Goal: Information Seeking & Learning: Understand process/instructions

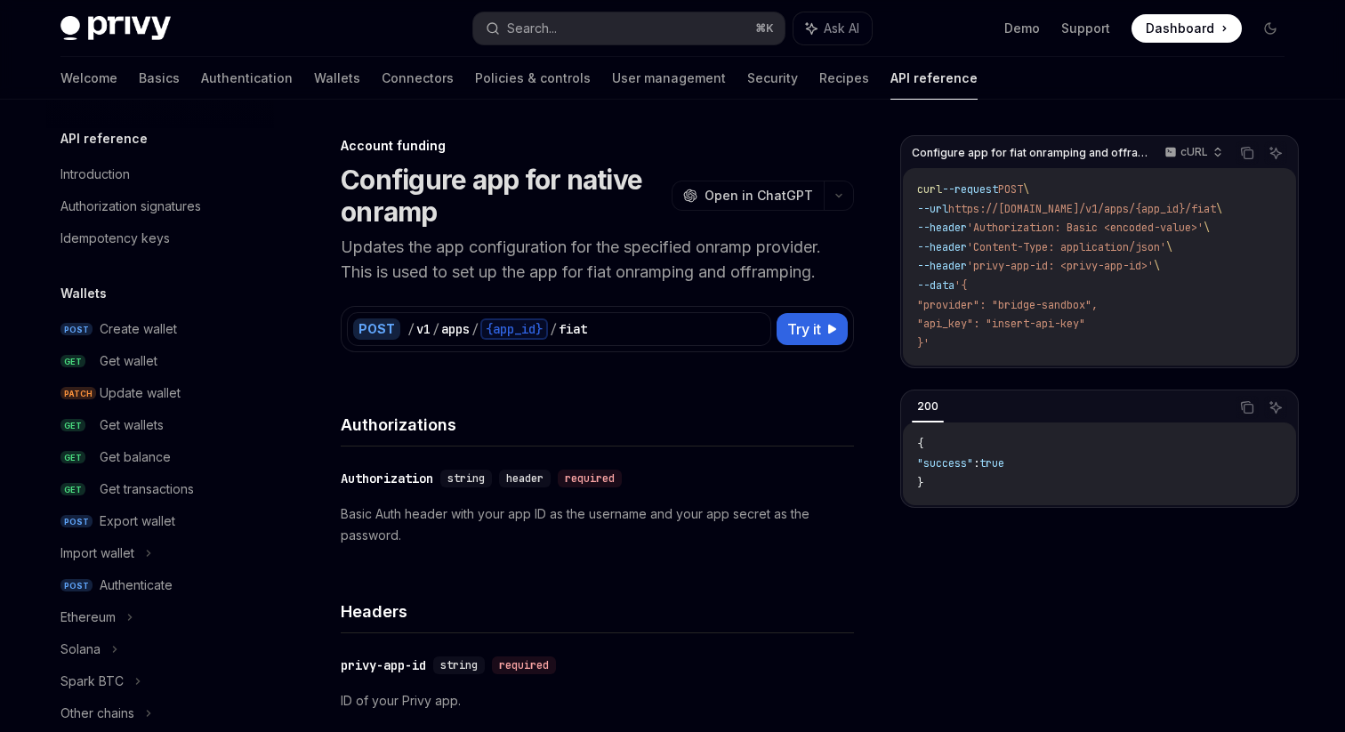
scroll to position [605, 0]
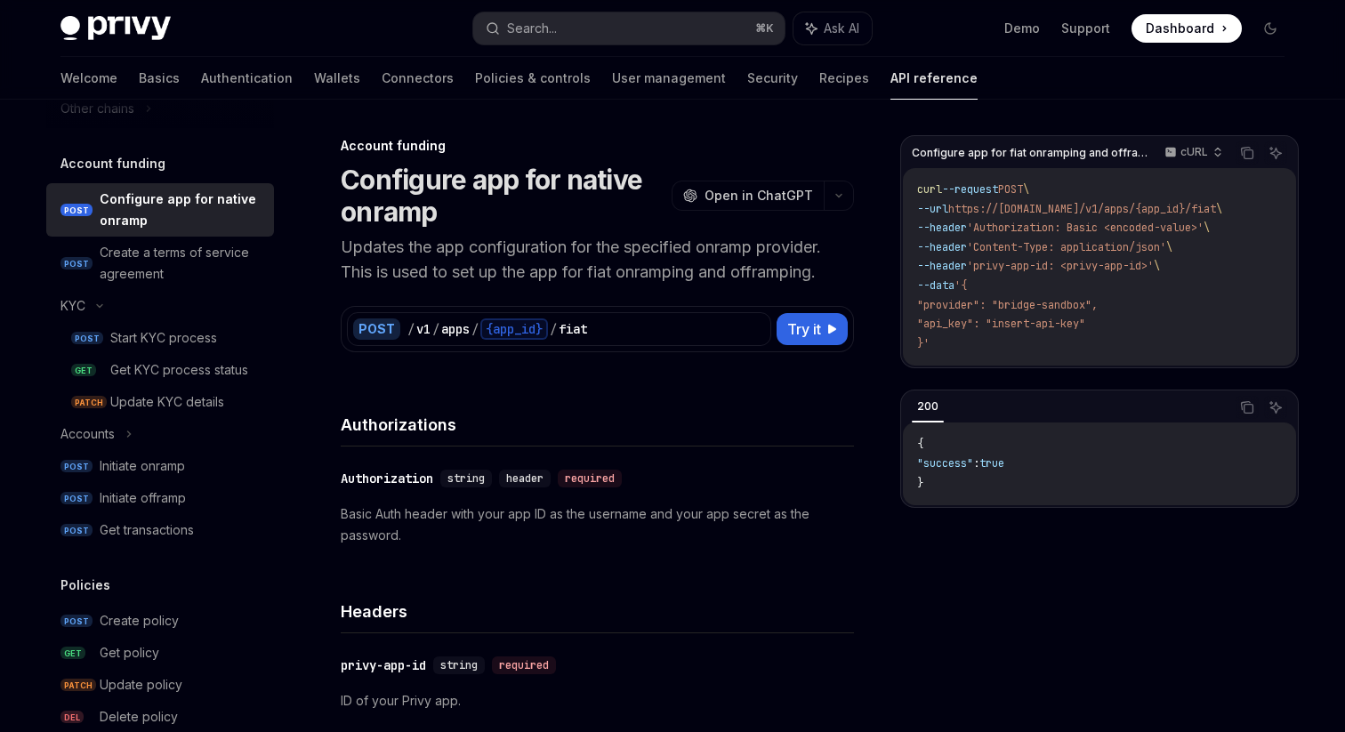
click at [406, 270] on p "Updates the app configuration for the specified onramp provider. This is used t…" at bounding box center [597, 260] width 513 height 50
click at [406, 261] on p "Updates the app configuration for the specified onramp provider. This is used t…" at bounding box center [597, 260] width 513 height 50
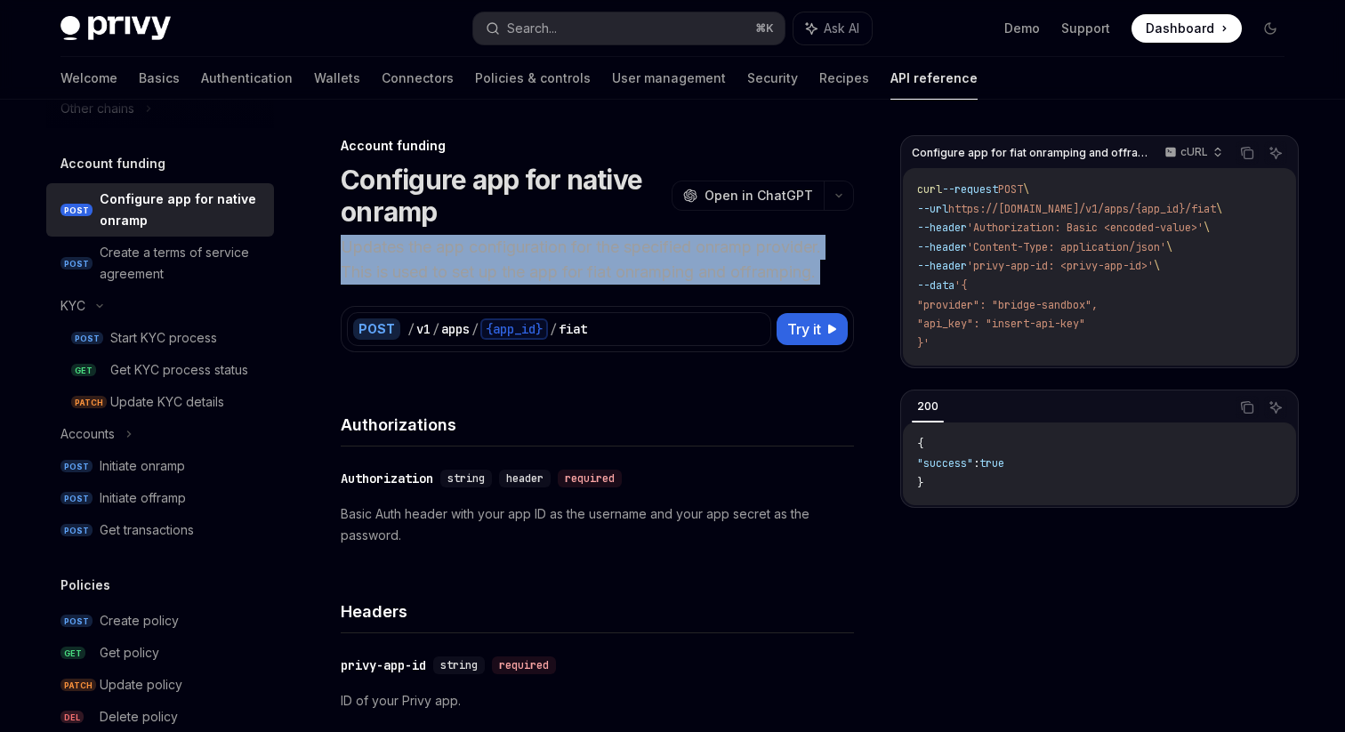
click at [406, 261] on p "Updates the app configuration for the specified onramp provider. This is used t…" at bounding box center [597, 260] width 513 height 50
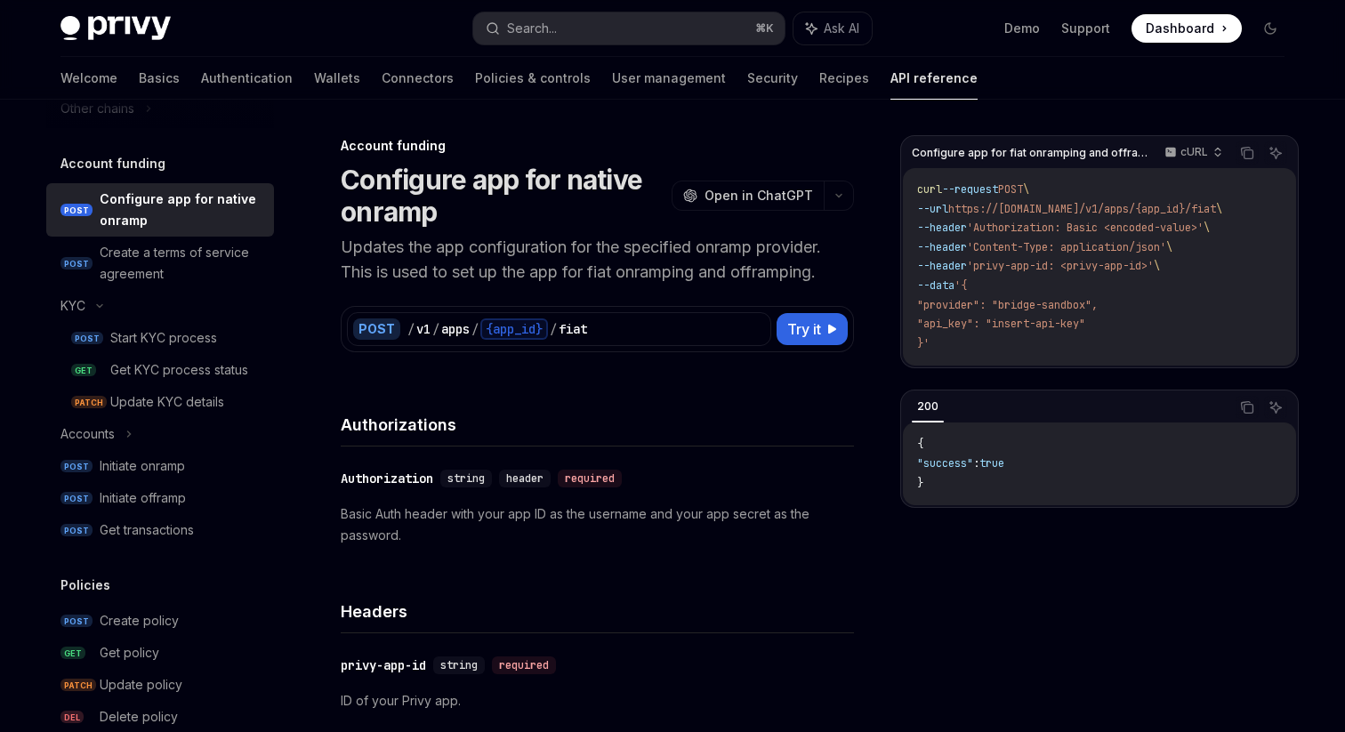
click at [406, 261] on p "Updates the app configuration for the specified onramp provider. This is used t…" at bounding box center [597, 260] width 513 height 50
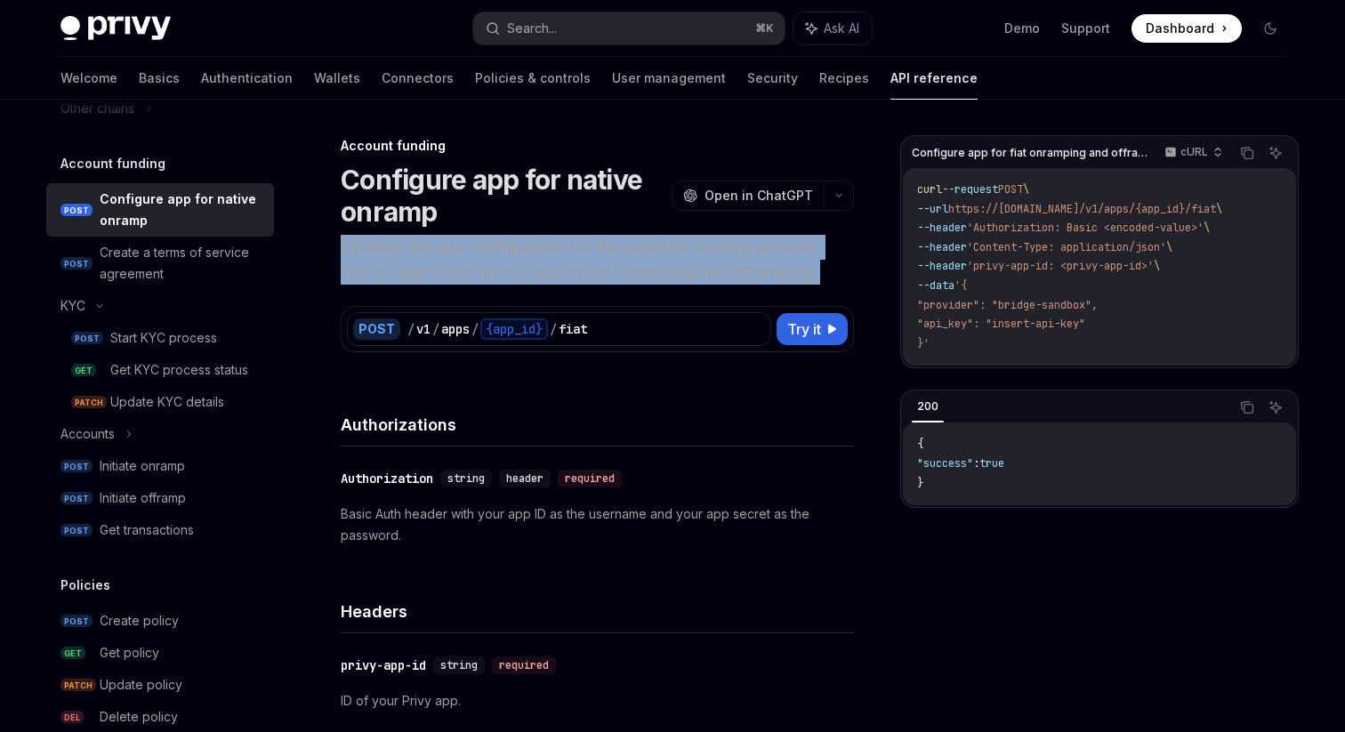
click at [406, 261] on p "Updates the app configuration for the specified onramp provider. This is used t…" at bounding box center [597, 260] width 513 height 50
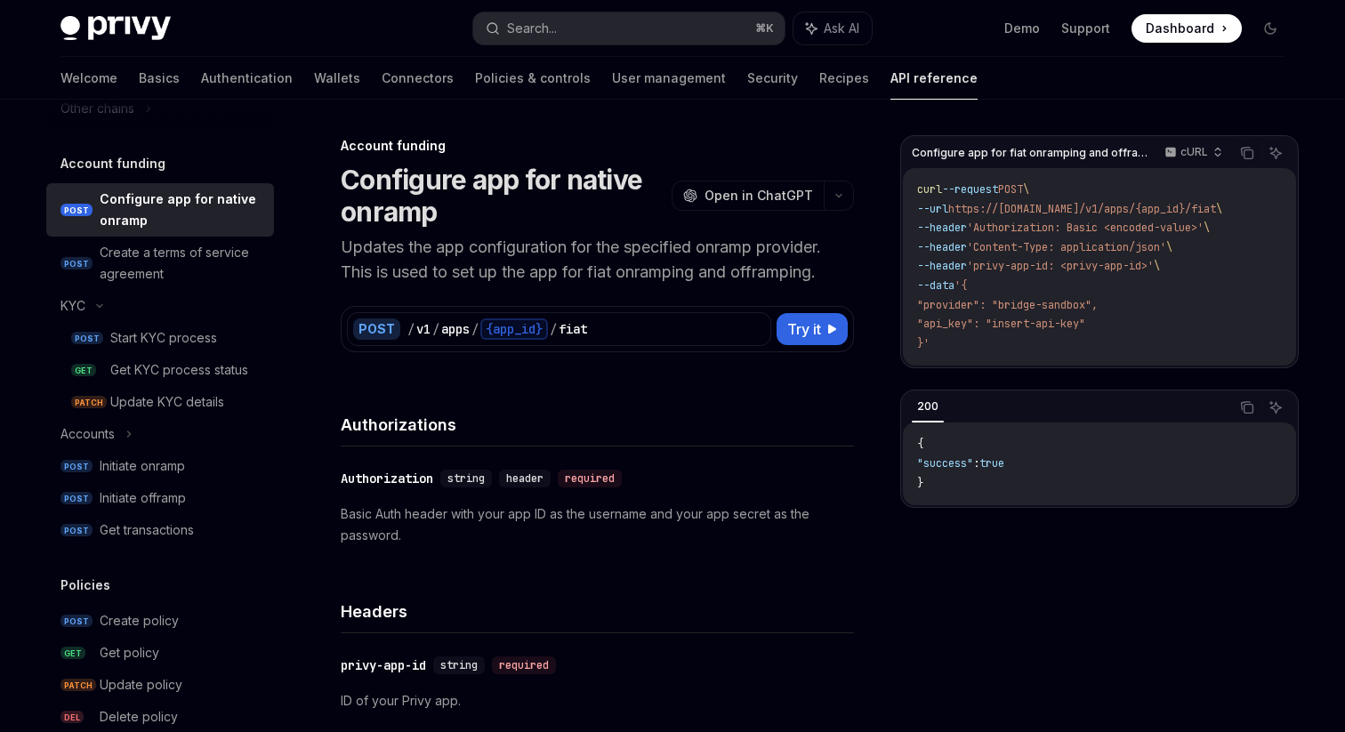
click at [406, 261] on p "Updates the app configuration for the specified onramp provider. This is used t…" at bounding box center [597, 260] width 513 height 50
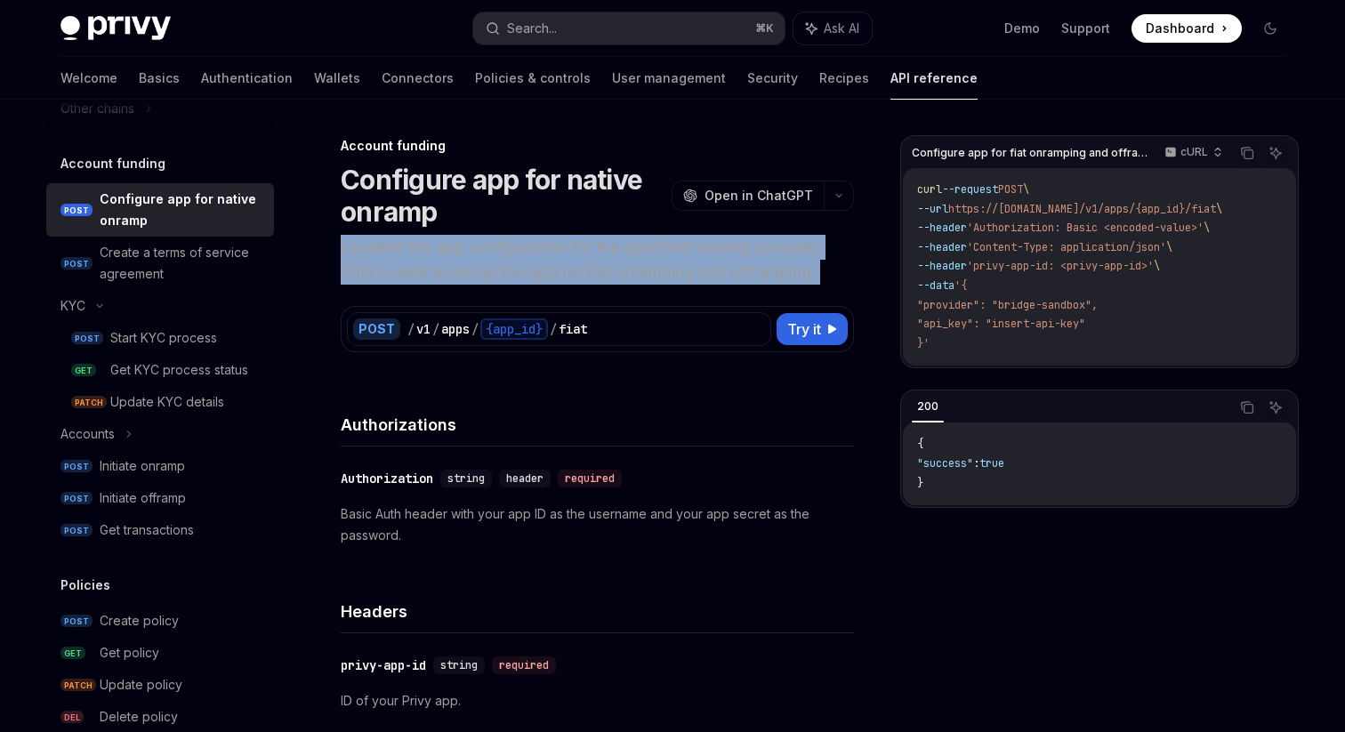
click at [406, 261] on p "Updates the app configuration for the specified onramp provider. This is used t…" at bounding box center [597, 260] width 513 height 50
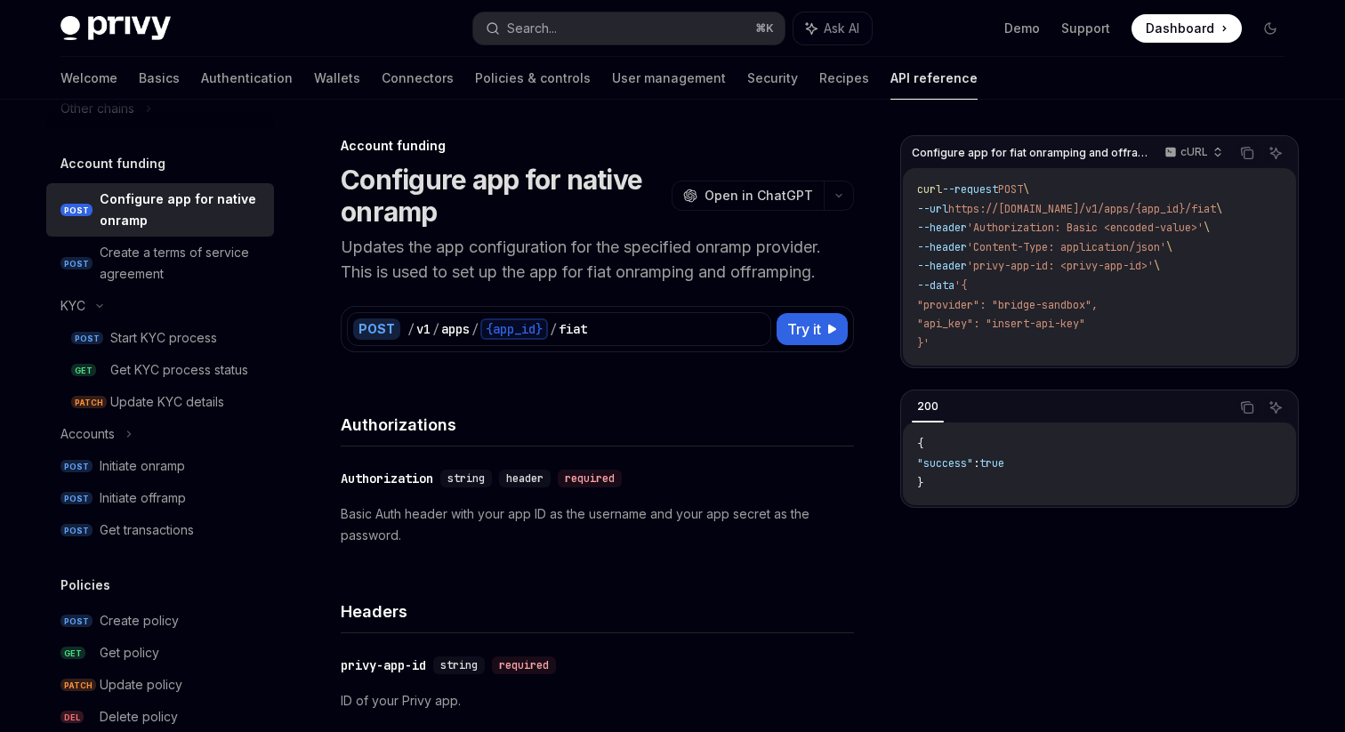
click at [406, 261] on p "Updates the app configuration for the specified onramp provider. This is used t…" at bounding box center [597, 260] width 513 height 50
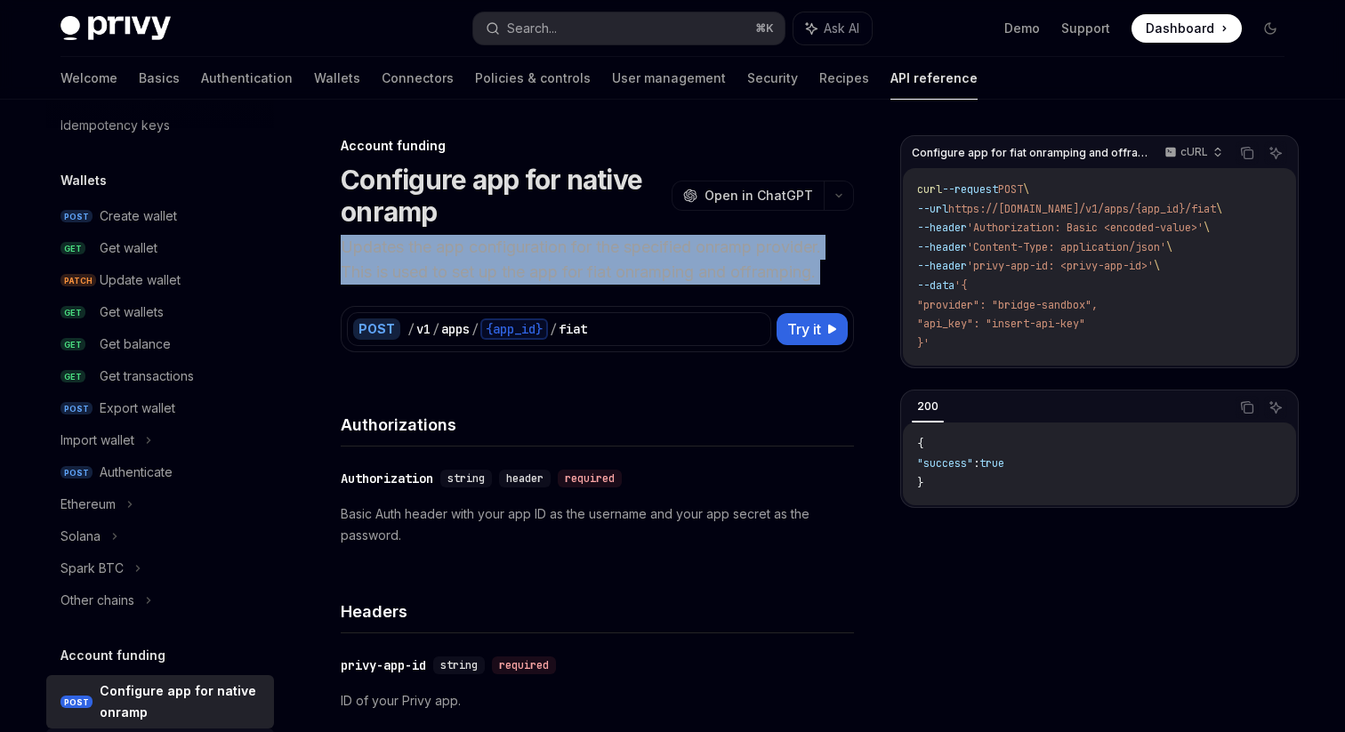
scroll to position [0, 0]
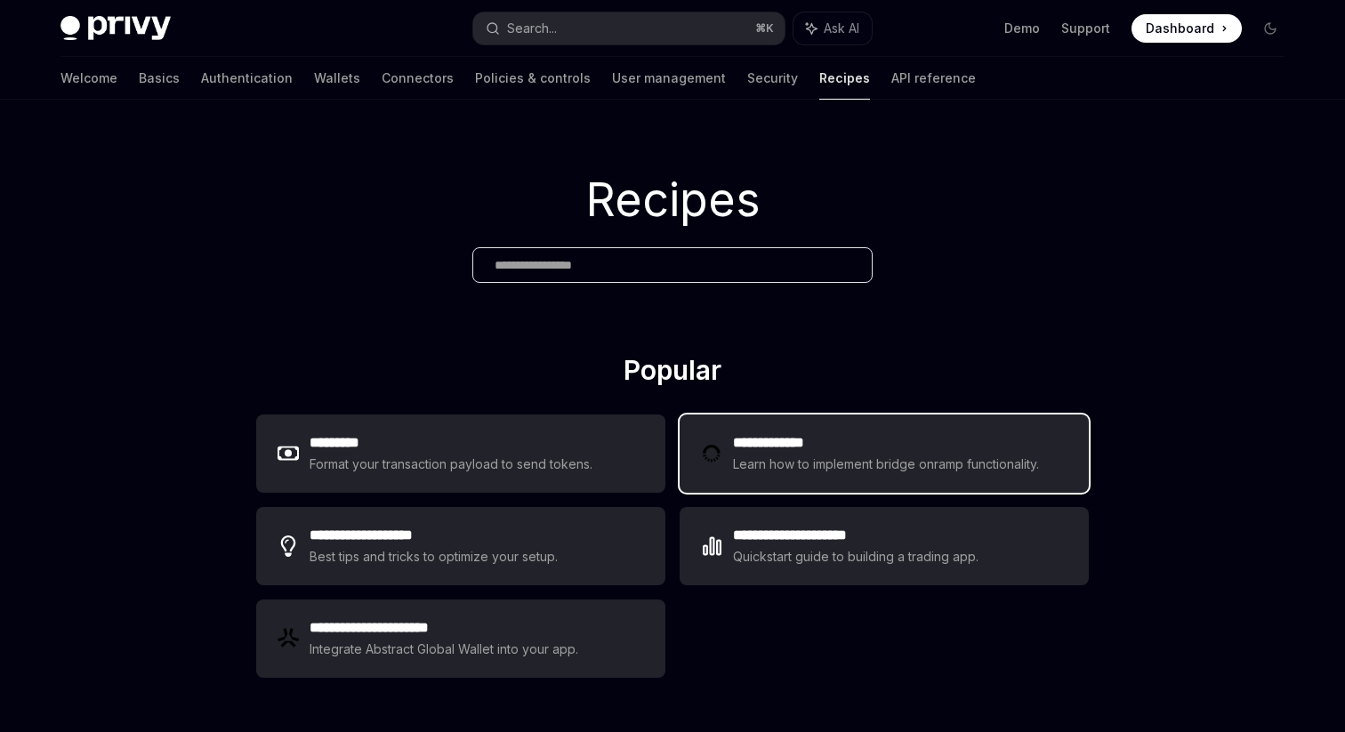
click at [790, 450] on h2 "**********" at bounding box center [888, 442] width 311 height 21
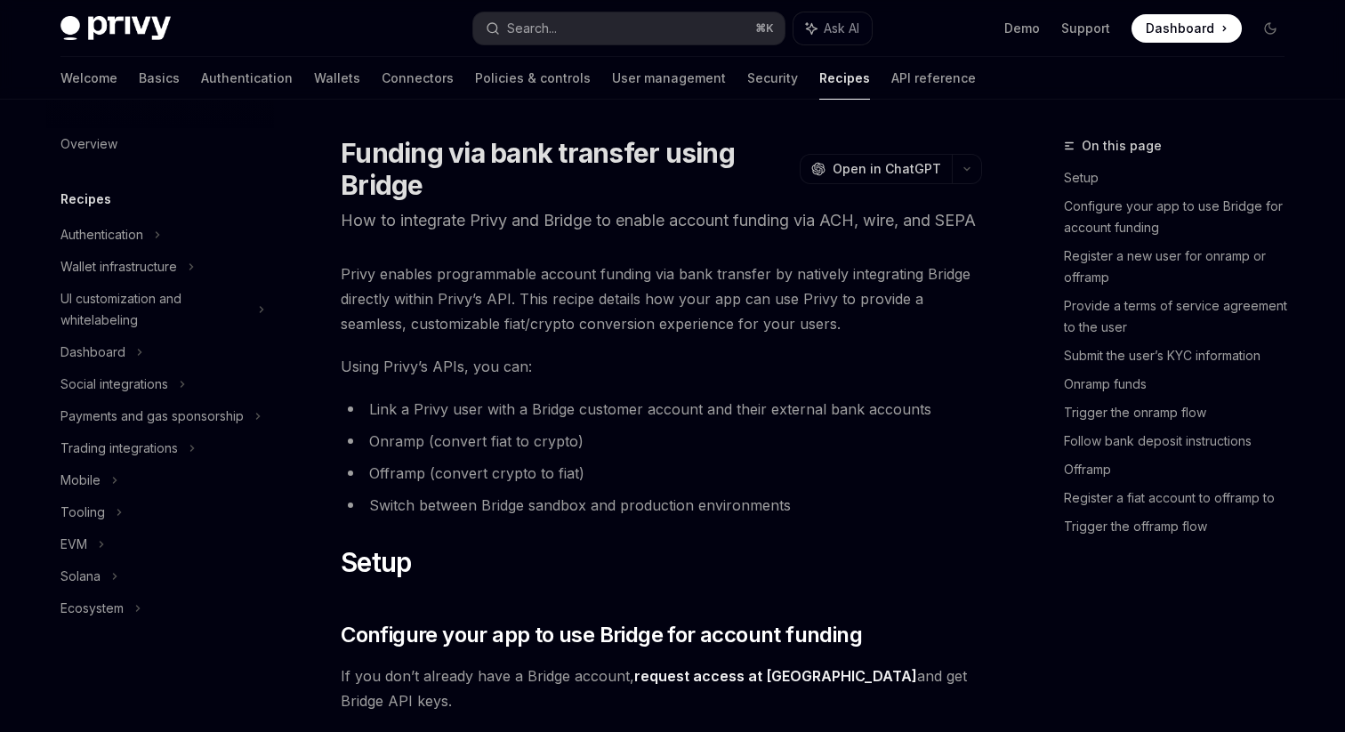
type textarea "*"
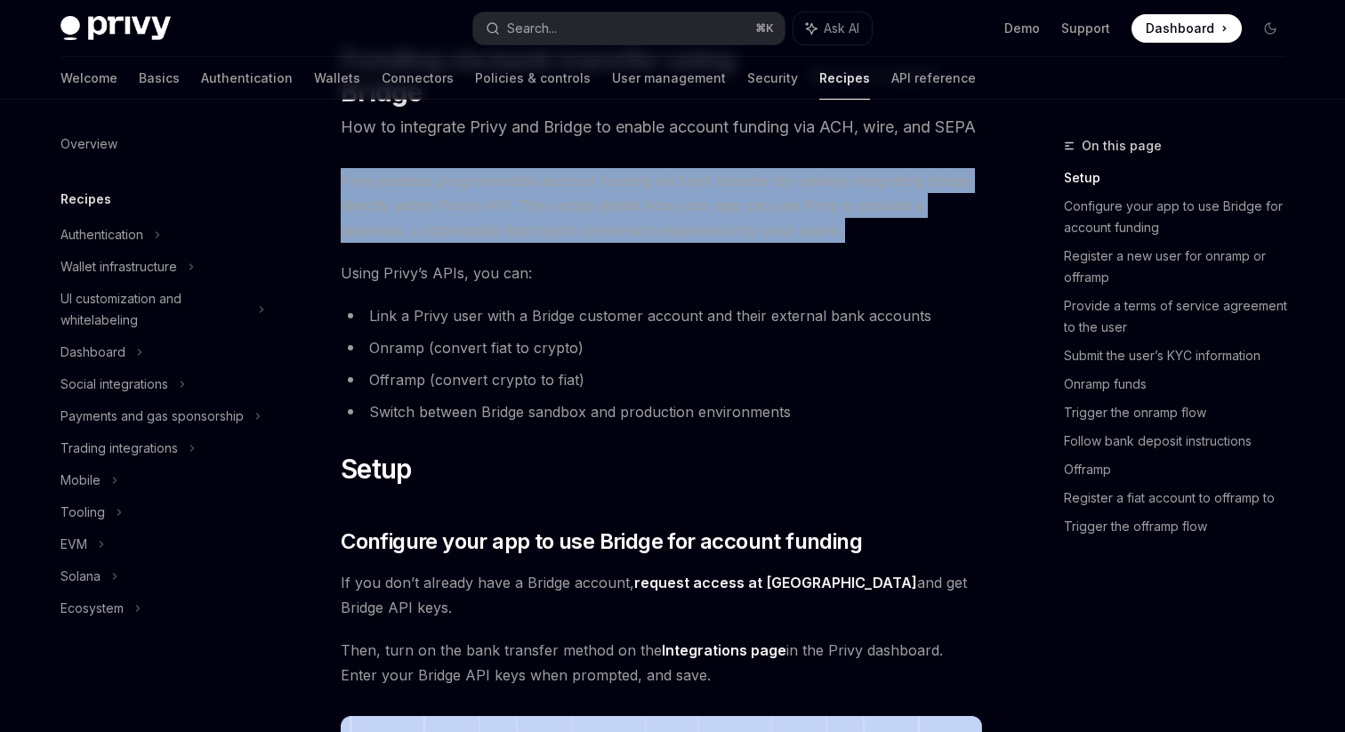
scroll to position [95, 0]
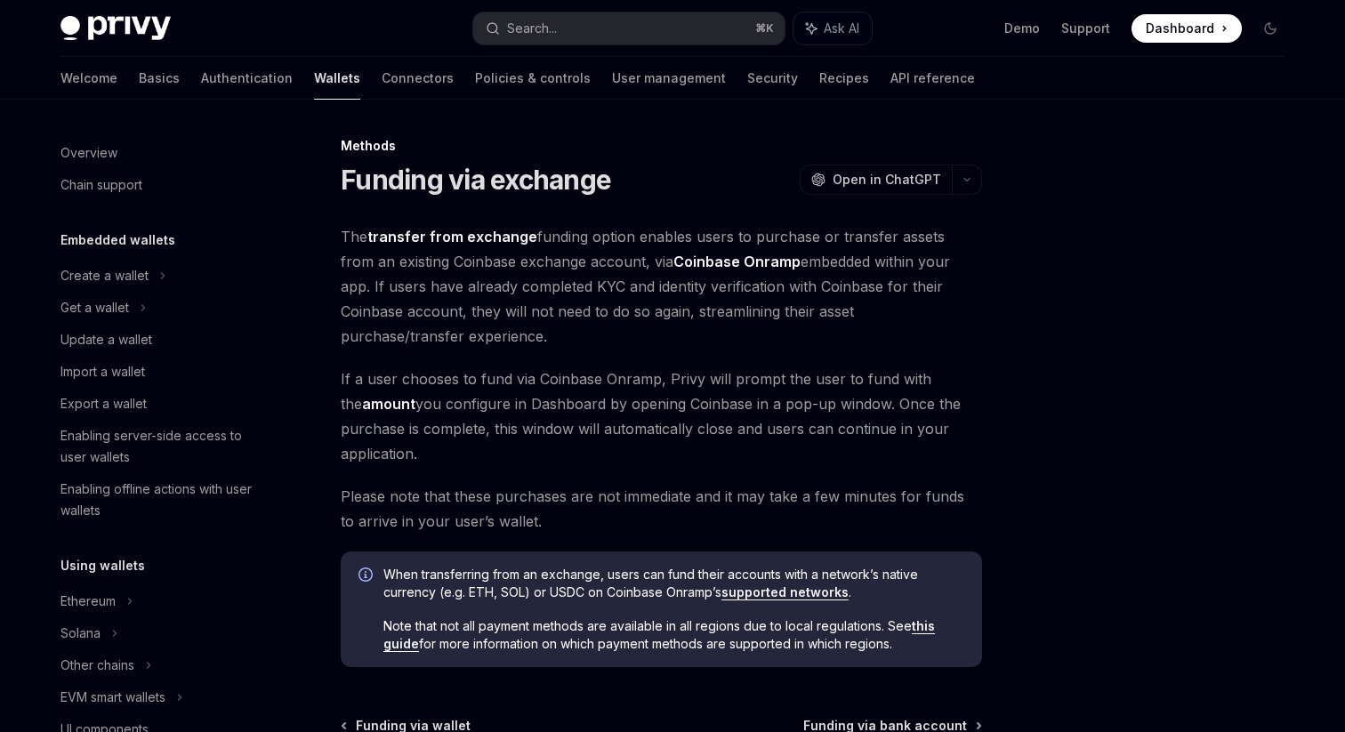
scroll to position [585, 0]
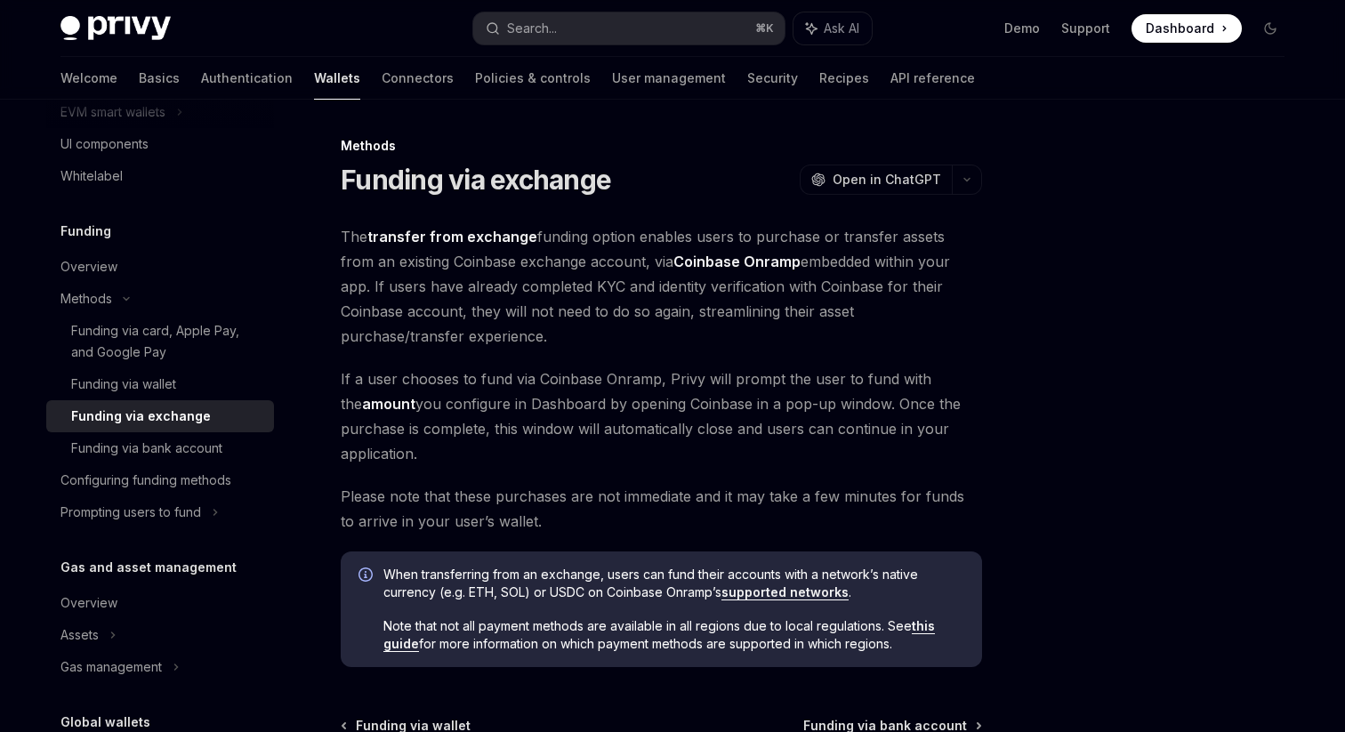
click at [351, 280] on span "The transfer from exchange funding option enables users to purchase or transfer…" at bounding box center [661, 286] width 641 height 125
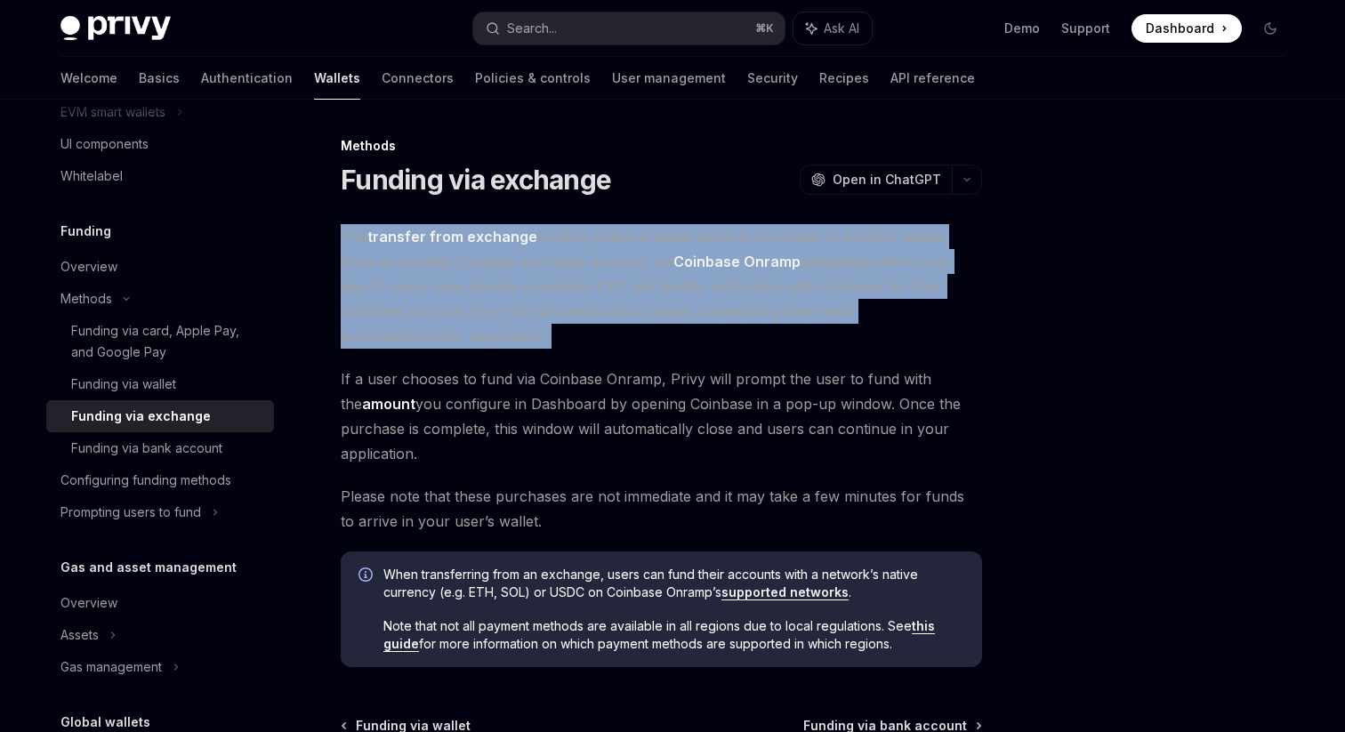
click at [335, 277] on div "Methods Funding via exchange OpenAI Open in ChatGPT OpenAI Open in ChatGPT The …" at bounding box center [495, 533] width 982 height 796
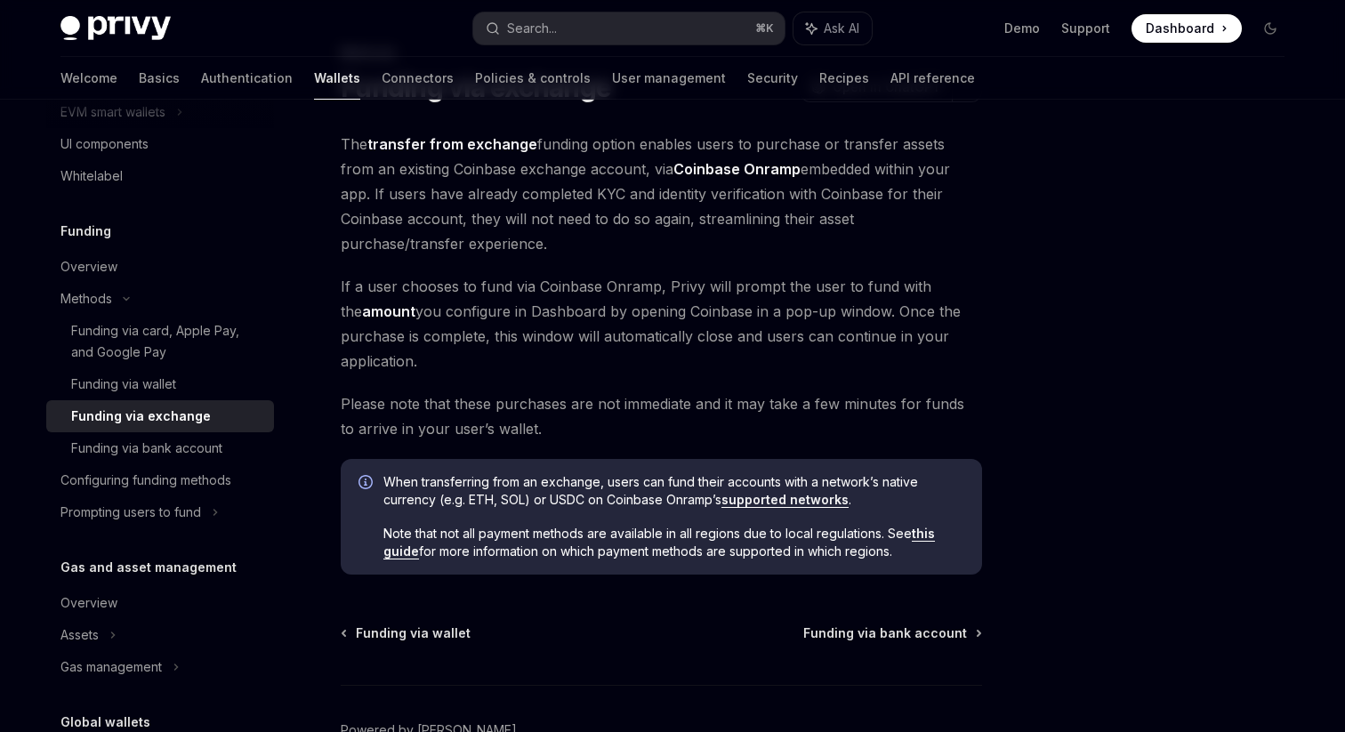
scroll to position [109, 0]
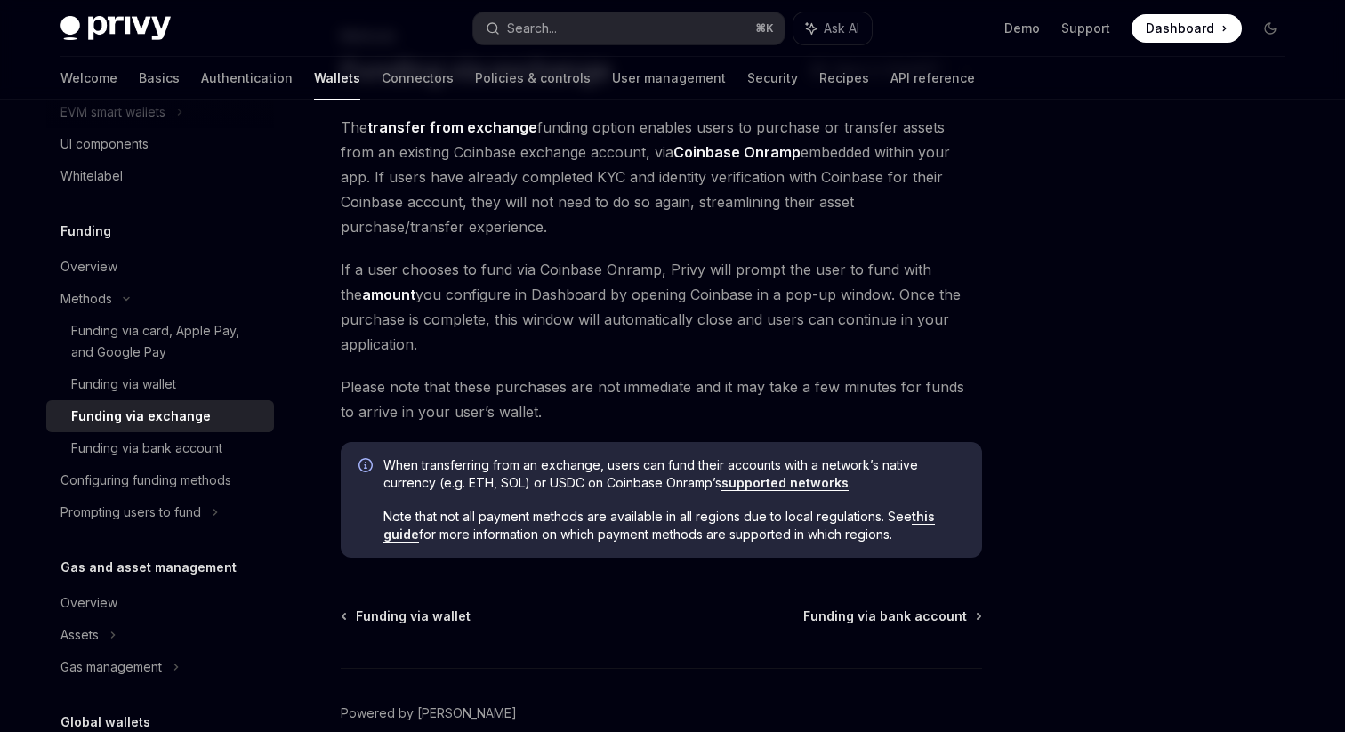
click at [336, 310] on div "Methods Funding via exchange OpenAI Open in ChatGPT OpenAI Open in ChatGPT The …" at bounding box center [495, 424] width 982 height 796
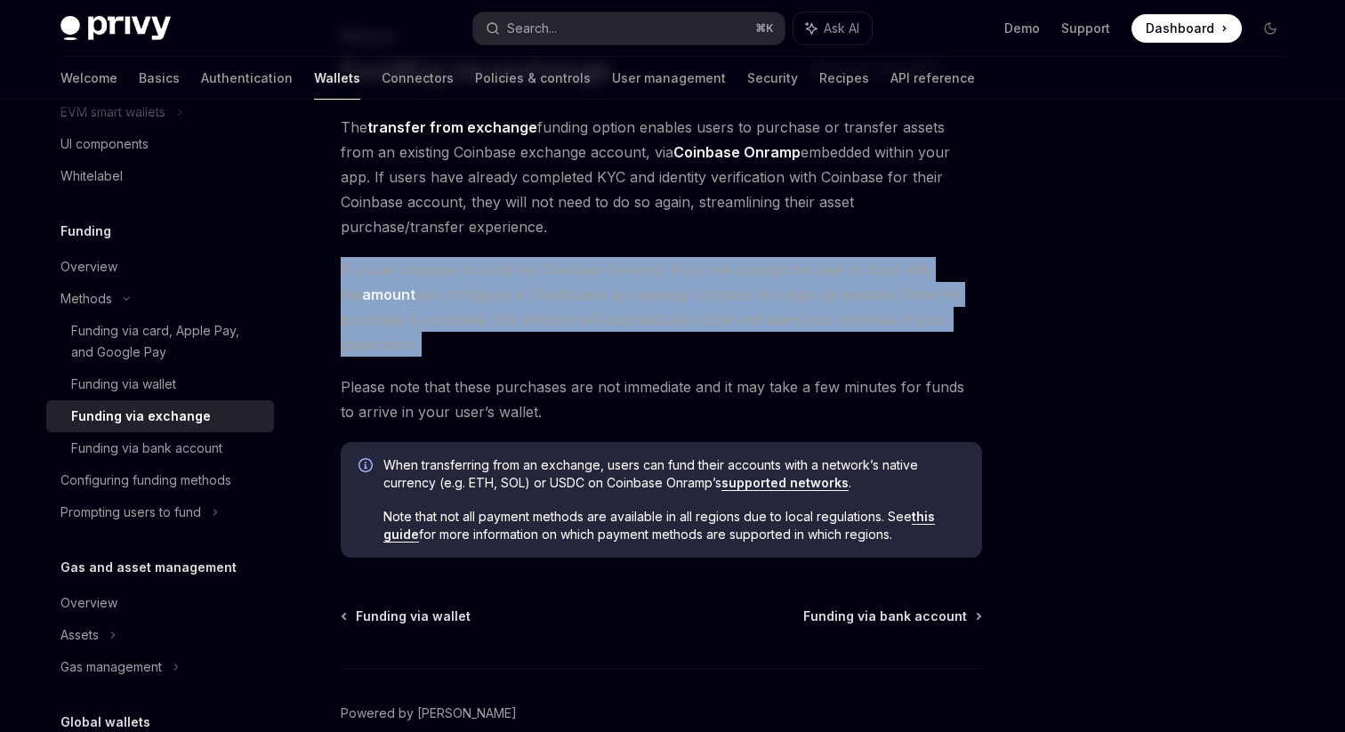
click at [336, 310] on div "Methods Funding via exchange OpenAI Open in ChatGPT OpenAI Open in ChatGPT The …" at bounding box center [495, 424] width 982 height 796
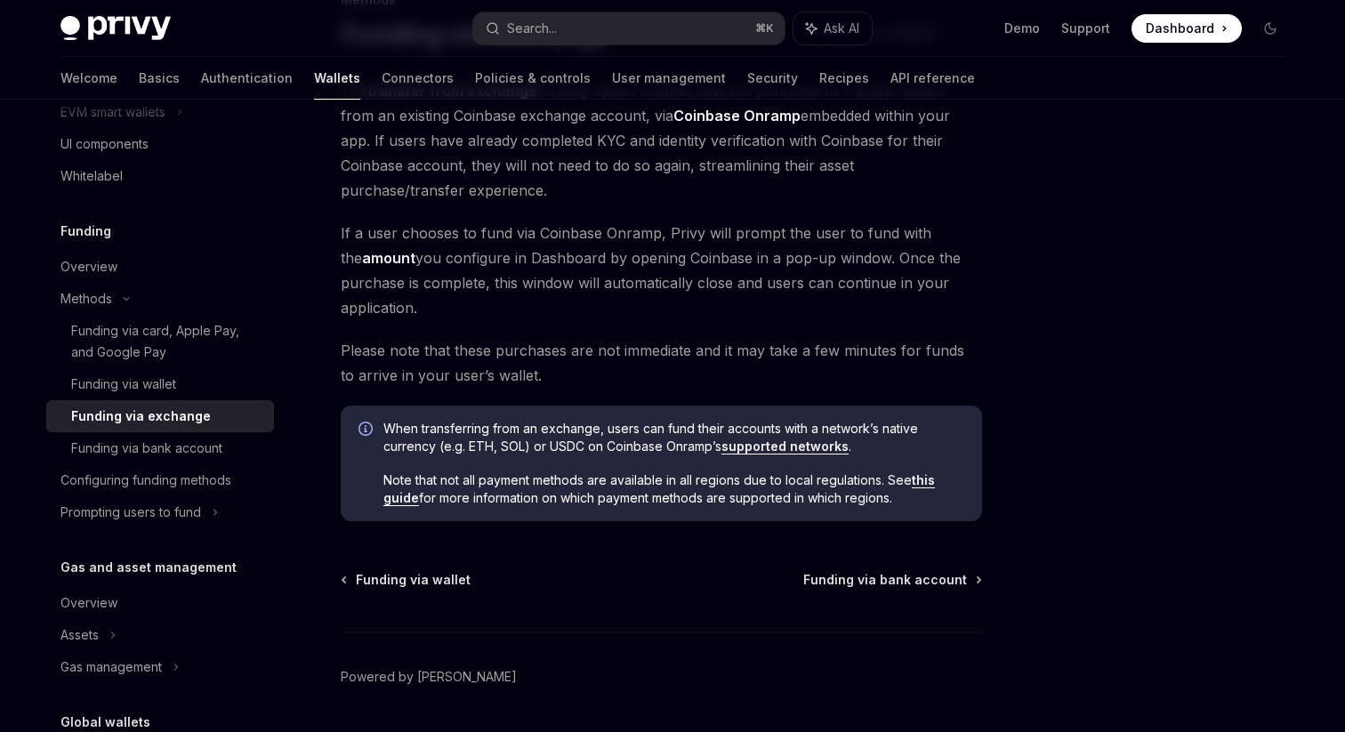
scroll to position [149, 0]
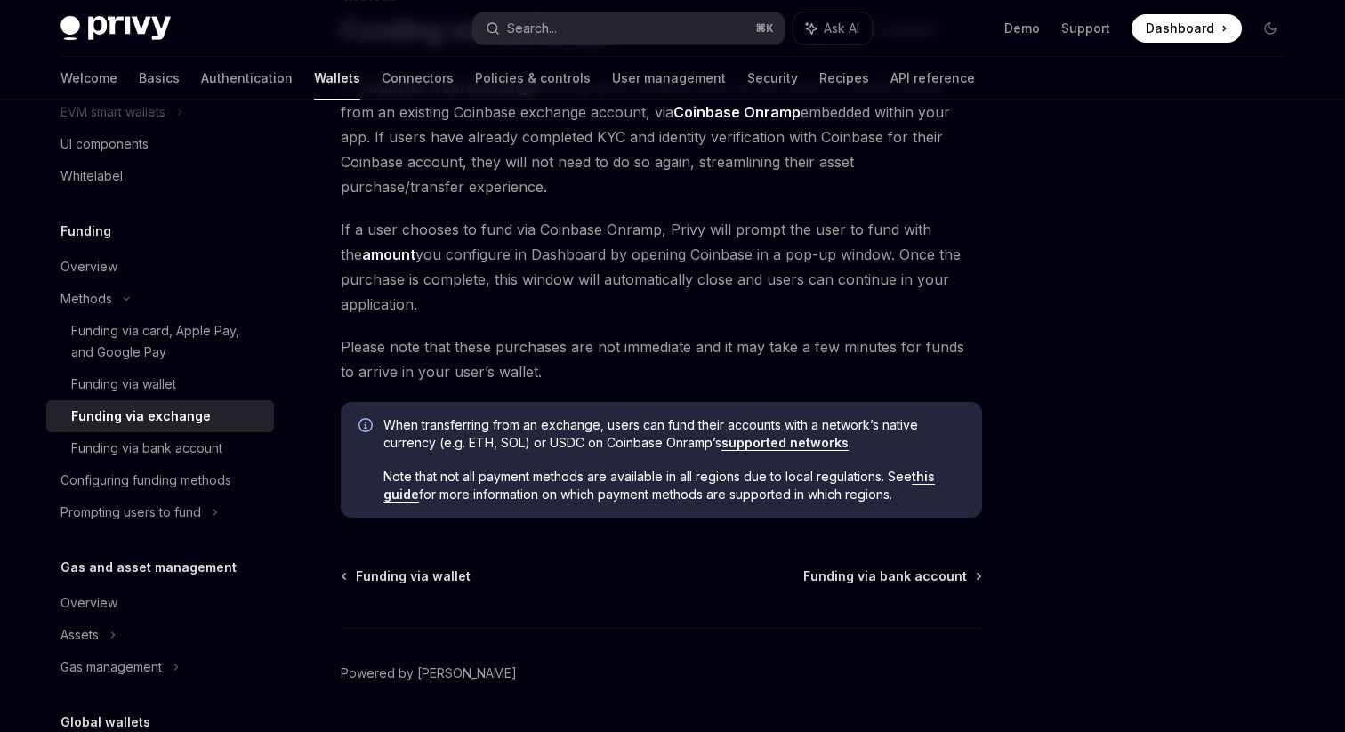
click at [336, 278] on div "Methods Funding via exchange OpenAI Open in ChatGPT OpenAI Open in ChatGPT The …" at bounding box center [495, 384] width 982 height 796
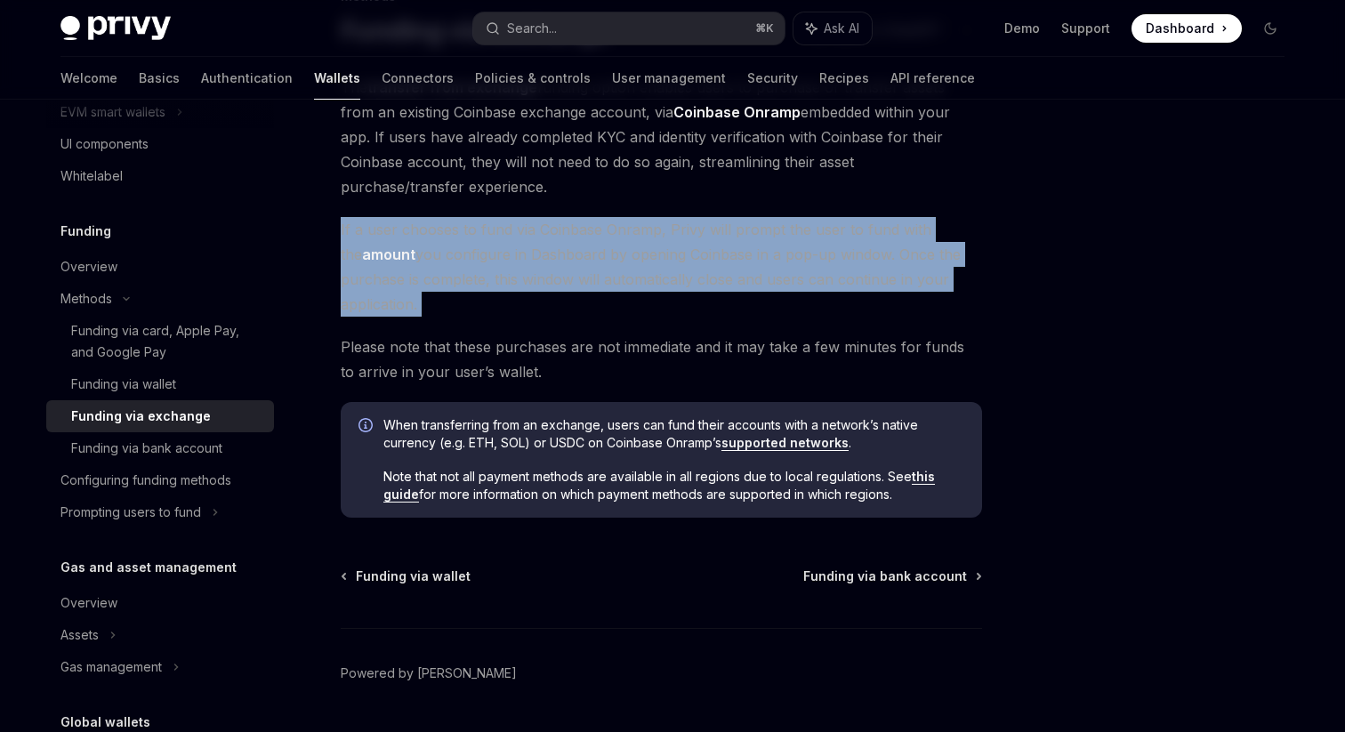
click at [336, 278] on div "Methods Funding via exchange OpenAI Open in ChatGPT OpenAI Open in ChatGPT The …" at bounding box center [495, 384] width 982 height 796
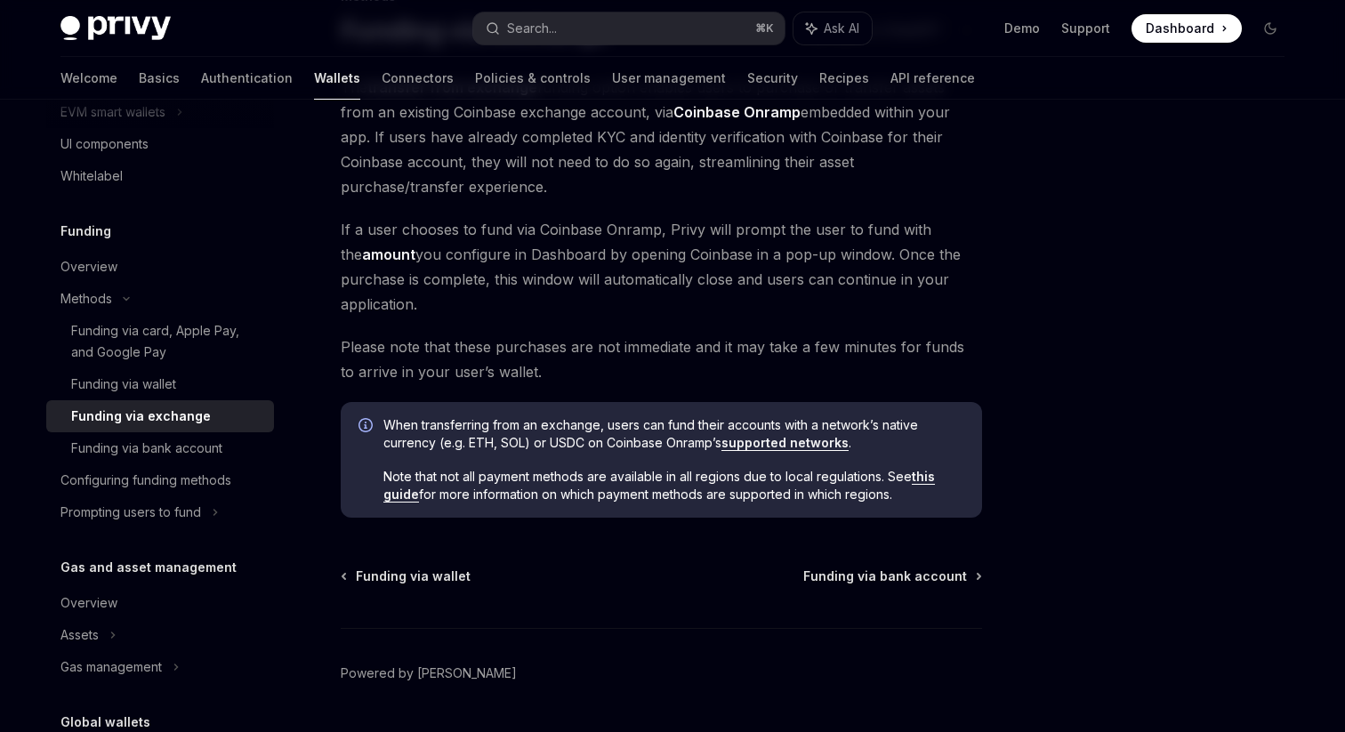
click at [336, 278] on div "Methods Funding via exchange OpenAI Open in ChatGPT OpenAI Open in ChatGPT The …" at bounding box center [495, 384] width 982 height 796
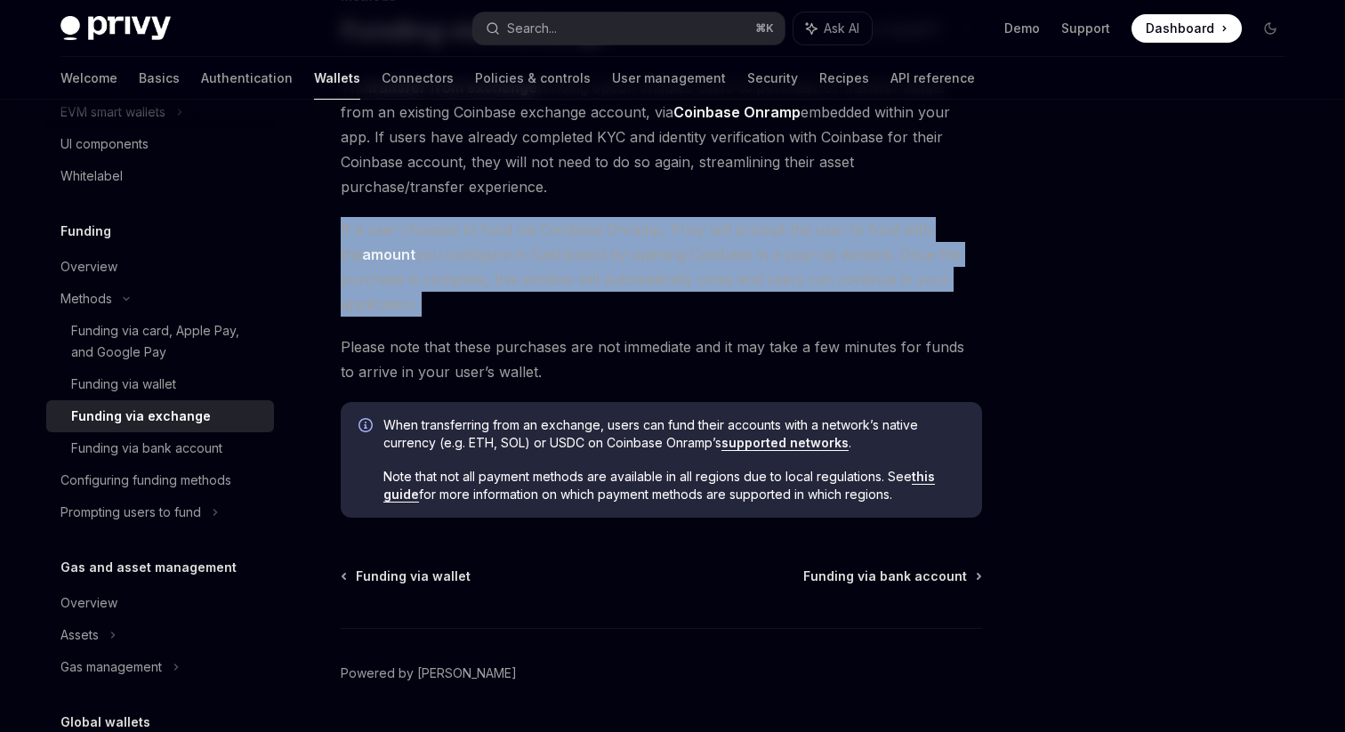
click at [336, 278] on div "Methods Funding via exchange OpenAI Open in ChatGPT OpenAI Open in ChatGPT The …" at bounding box center [495, 384] width 982 height 796
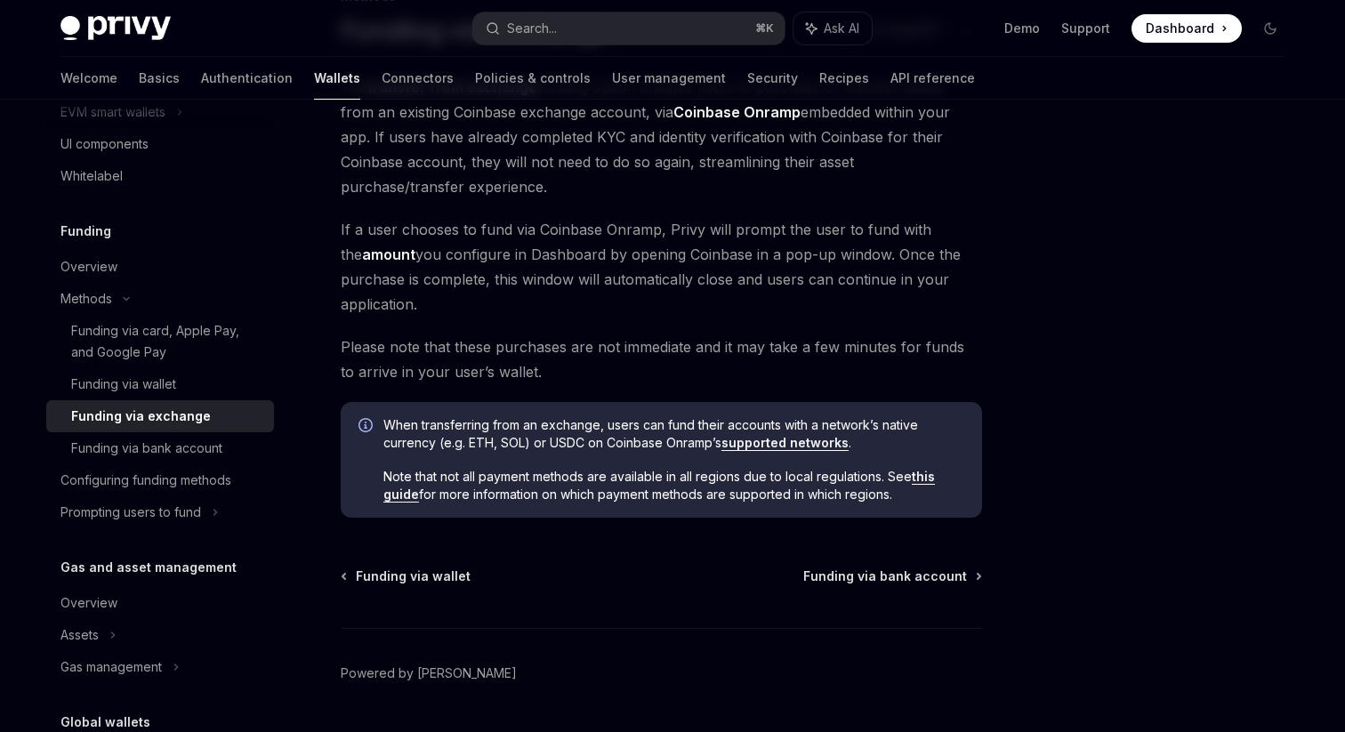
click at [336, 278] on div "Methods Funding via exchange OpenAI Open in ChatGPT OpenAI Open in ChatGPT The …" at bounding box center [495, 384] width 982 height 796
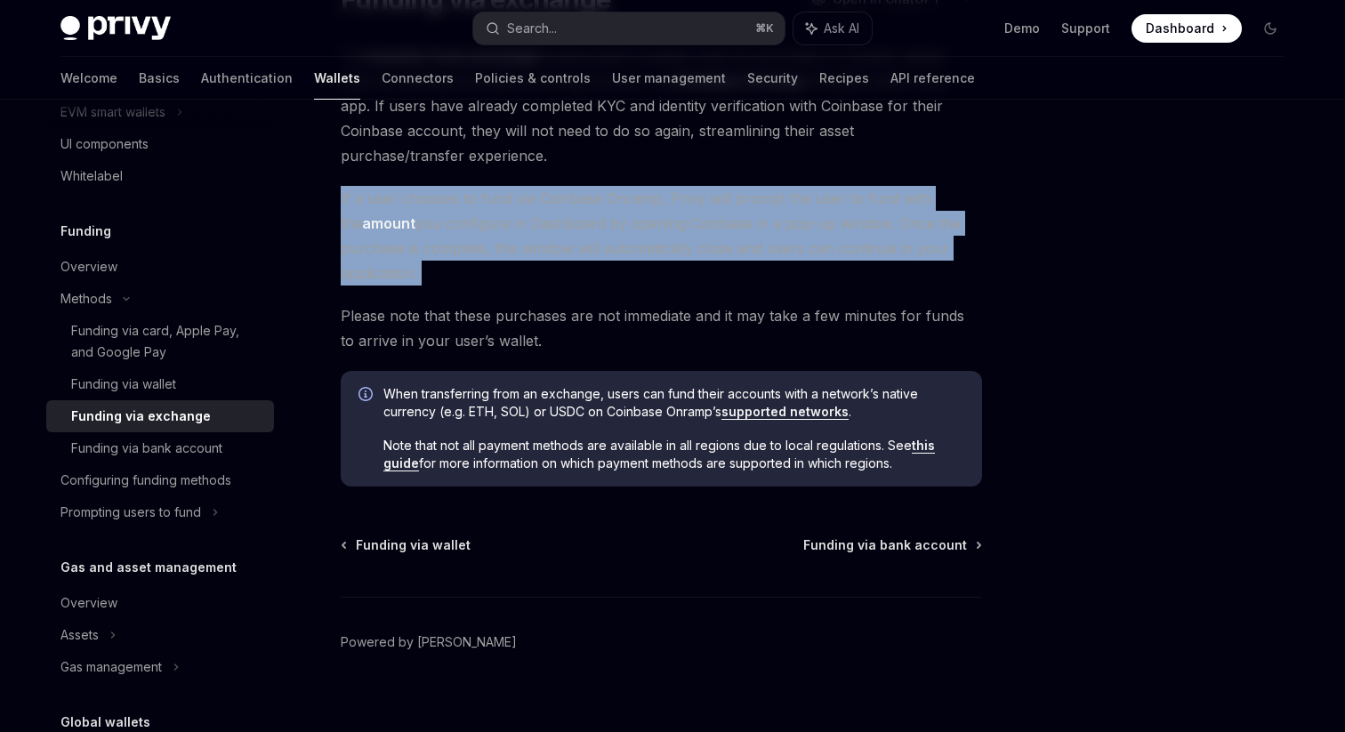
scroll to position [185, 0]
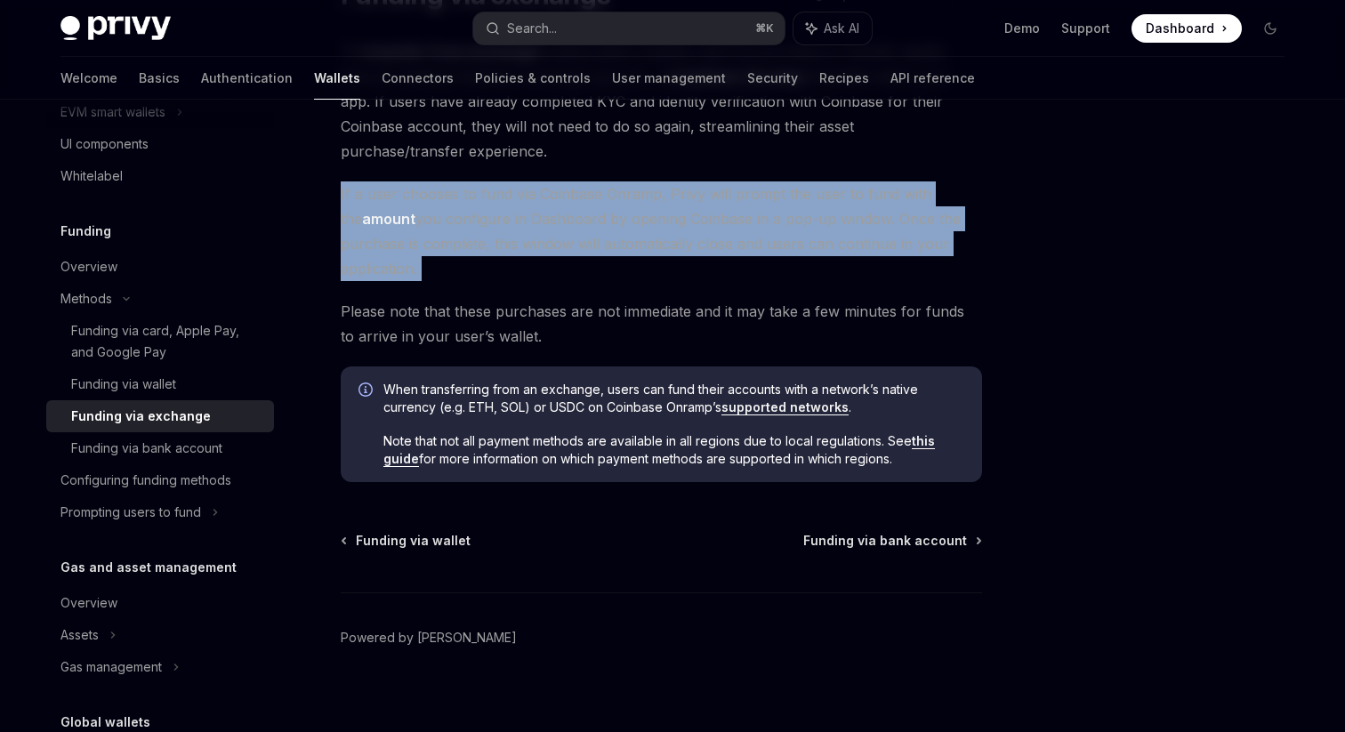
click at [330, 330] on div "Methods Funding via exchange OpenAI Open in ChatGPT OpenAI Open in ChatGPT The …" at bounding box center [495, 348] width 982 height 796
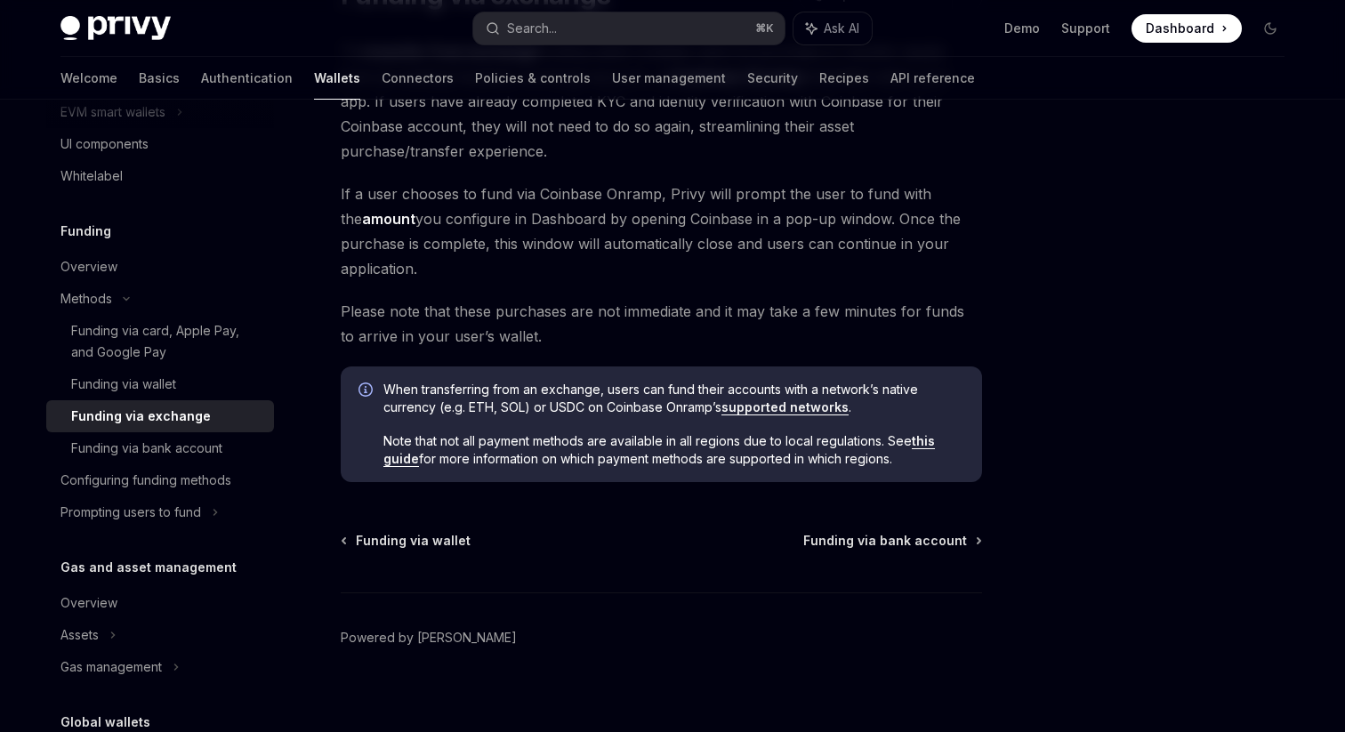
click at [330, 330] on div "Methods Funding via exchange OpenAI Open in ChatGPT OpenAI Open in ChatGPT The …" at bounding box center [495, 348] width 982 height 796
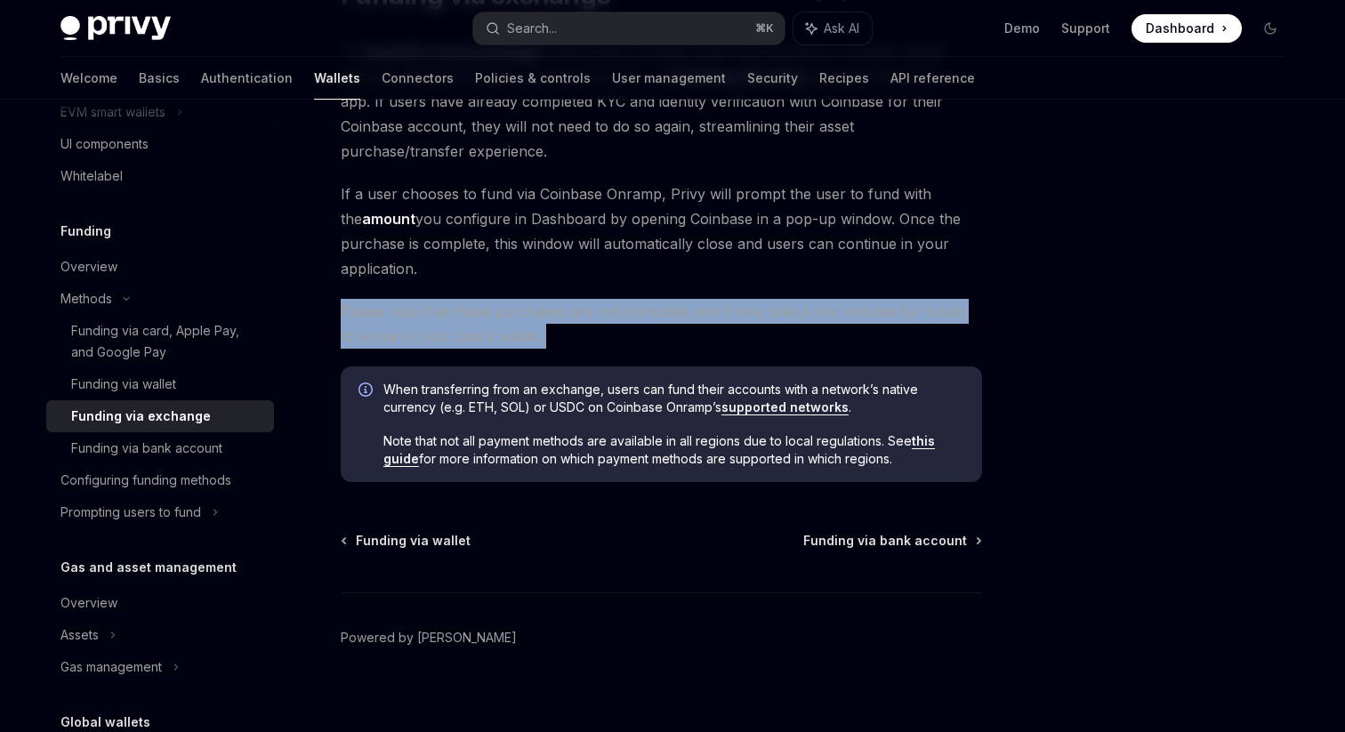
click at [330, 330] on div "Methods Funding via exchange OpenAI Open in ChatGPT OpenAI Open in ChatGPT The …" at bounding box center [495, 348] width 982 height 796
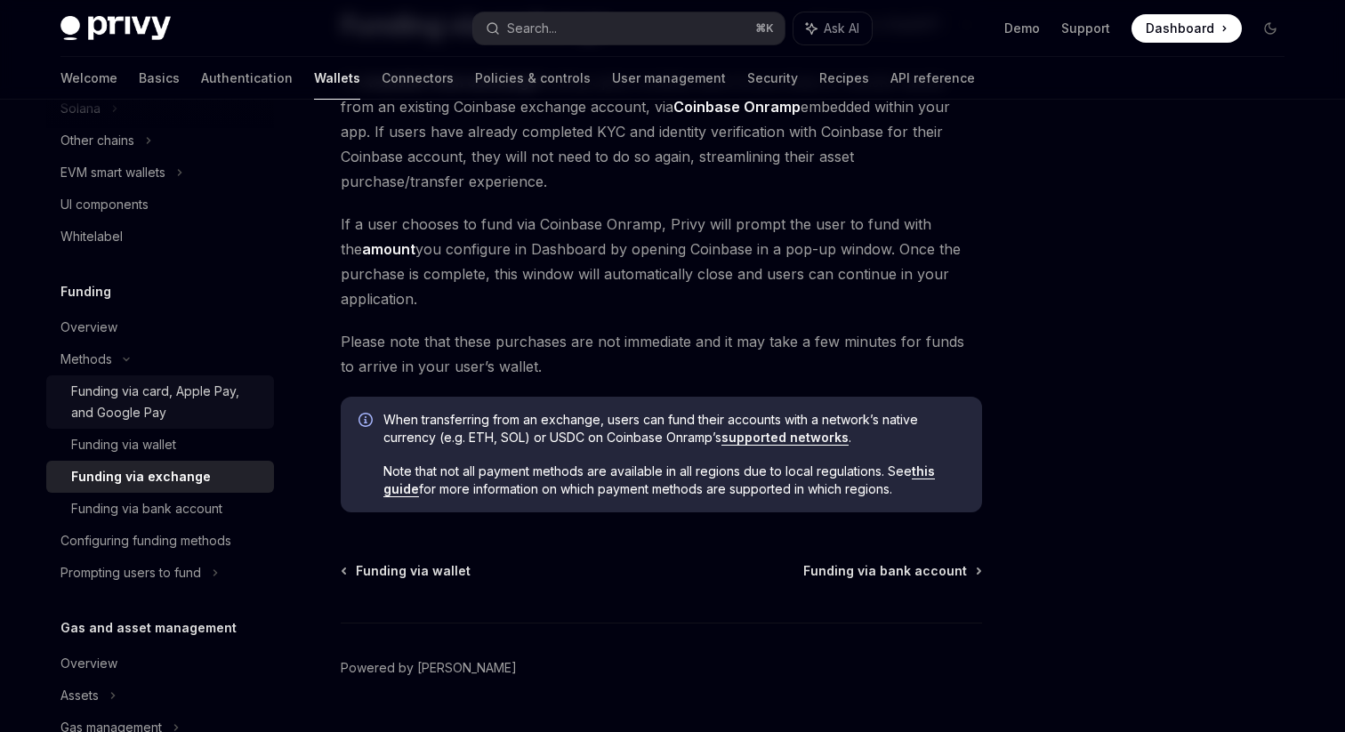
scroll to position [517, 0]
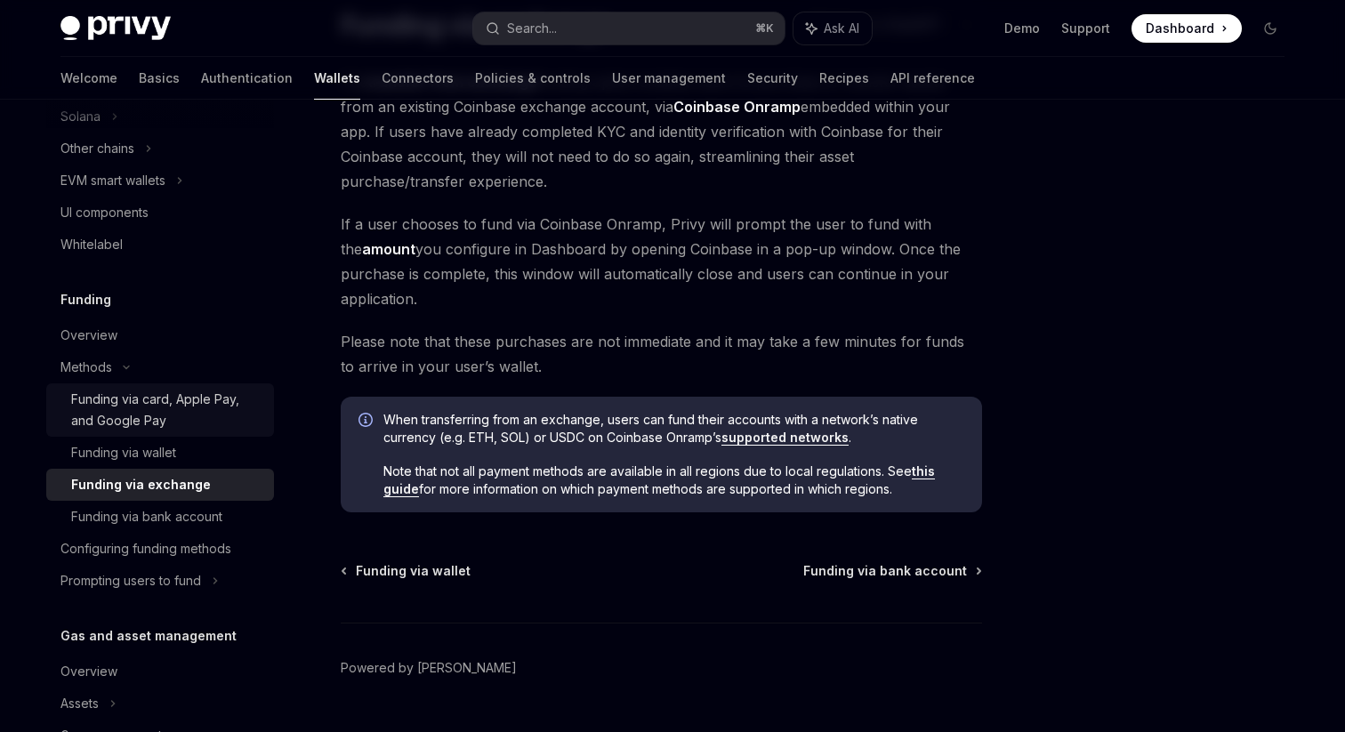
click at [198, 416] on div "Funding via card, Apple Pay, and Google Pay" at bounding box center [167, 410] width 192 height 43
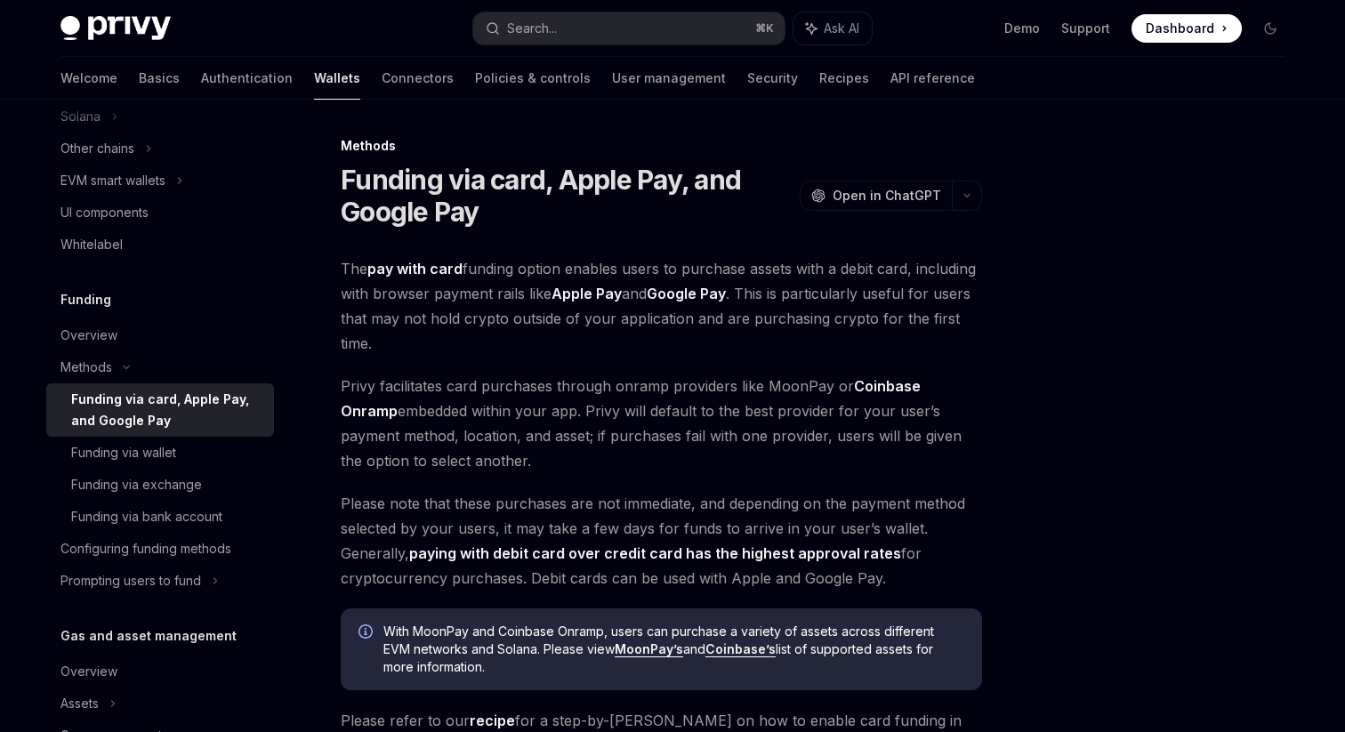
click at [338, 272] on div "Methods Funding via card, Apple Pay, and Google Pay OpenAI Open in ChatGPT Open…" at bounding box center [495, 628] width 982 height 986
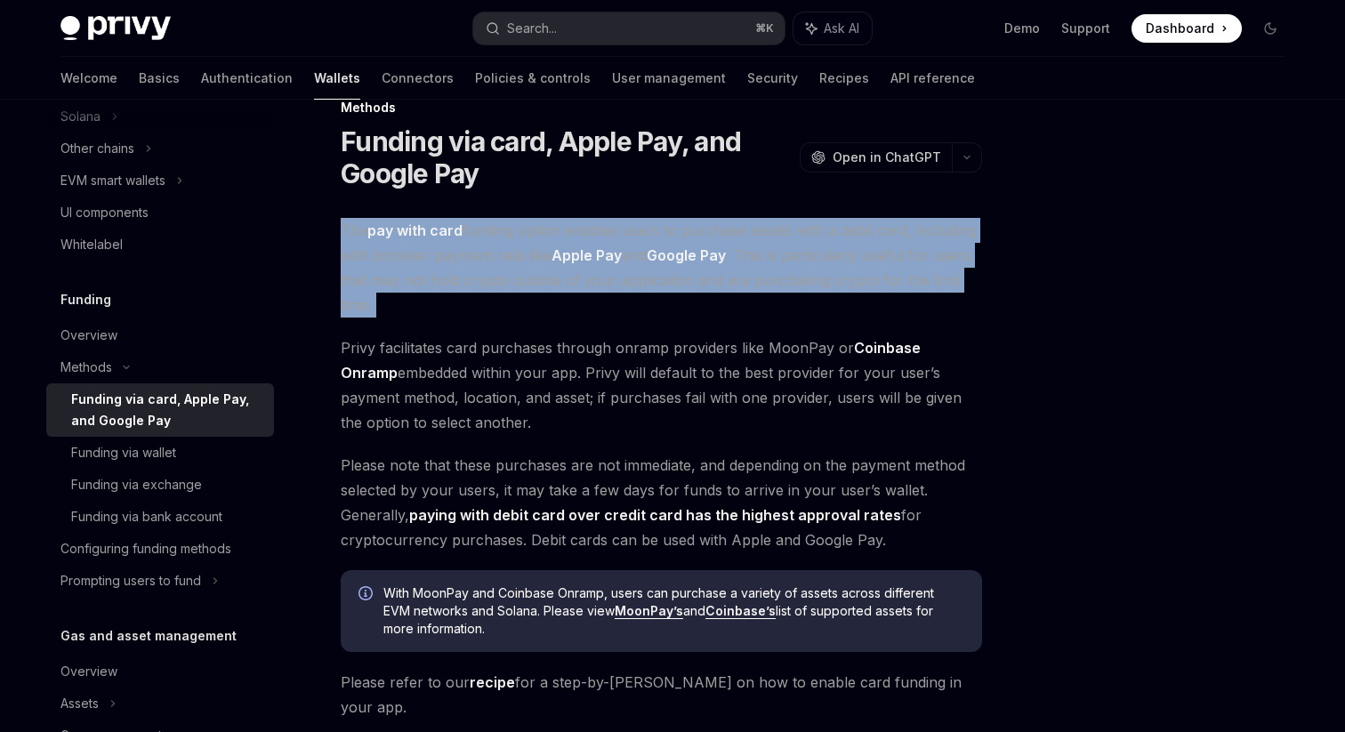
scroll to position [41, 0]
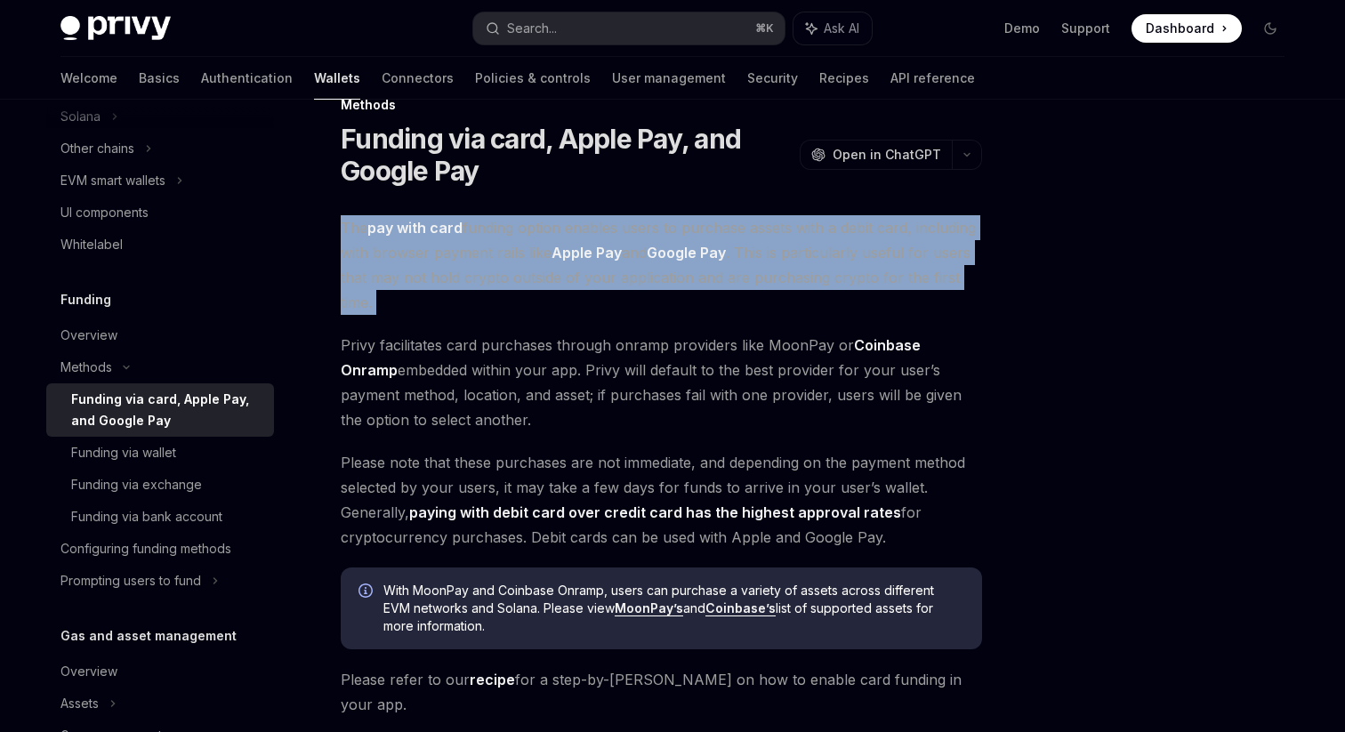
click at [338, 272] on div "Methods Funding via card, Apple Pay, and Google Pay OpenAI Open in ChatGPT Open…" at bounding box center [495, 587] width 982 height 986
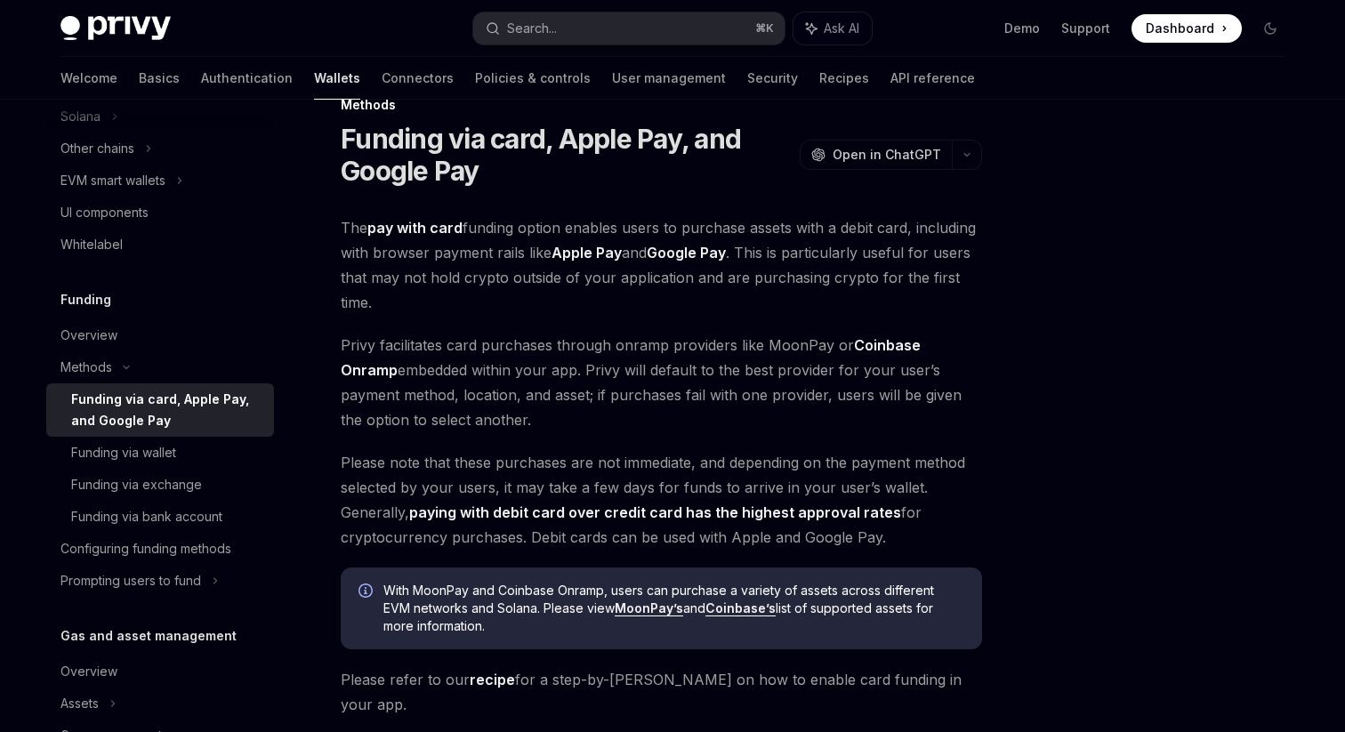
click at [338, 272] on div "Methods Funding via card, Apple Pay, and Google Pay OpenAI Open in ChatGPT Open…" at bounding box center [495, 587] width 982 height 986
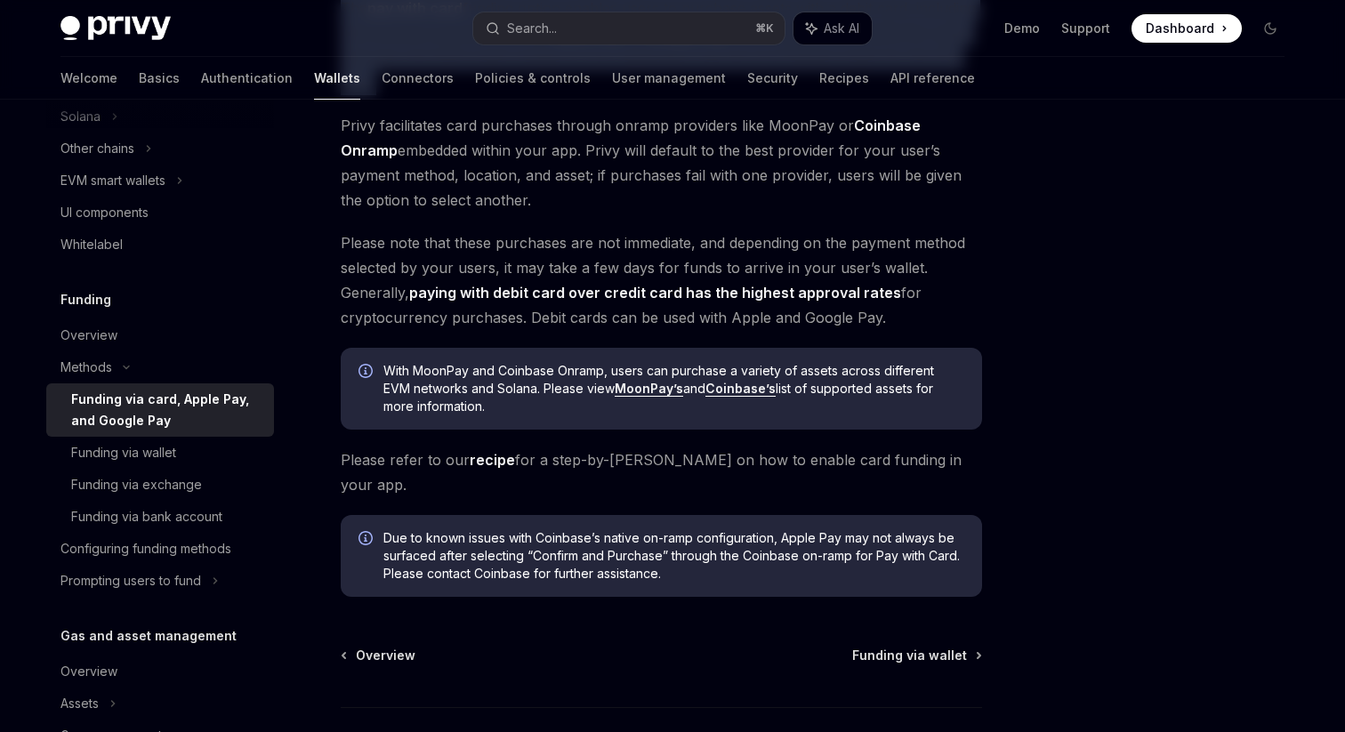
scroll to position [263, 0]
click at [494, 459] on link "recipe" at bounding box center [492, 457] width 45 height 19
type textarea "*"
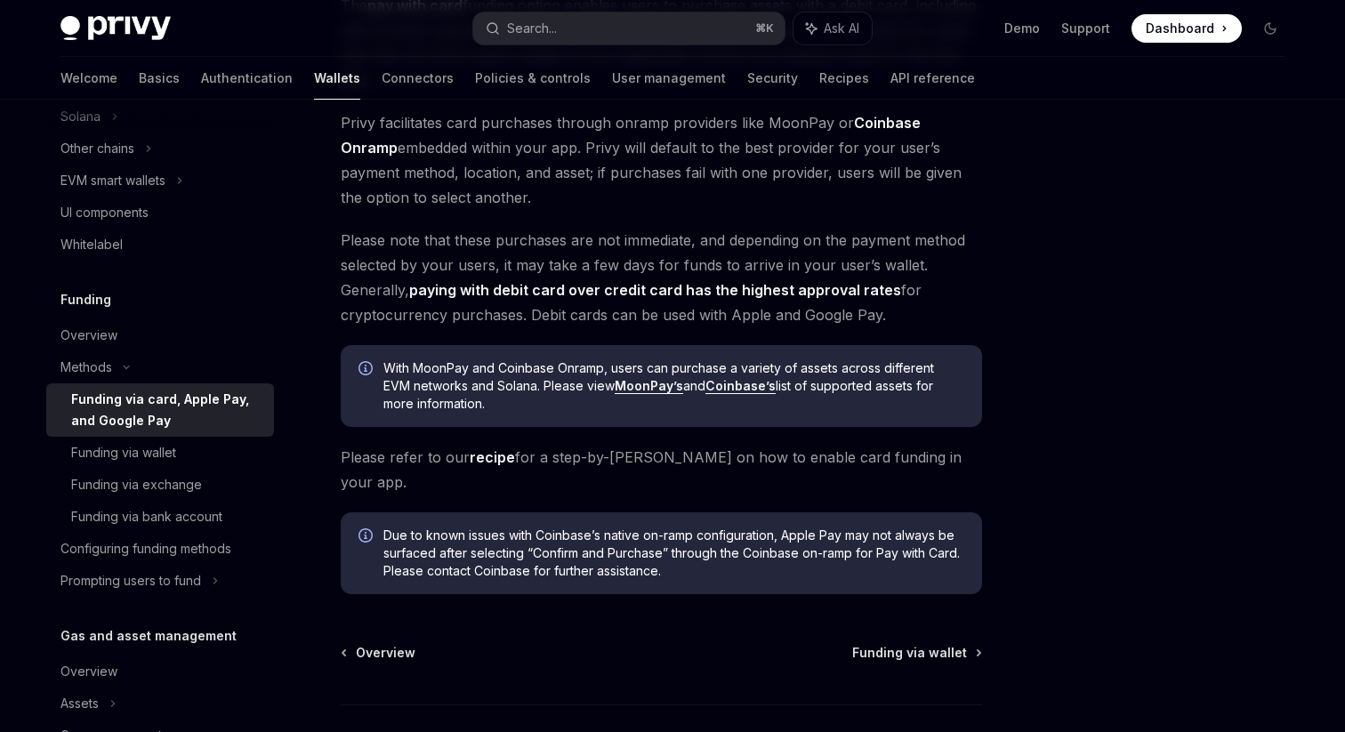
scroll to position [163, 0]
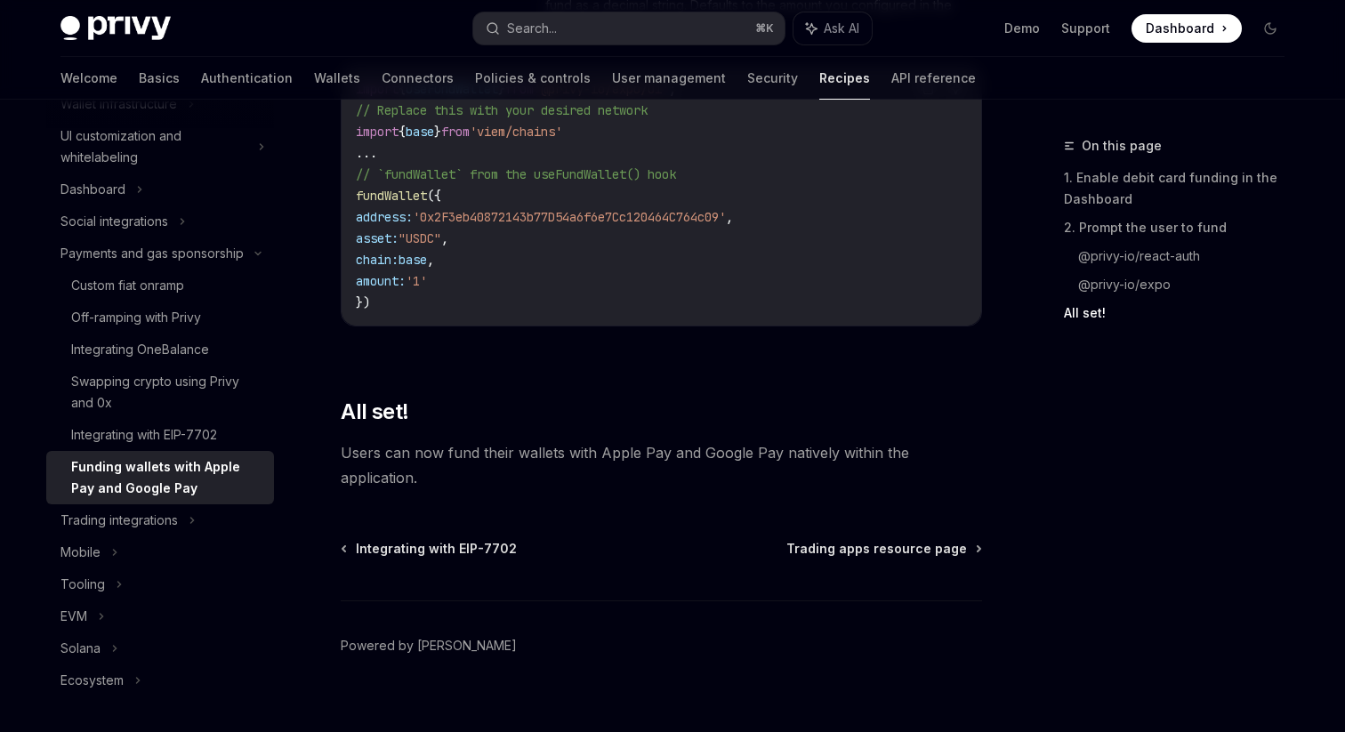
scroll to position [2234, 0]
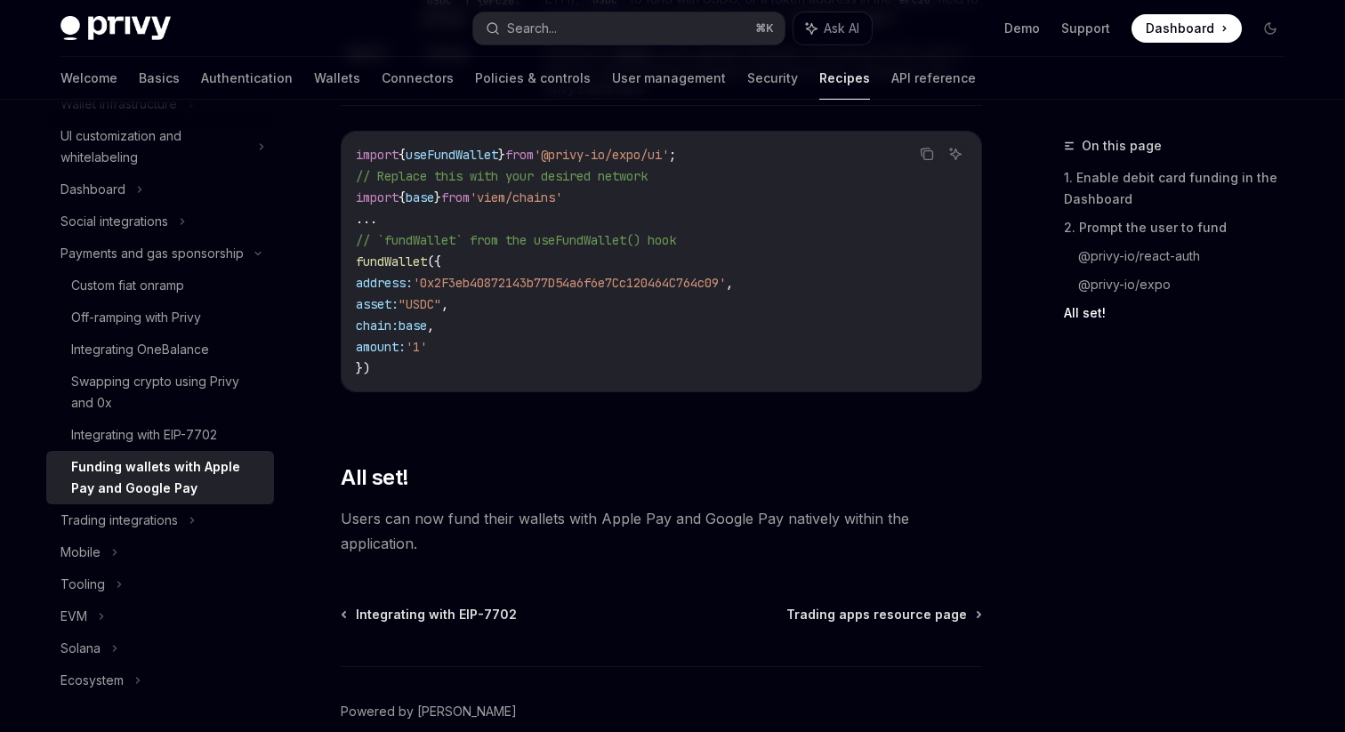
click at [502, 298] on code "import { useFundWallet } from '@privy-io/expo/ui' ; // Replace this with your d…" at bounding box center [661, 261] width 611 height 235
click at [496, 286] on span "'0x2F3eb40872143b77D54a6f6e7Cc120464C764c09'" at bounding box center [569, 283] width 313 height 16
click at [516, 291] on span "'0x2F3eb40872143b77D54a6f6e7Cc120464C764c09'" at bounding box center [569, 283] width 313 height 16
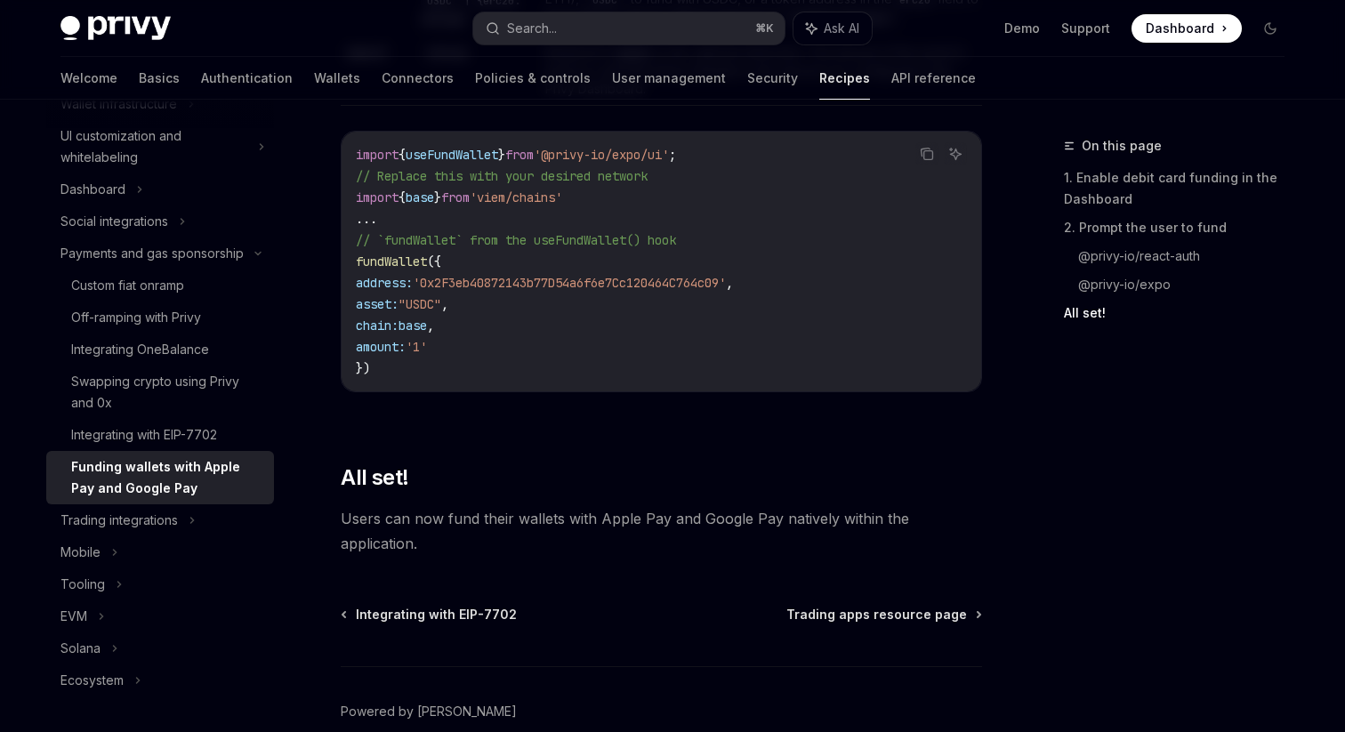
click at [516, 291] on span "'0x2F3eb40872143b77D54a6f6e7Cc120464C764c09'" at bounding box center [569, 283] width 313 height 16
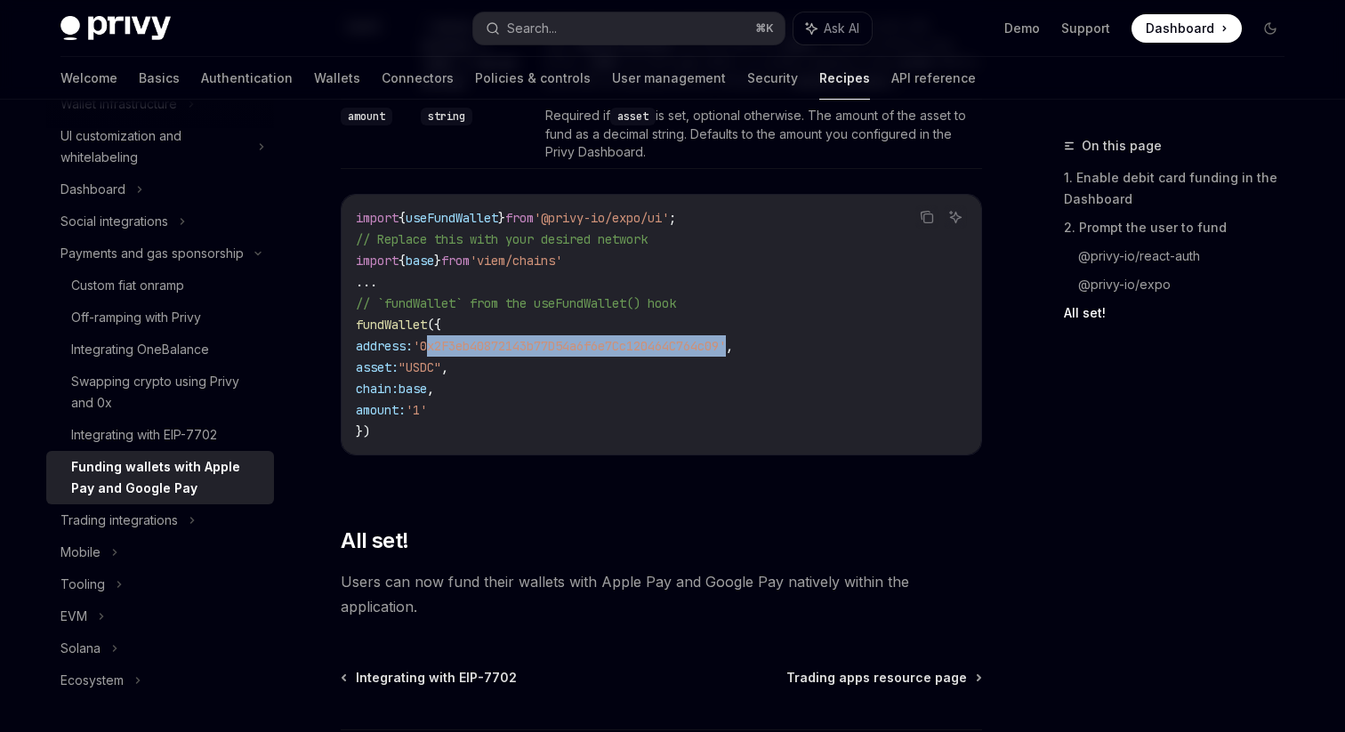
scroll to position [2170, 0]
click at [511, 280] on code "import { useFundWallet } from '@privy-io/expo/ui' ; // Replace this with your d…" at bounding box center [661, 325] width 611 height 235
click at [448, 367] on span "," at bounding box center [444, 368] width 7 height 16
click at [441, 370] on span ""USDC"" at bounding box center [419, 368] width 43 height 16
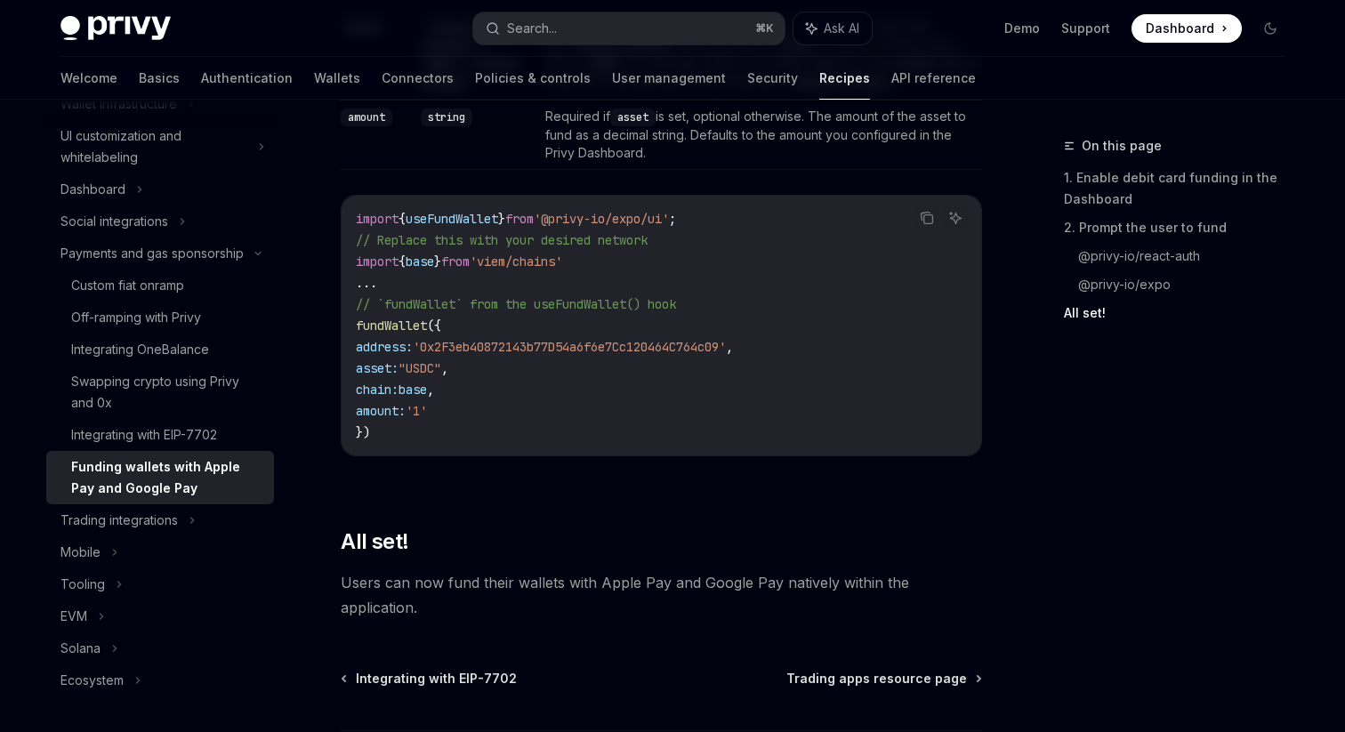
click at [441, 370] on span ""USDC"" at bounding box center [419, 368] width 43 height 16
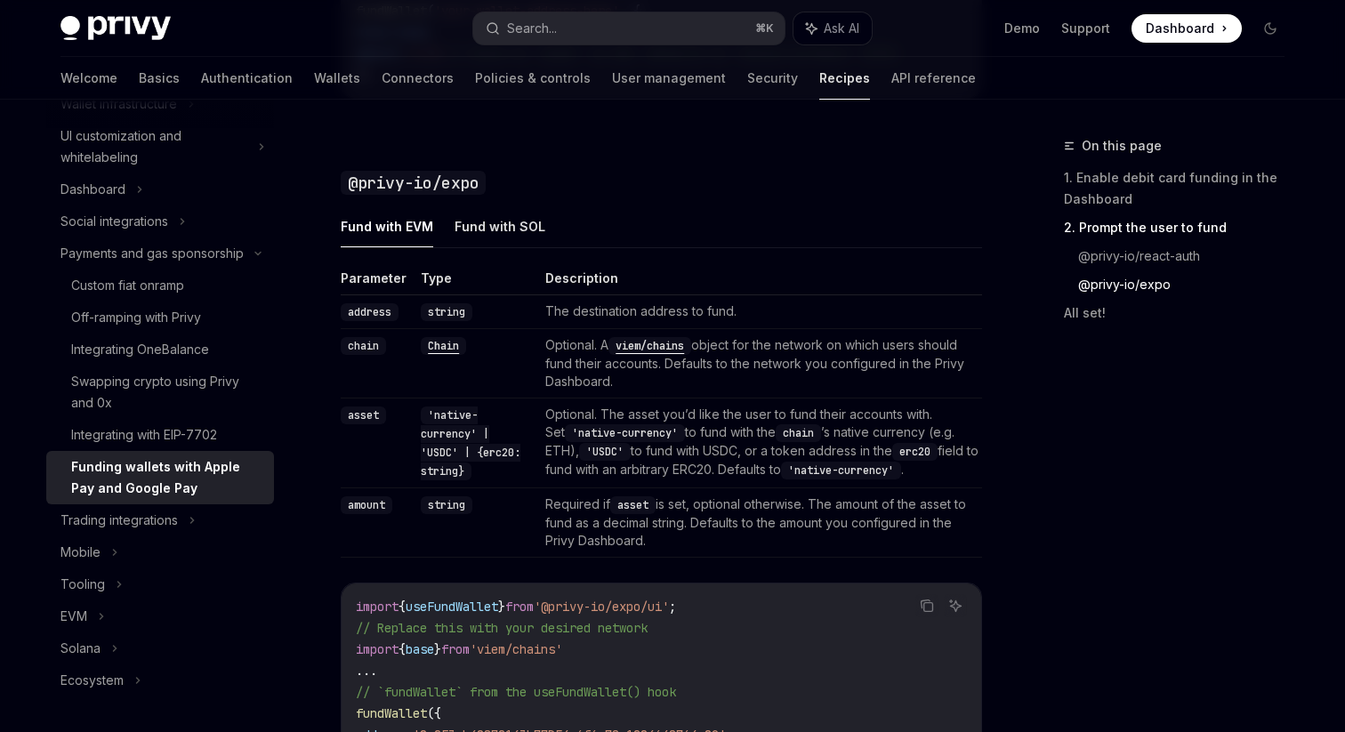
scroll to position [1767, 0]
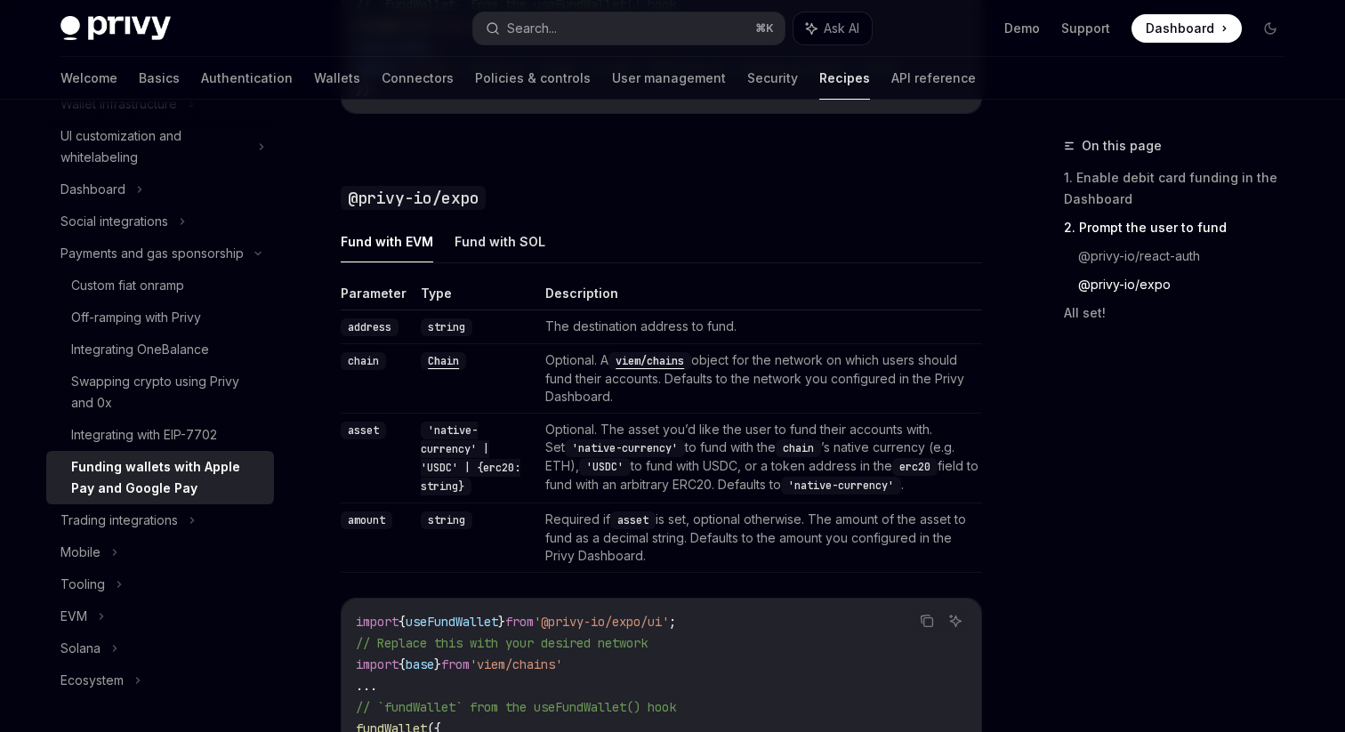
click at [437, 449] on code "'native-currency' | 'USDC' | {erc20: string}" at bounding box center [471, 459] width 100 height 74
click at [444, 370] on code "Chain" at bounding box center [443, 361] width 45 height 18
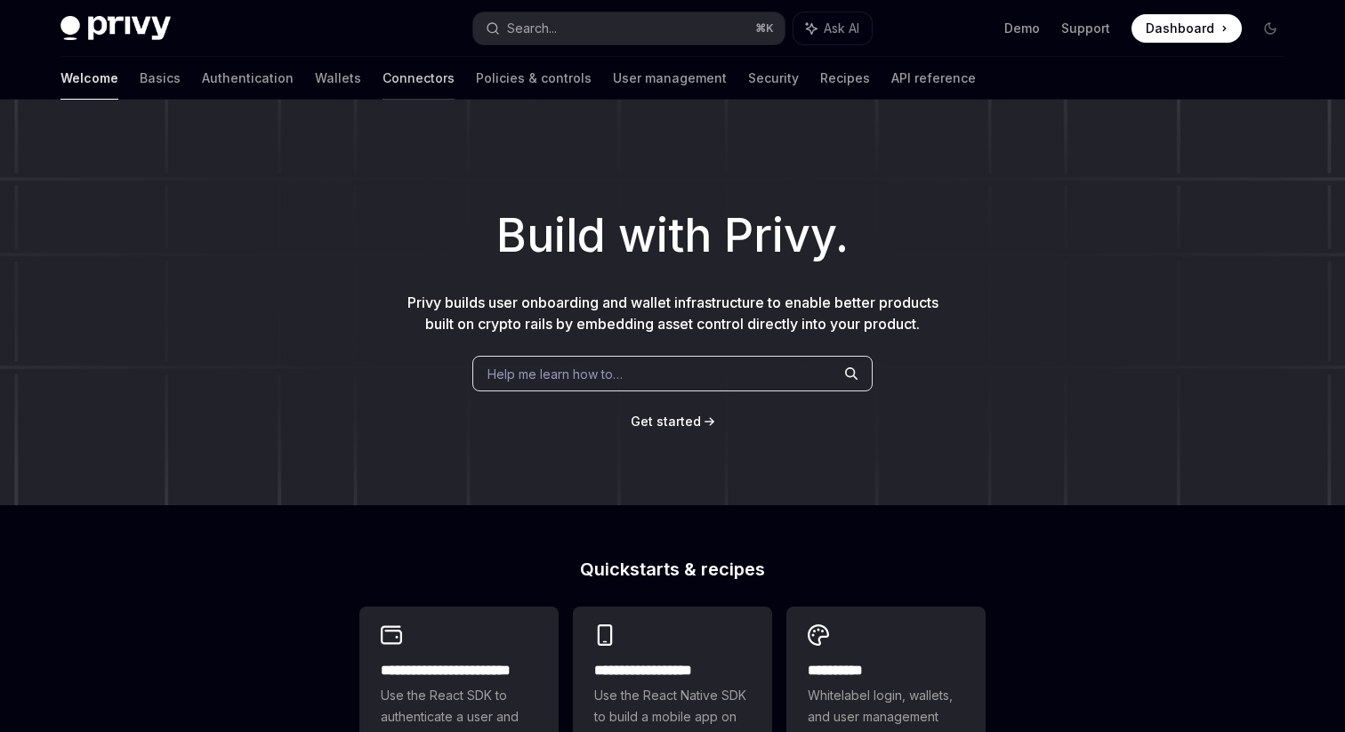
click at [382, 76] on link "Connectors" at bounding box center [418, 78] width 72 height 43
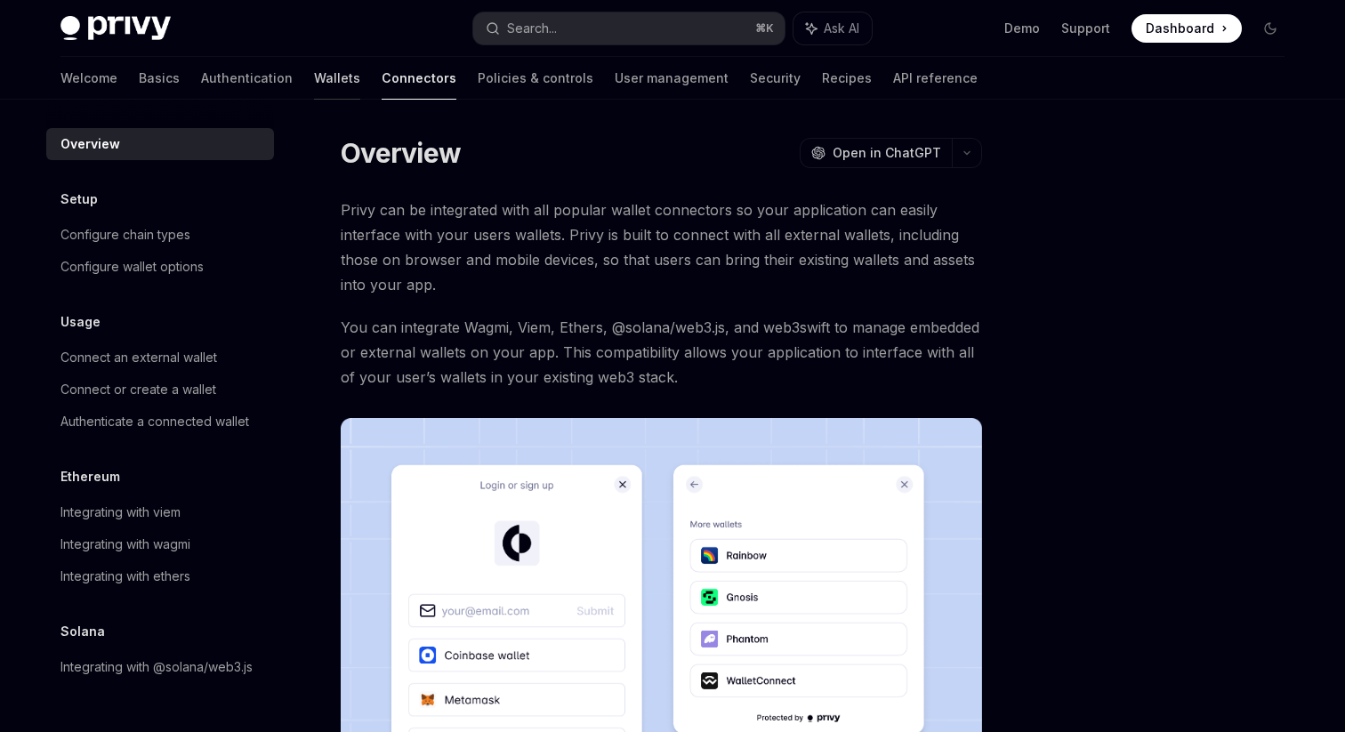
click at [314, 69] on link "Wallets" at bounding box center [337, 78] width 46 height 43
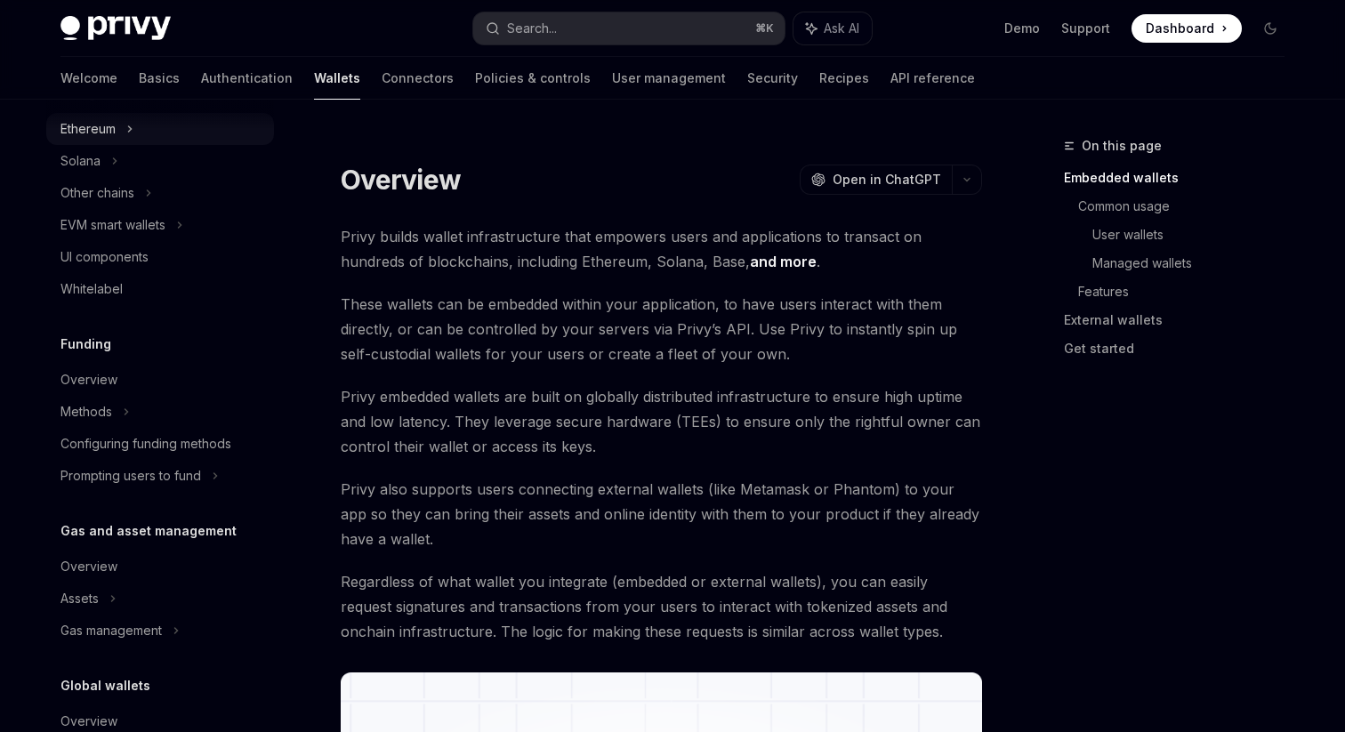
scroll to position [577, 0]
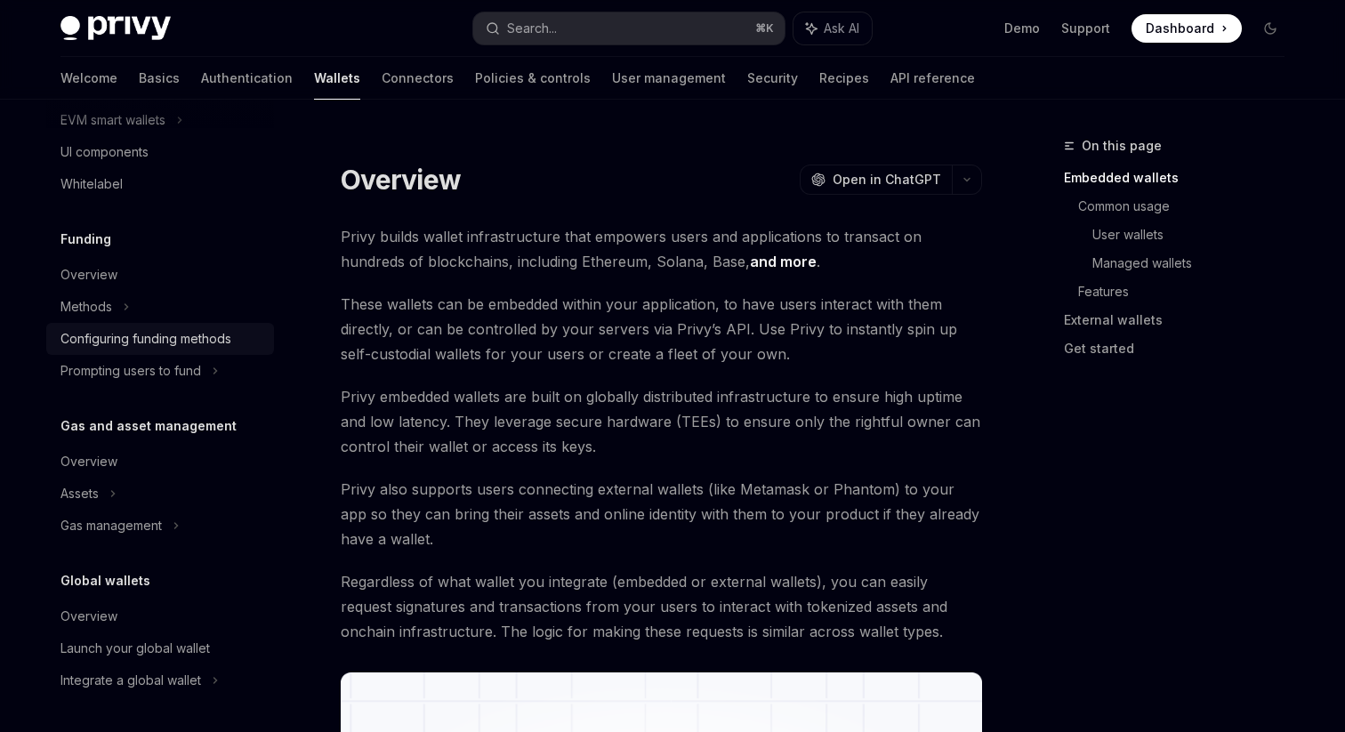
click at [112, 338] on div "Configuring funding methods" at bounding box center [145, 338] width 171 height 21
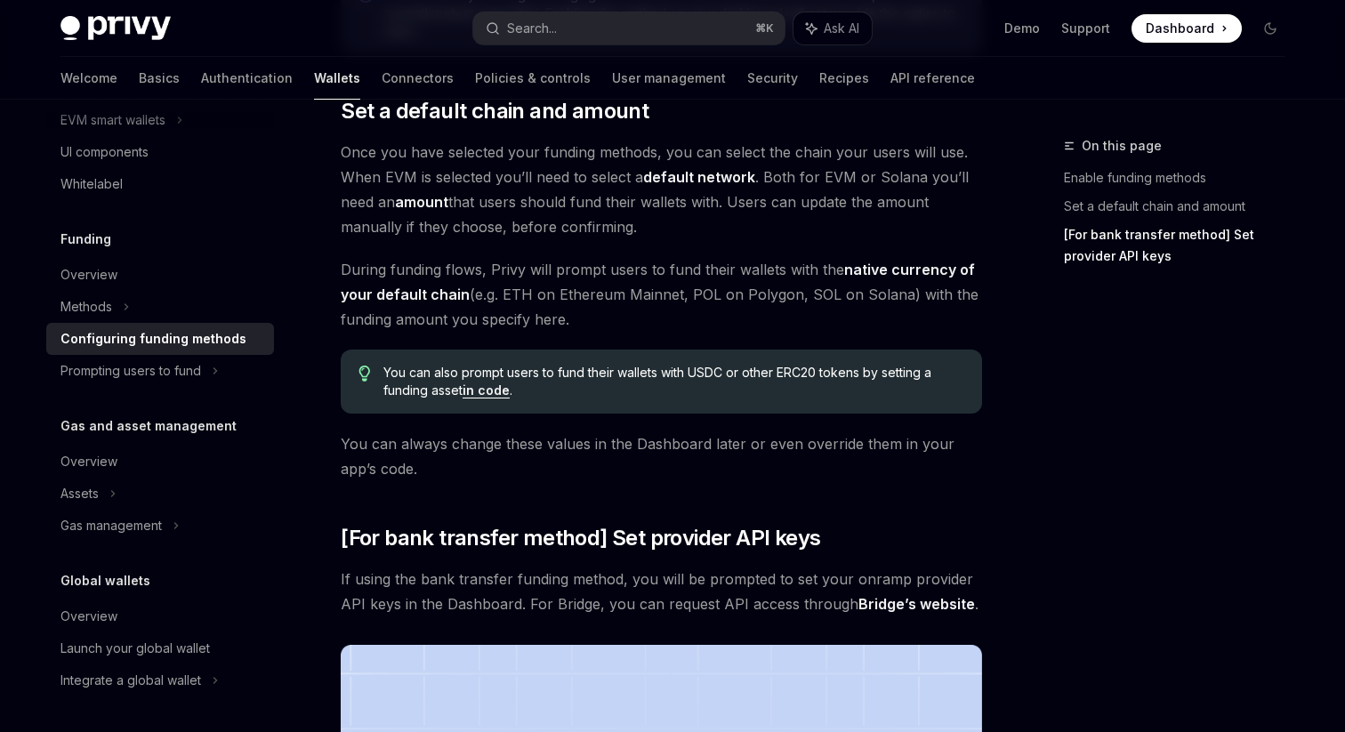
scroll to position [1059, 0]
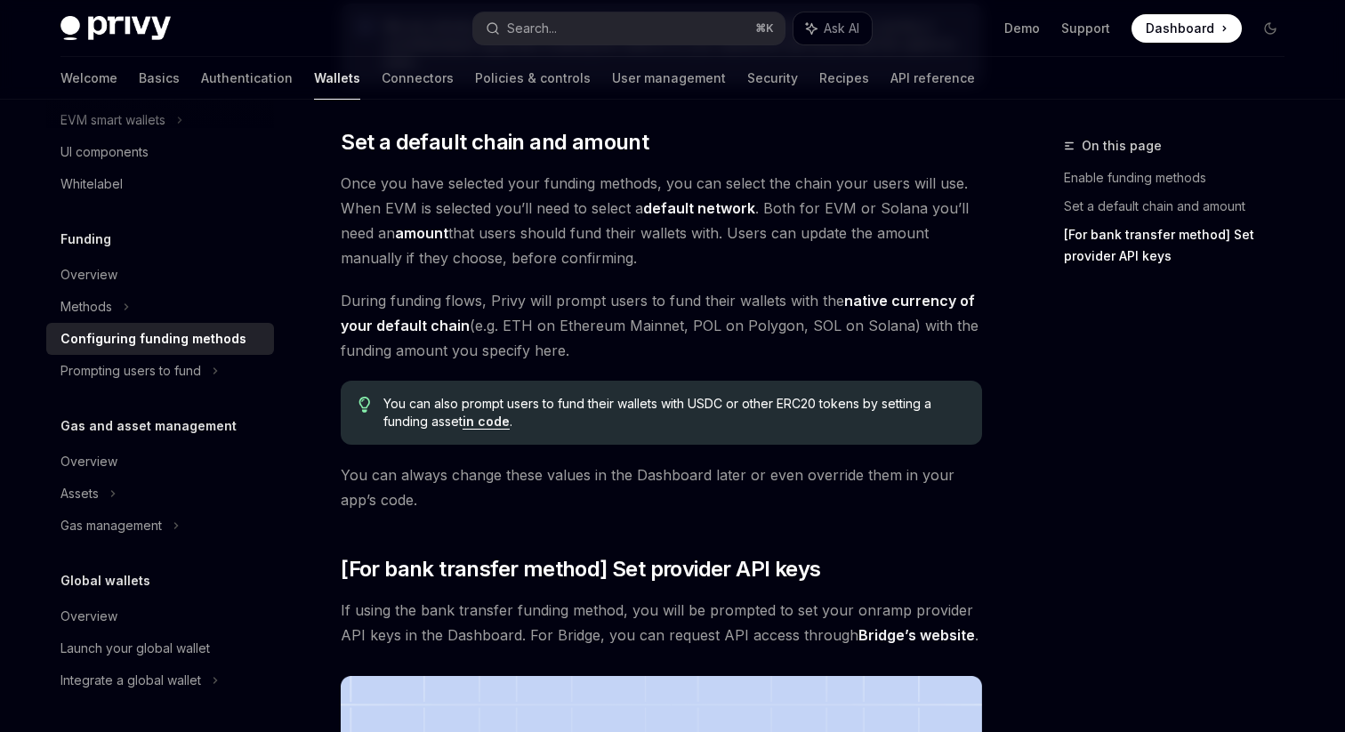
click at [342, 205] on span "Once you have selected your funding methods, you can select the chain your user…" at bounding box center [661, 221] width 641 height 100
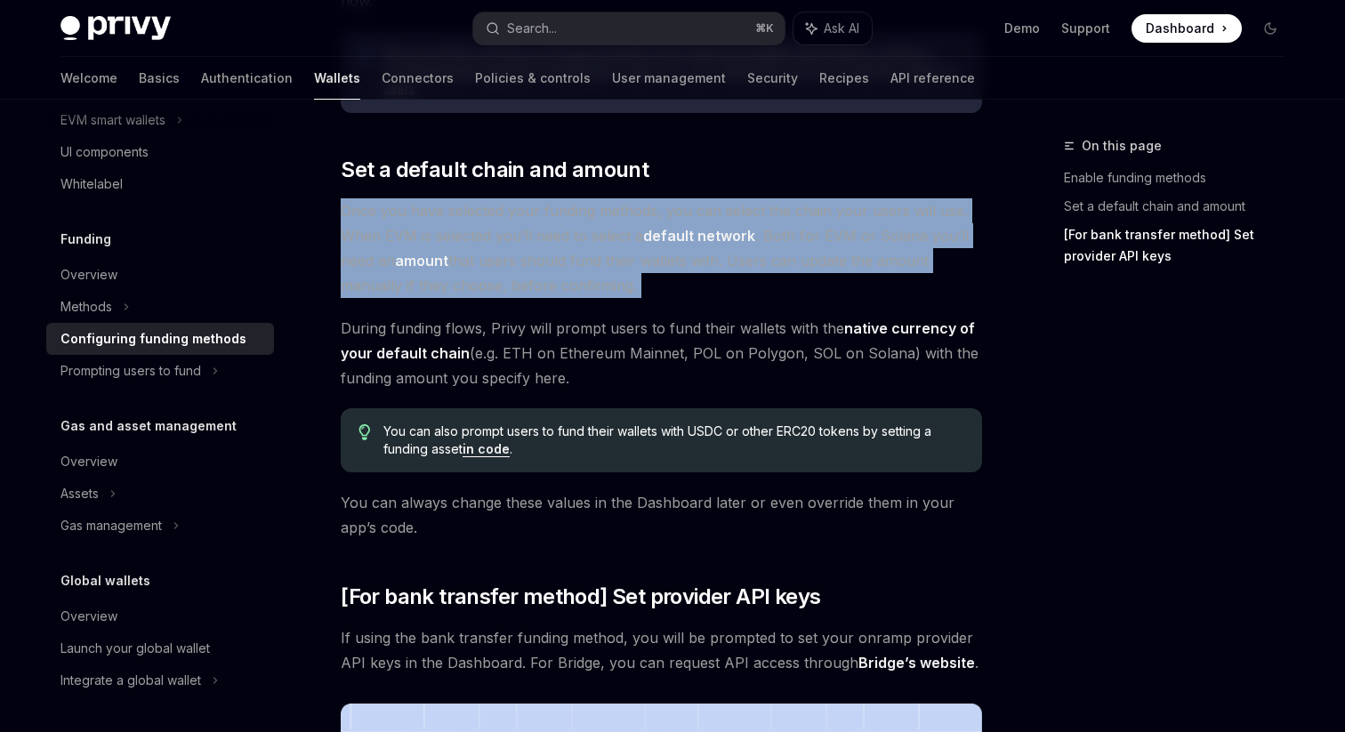
scroll to position [1017, 0]
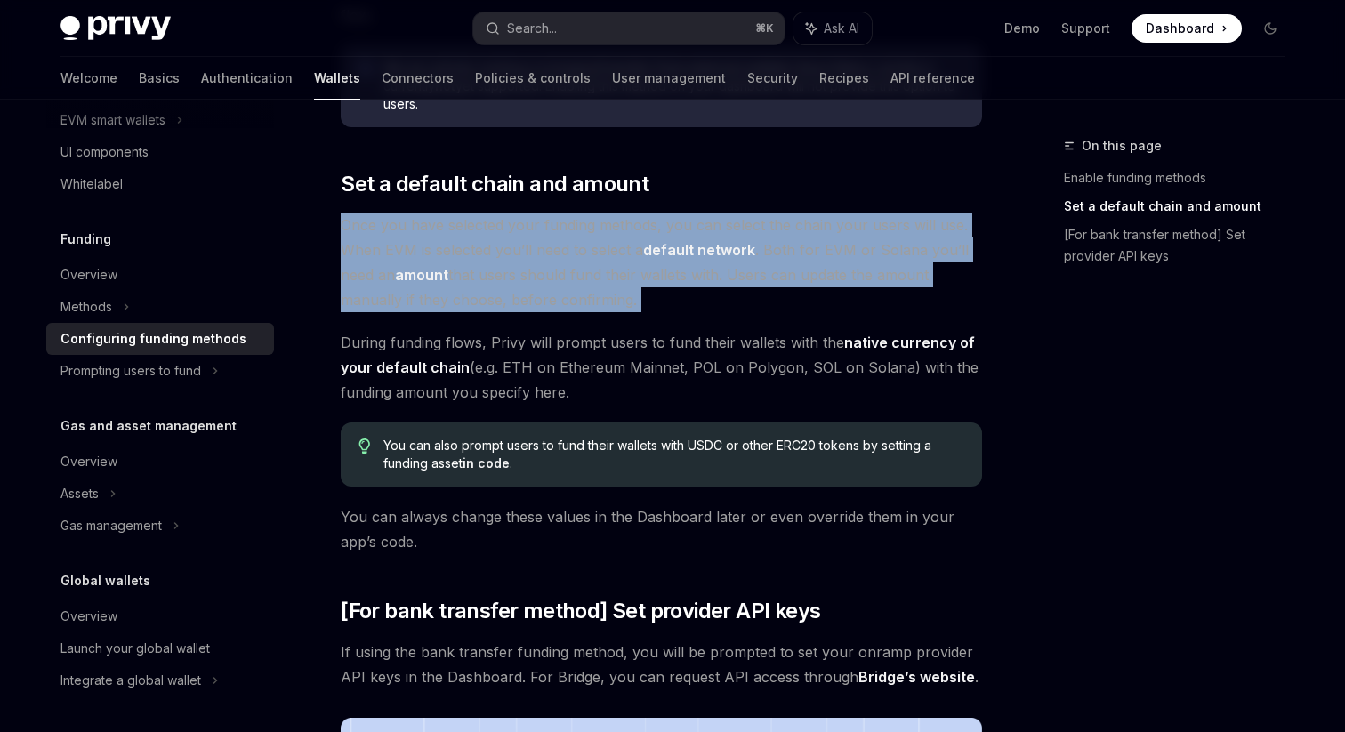
click at [337, 240] on div "Funding Configuring funding methods OpenAI Open in ChatGPT OpenAI Open in ChatG…" at bounding box center [495, 279] width 982 height 2322
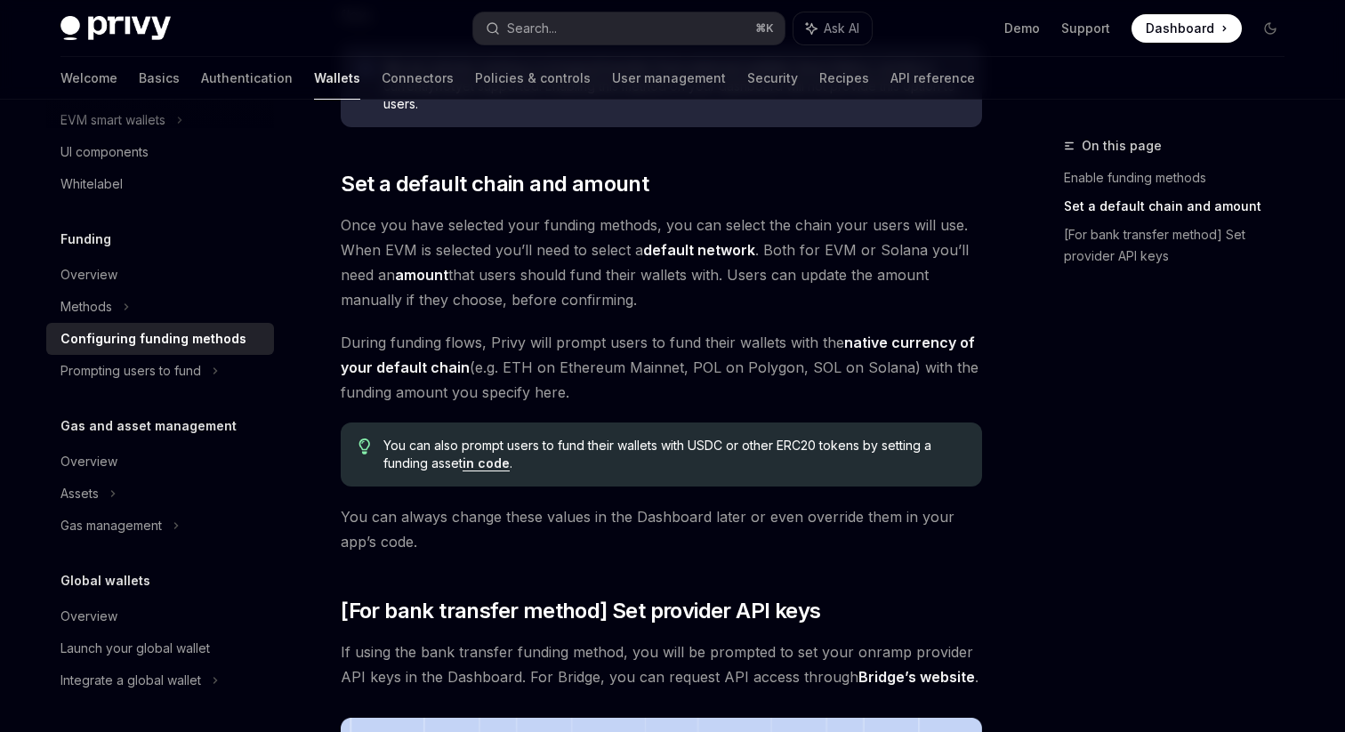
click at [337, 240] on div "Funding Configuring funding methods OpenAI Open in ChatGPT OpenAI Open in ChatG…" at bounding box center [495, 279] width 982 height 2322
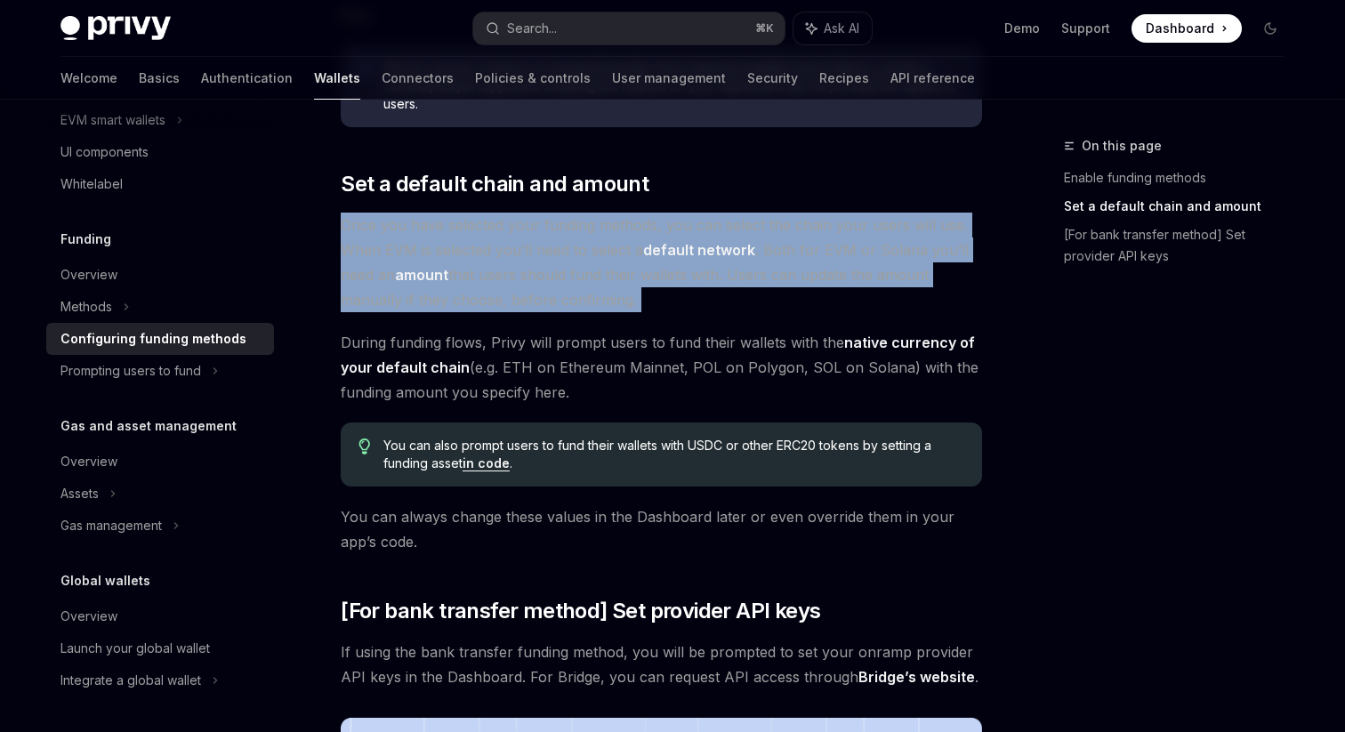
click at [337, 240] on div "Funding Configuring funding methods OpenAI Open in ChatGPT OpenAI Open in ChatG…" at bounding box center [495, 279] width 982 height 2322
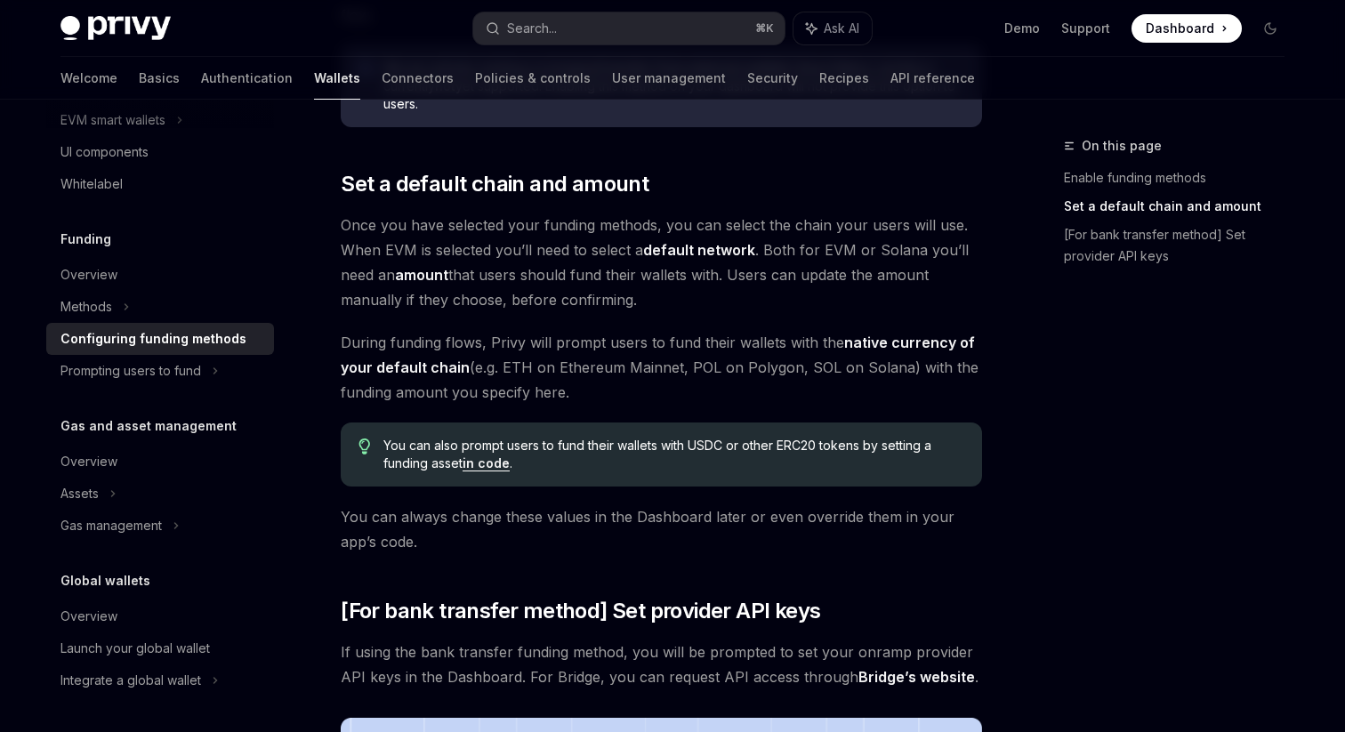
click at [337, 240] on div "Funding Configuring funding methods OpenAI Open in ChatGPT OpenAI Open in ChatG…" at bounding box center [495, 279] width 982 height 2322
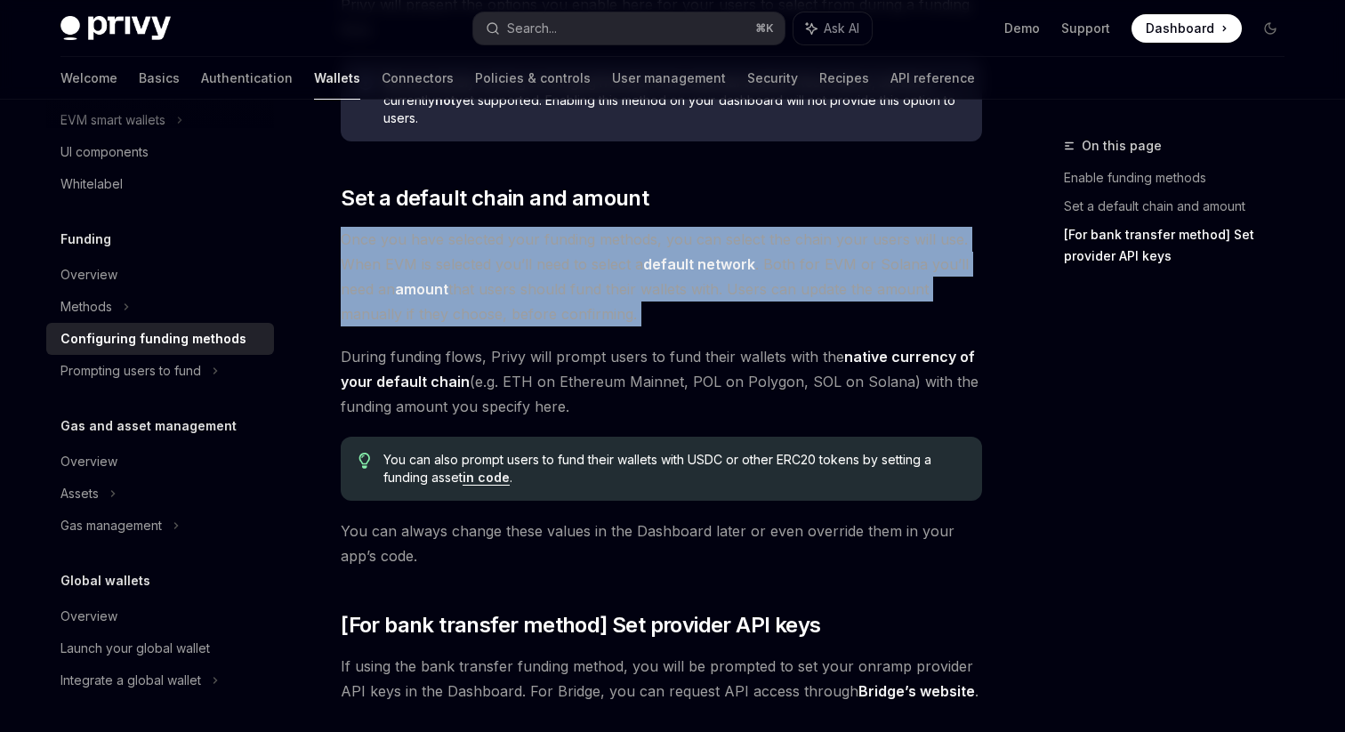
scroll to position [1037, 0]
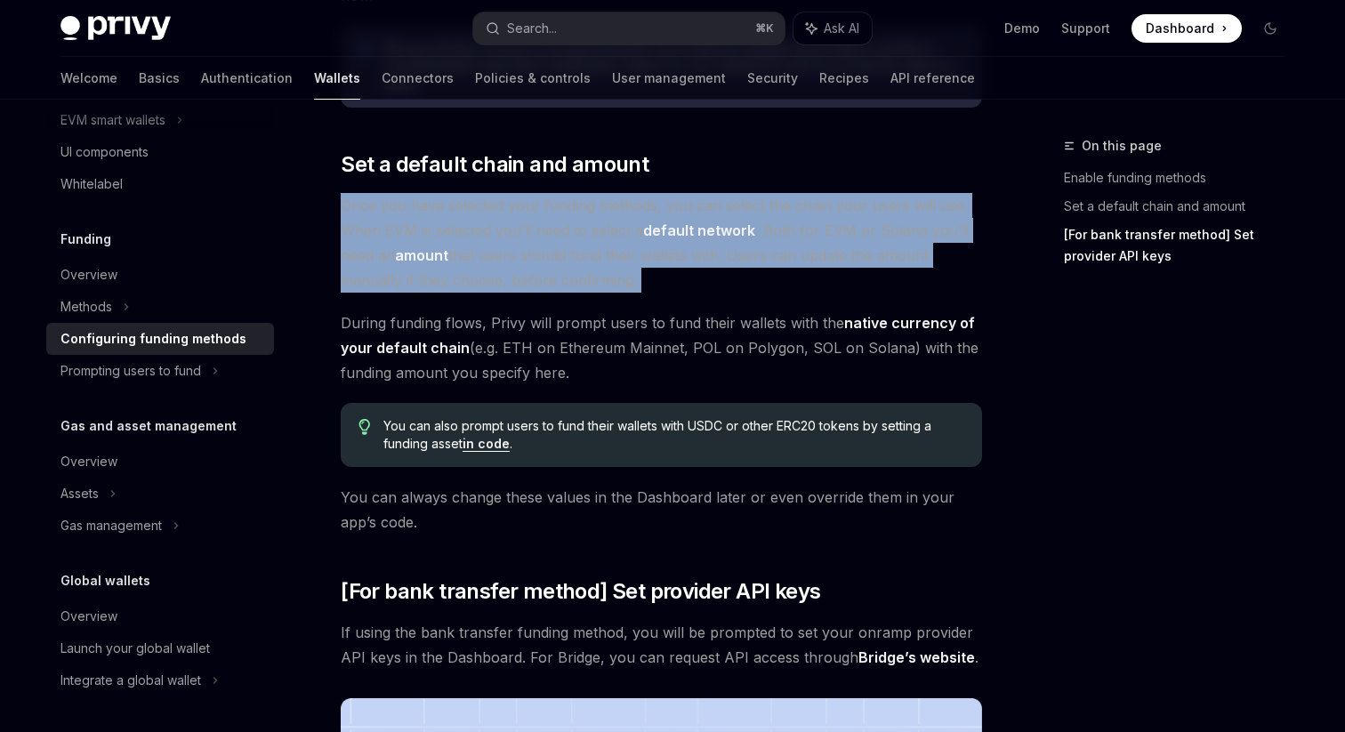
click at [331, 512] on div "Funding Configuring funding methods OpenAI Open in ChatGPT OpenAI Open in ChatG…" at bounding box center [495, 259] width 982 height 2322
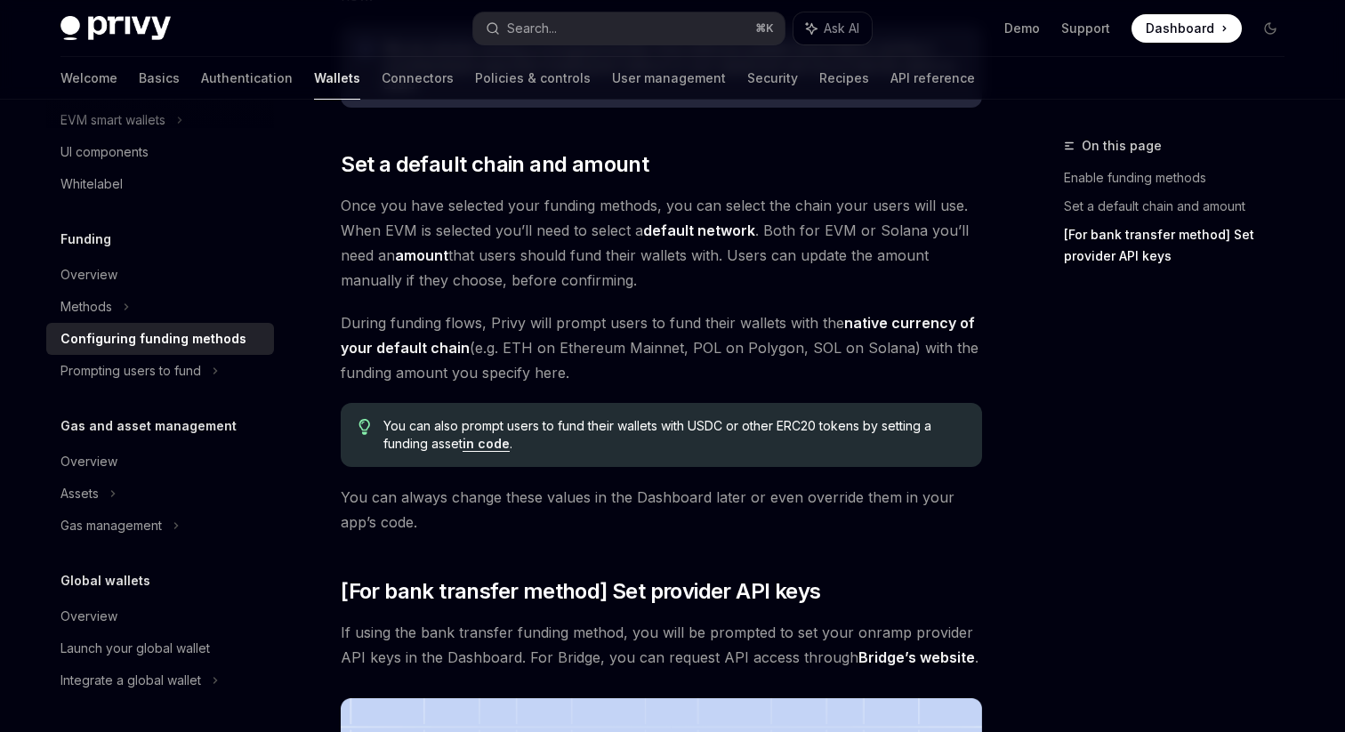
click at [331, 512] on div "Funding Configuring funding methods OpenAI Open in ChatGPT OpenAI Open in ChatG…" at bounding box center [495, 259] width 982 height 2322
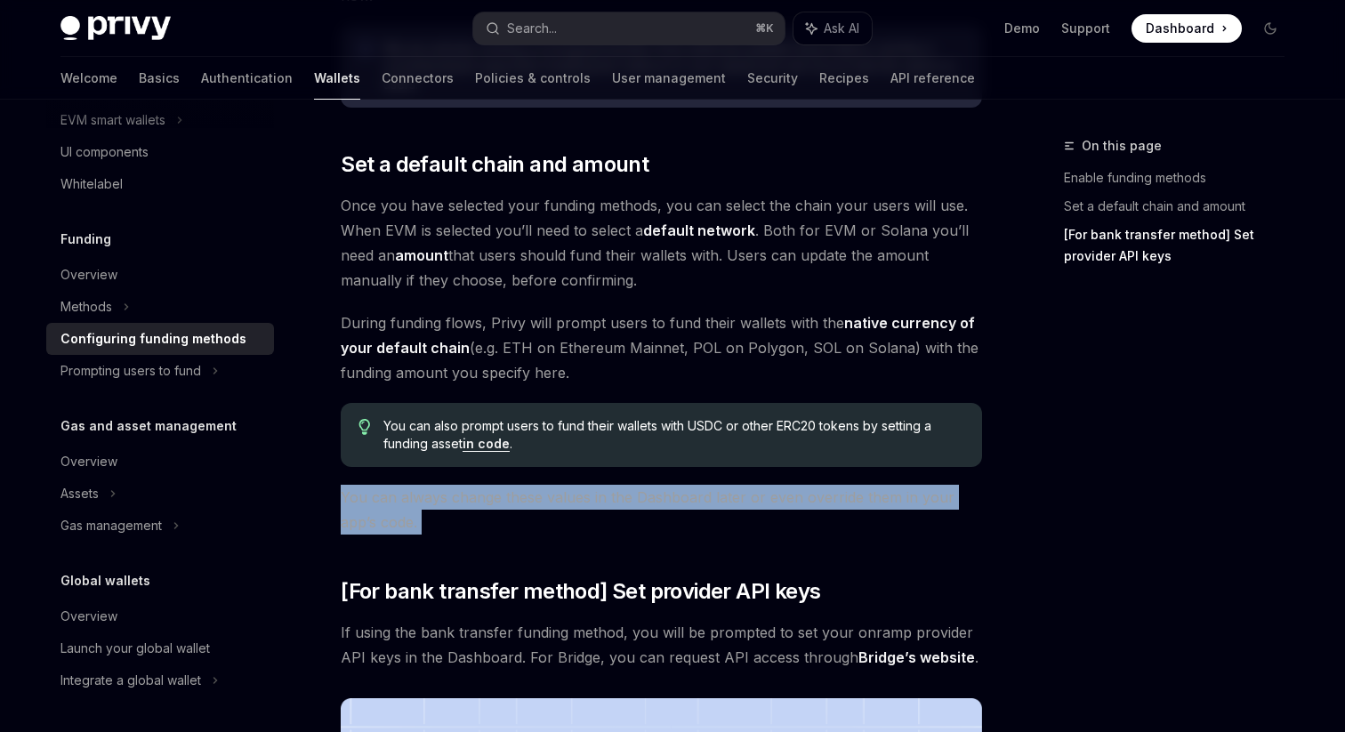
click at [330, 362] on div "Funding Configuring funding methods OpenAI Open in ChatGPT OpenAI Open in ChatG…" at bounding box center [495, 259] width 982 height 2322
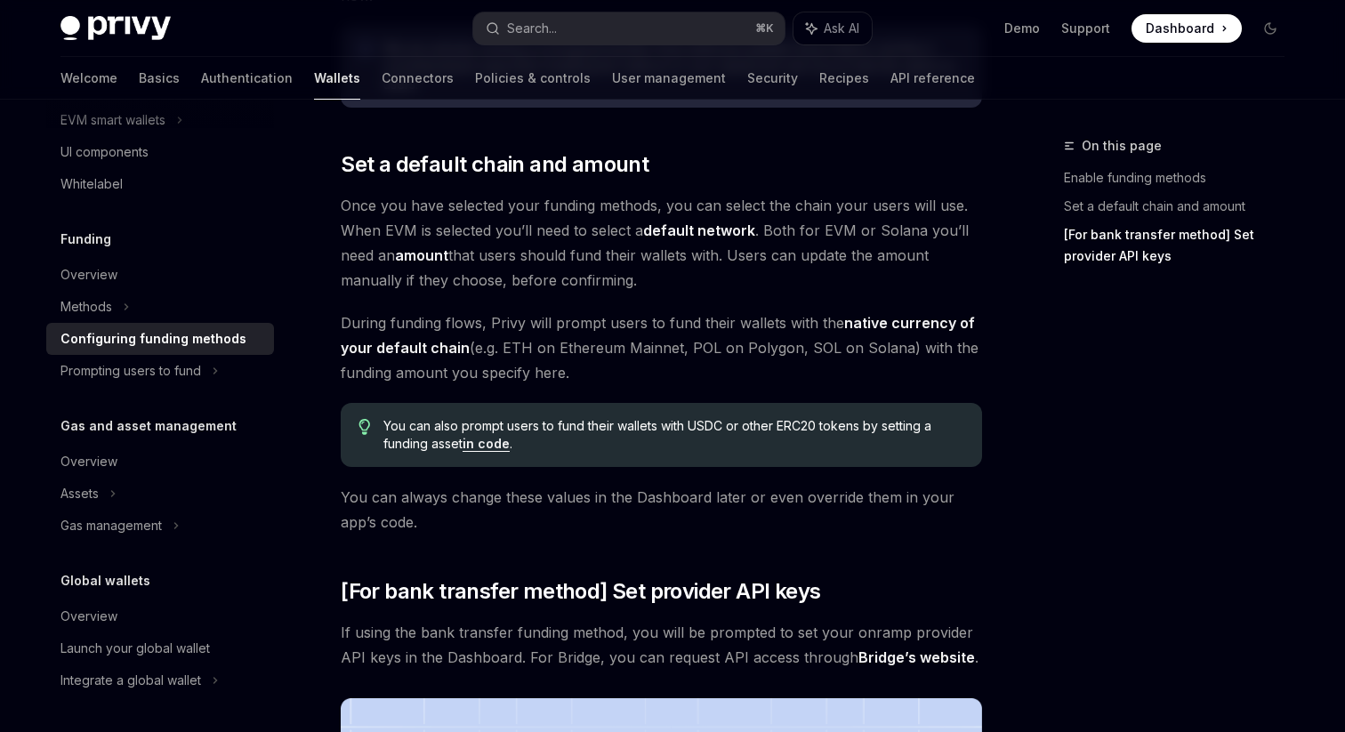
click at [330, 362] on div "Funding Configuring funding methods OpenAI Open in ChatGPT OpenAI Open in ChatG…" at bounding box center [495, 259] width 982 height 2322
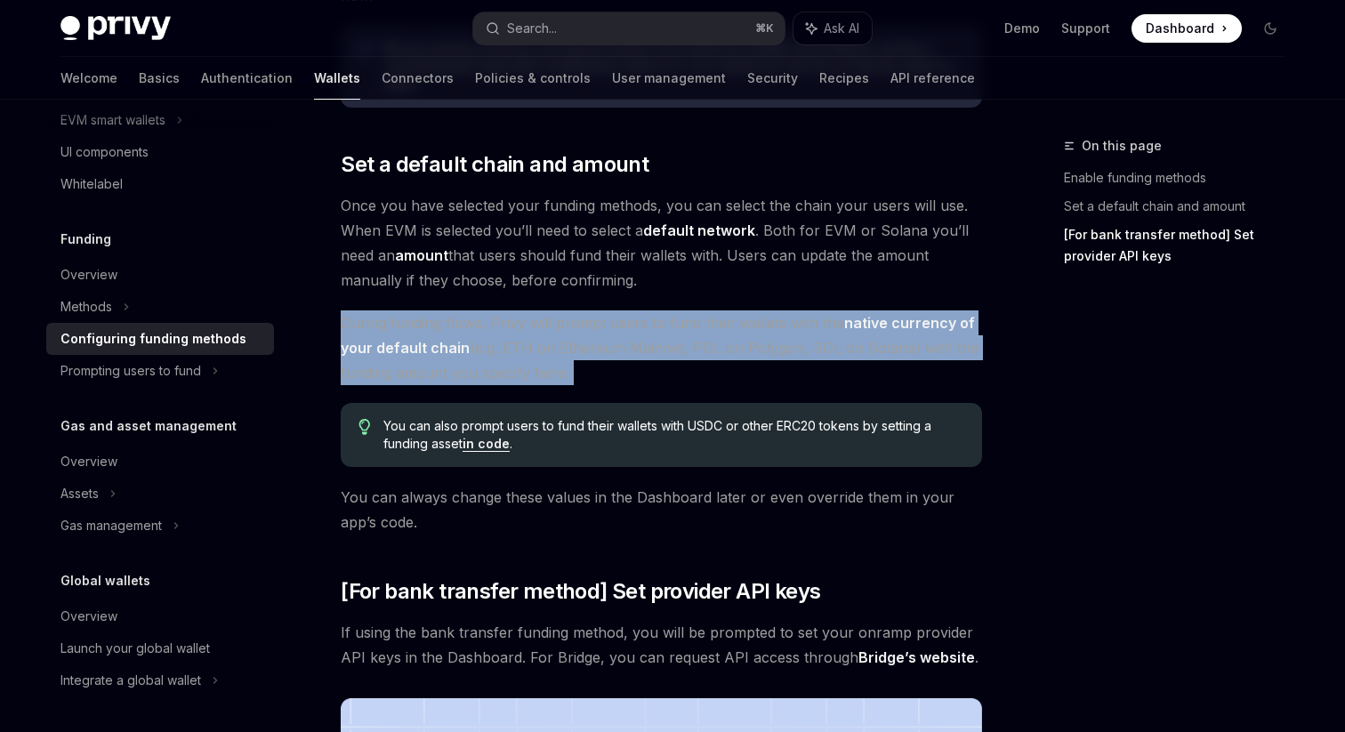
click at [330, 362] on div "Funding Configuring funding methods OpenAI Open in ChatGPT OpenAI Open in ChatG…" at bounding box center [495, 259] width 982 height 2322
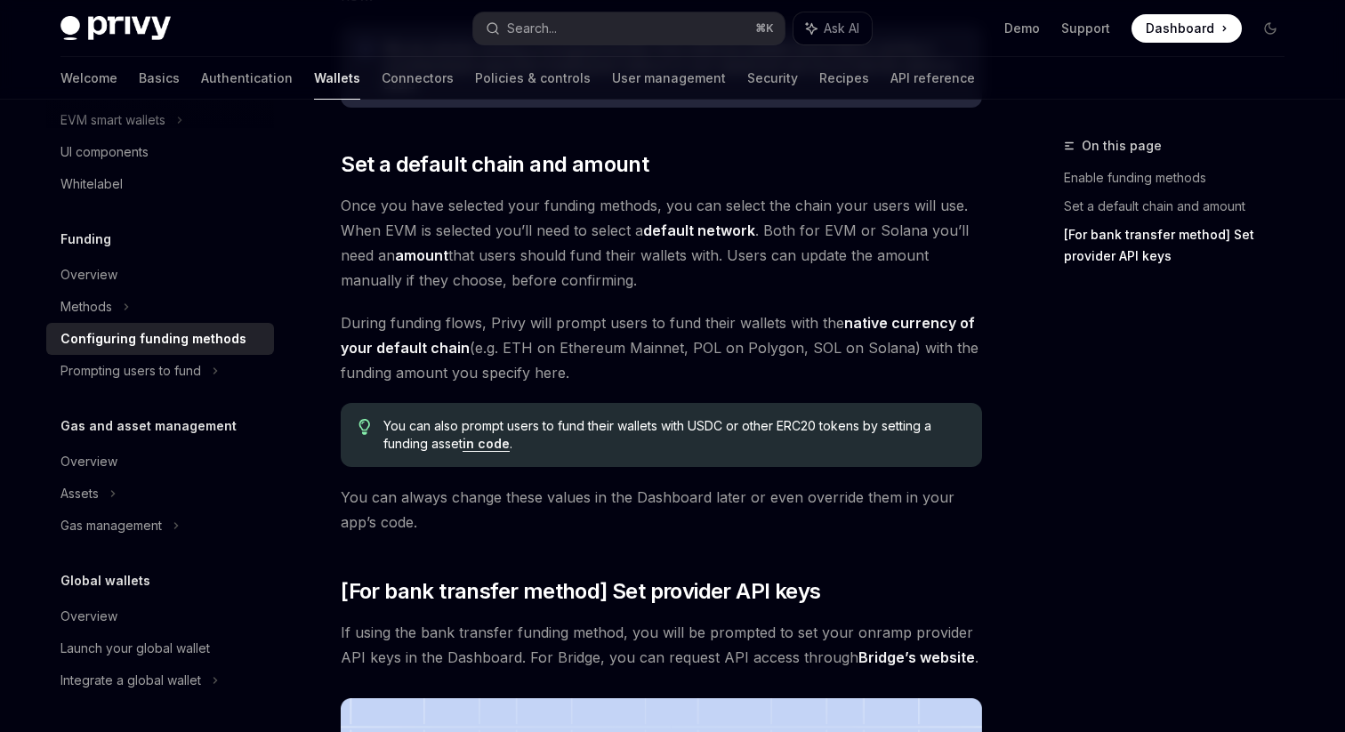
click at [330, 362] on div "Funding Configuring funding methods OpenAI Open in ChatGPT OpenAI Open in ChatG…" at bounding box center [495, 259] width 982 height 2322
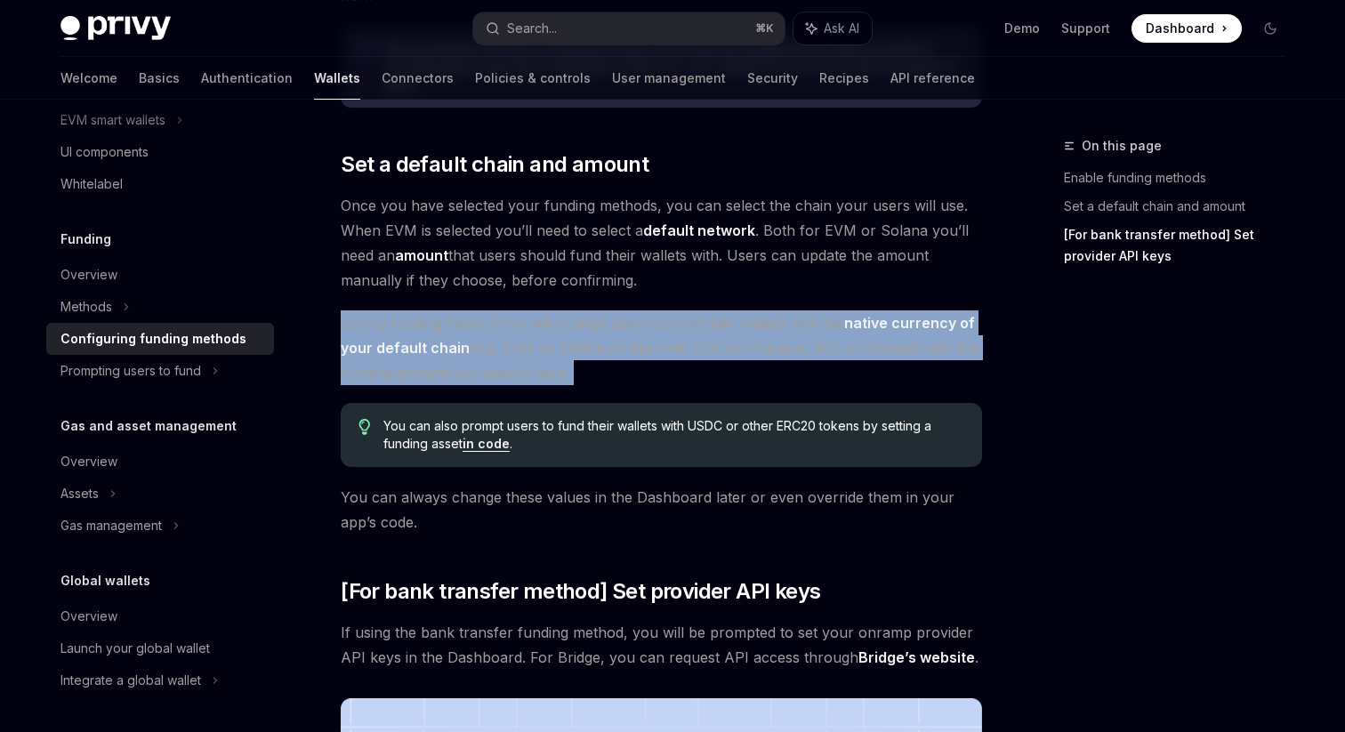
click at [330, 362] on div "Funding Configuring funding methods OpenAI Open in ChatGPT OpenAI Open in ChatG…" at bounding box center [495, 259] width 982 height 2322
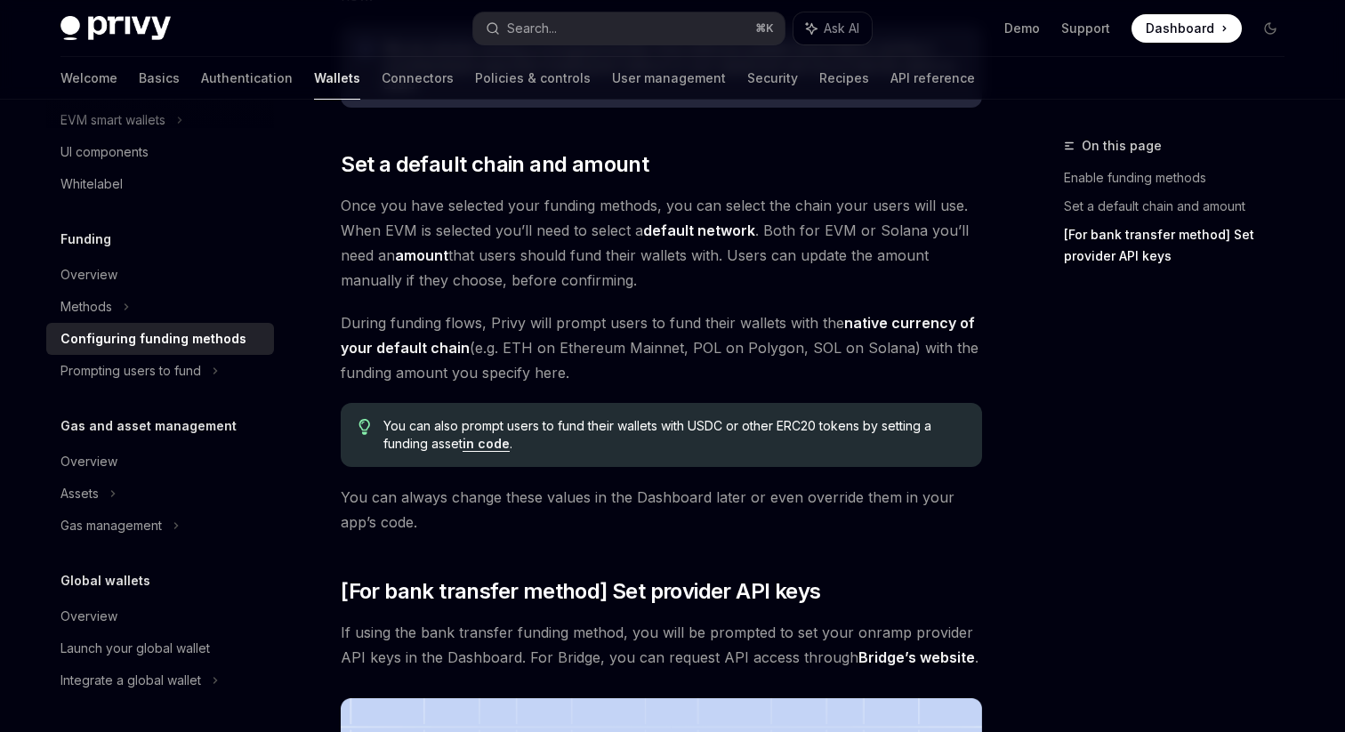
click at [330, 362] on div "Funding Configuring funding methods OpenAI Open in ChatGPT OpenAI Open in ChatG…" at bounding box center [495, 259] width 982 height 2322
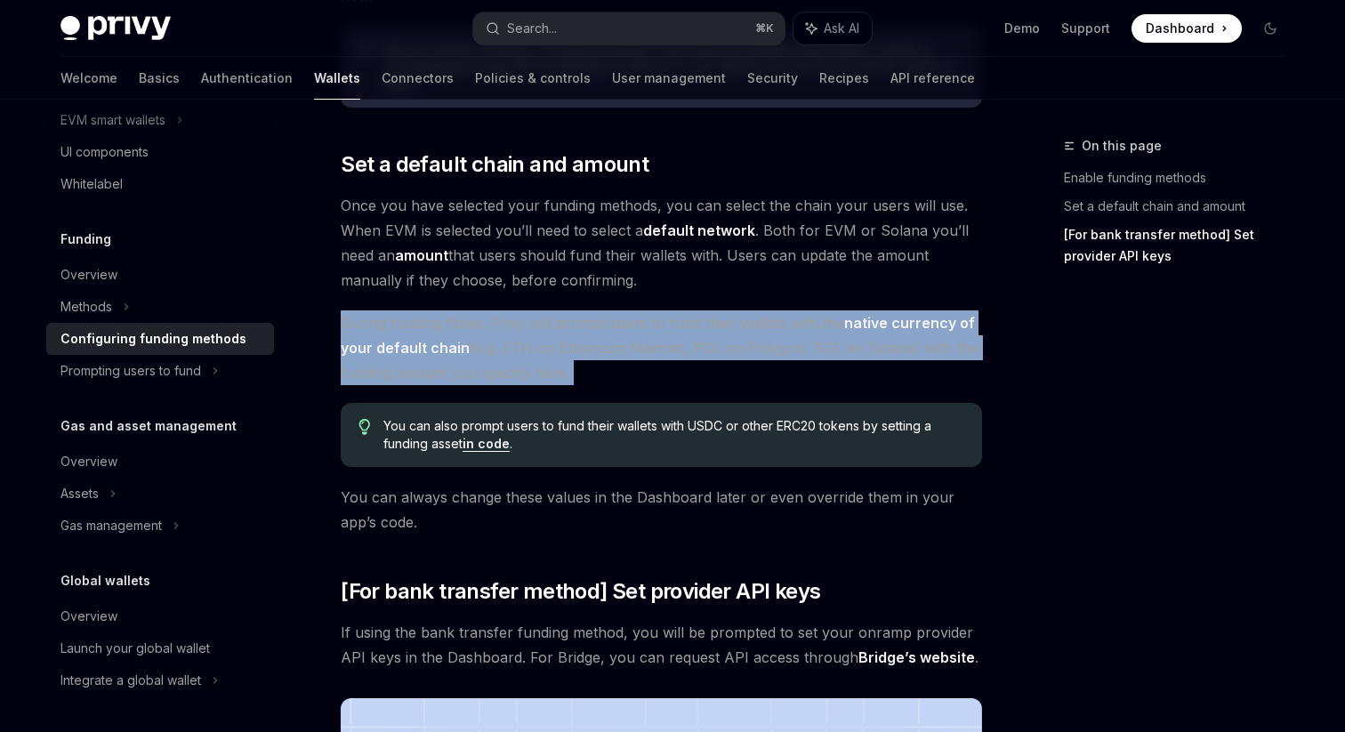
click at [330, 362] on div "Funding Configuring funding methods OpenAI Open in ChatGPT OpenAI Open in ChatG…" at bounding box center [495, 259] width 982 height 2322
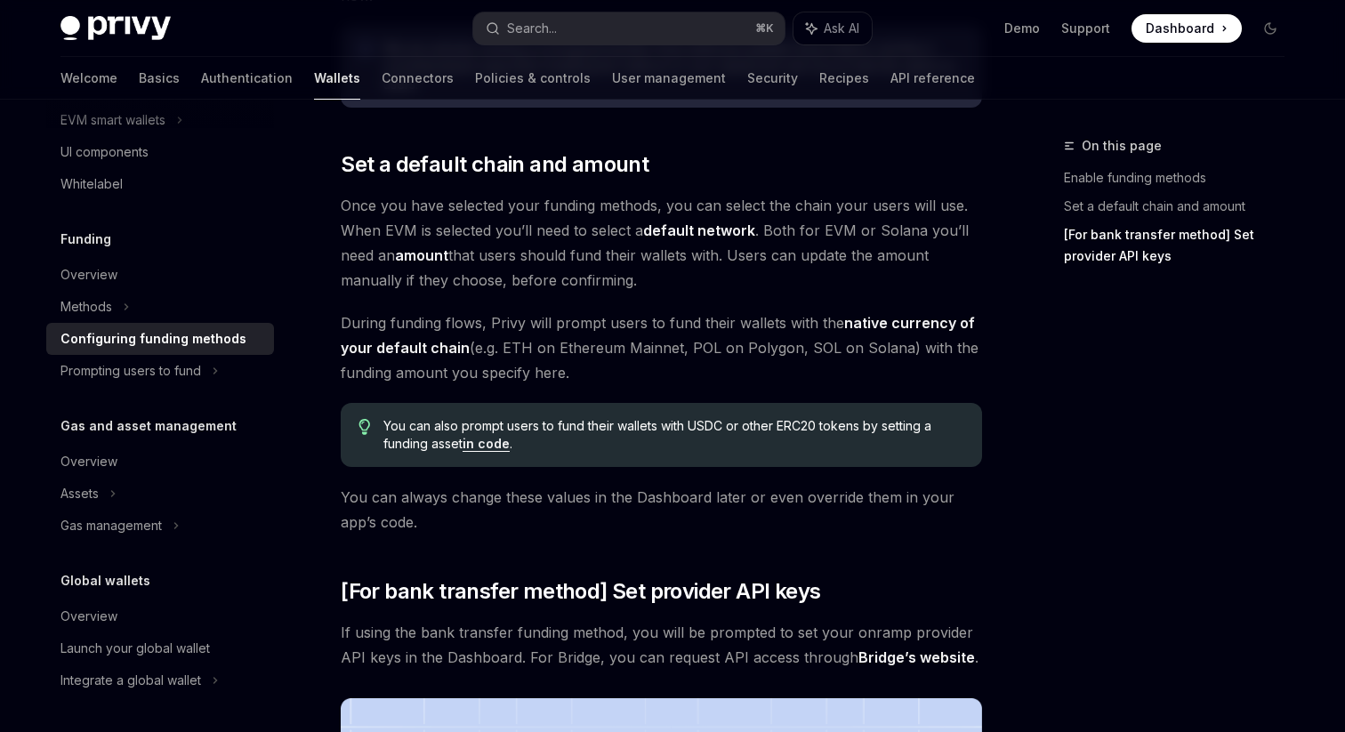
click at [337, 449] on div "Funding Configuring funding methods OpenAI Open in ChatGPT OpenAI Open in ChatG…" at bounding box center [495, 259] width 982 height 2322
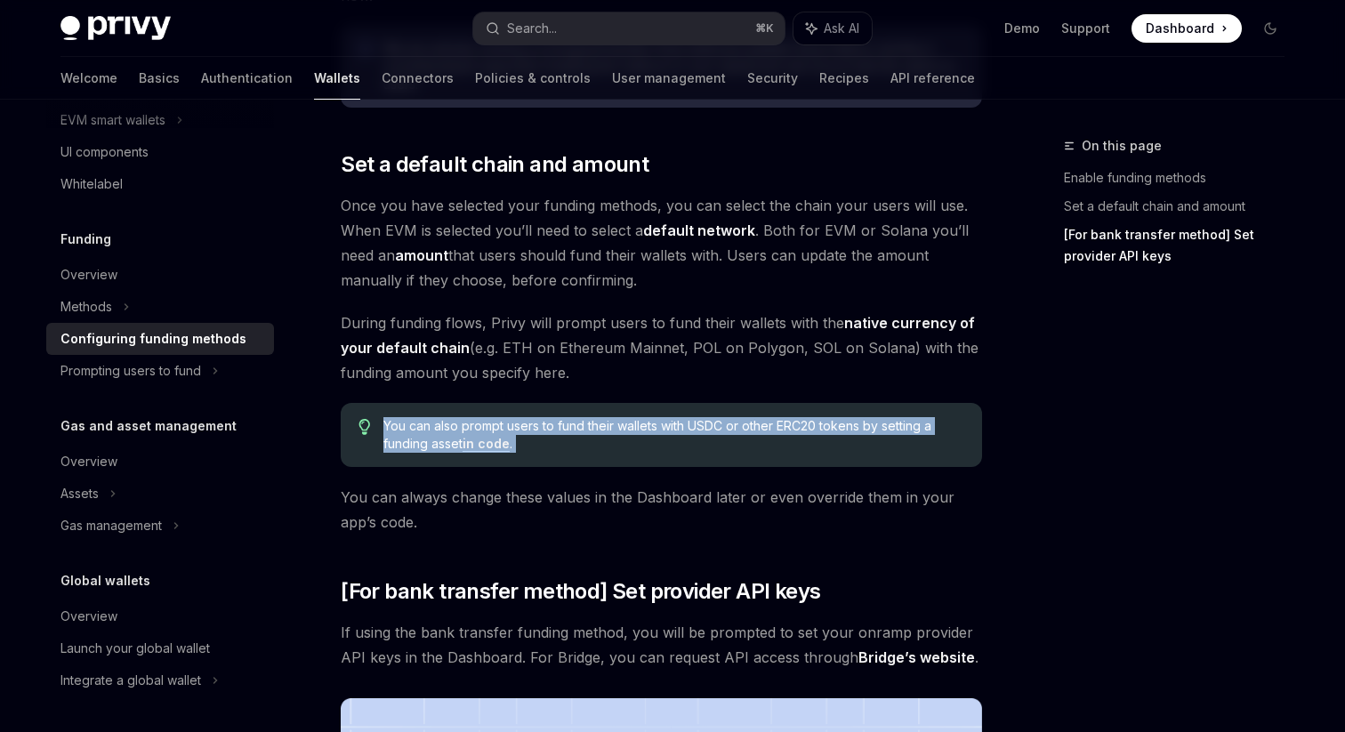
click at [337, 449] on div "Funding Configuring funding methods OpenAI Open in ChatGPT OpenAI Open in ChatG…" at bounding box center [495, 259] width 982 height 2322
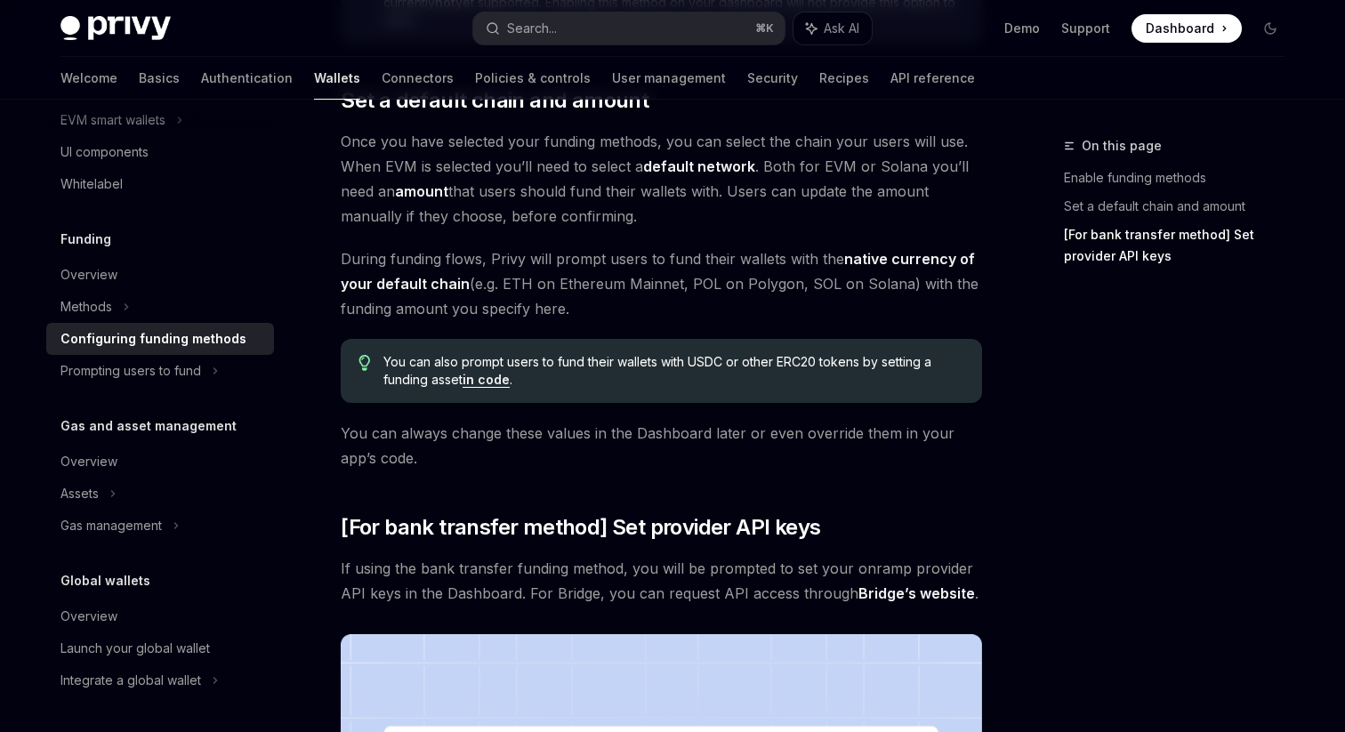
scroll to position [1103, 0]
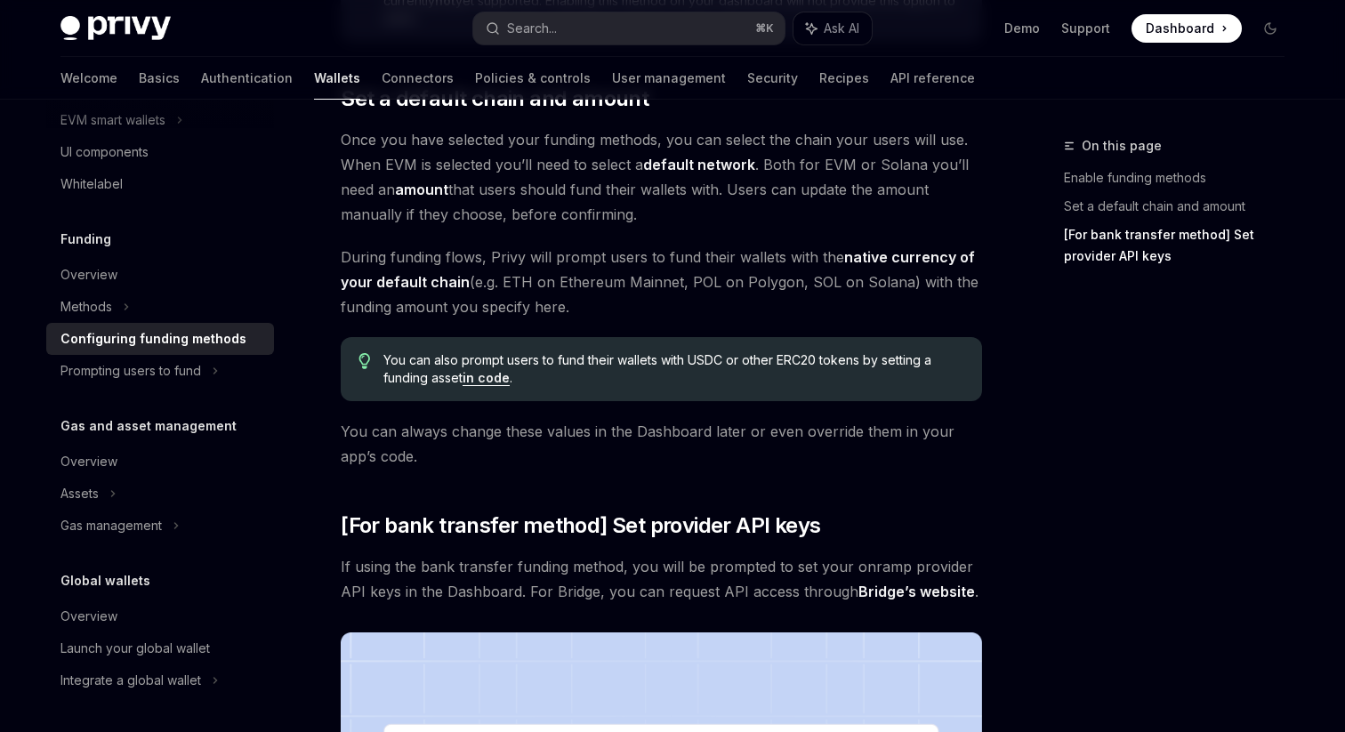
click at [337, 449] on div "Funding Configuring funding methods OpenAI Open in ChatGPT OpenAI Open in ChatG…" at bounding box center [495, 193] width 982 height 2322
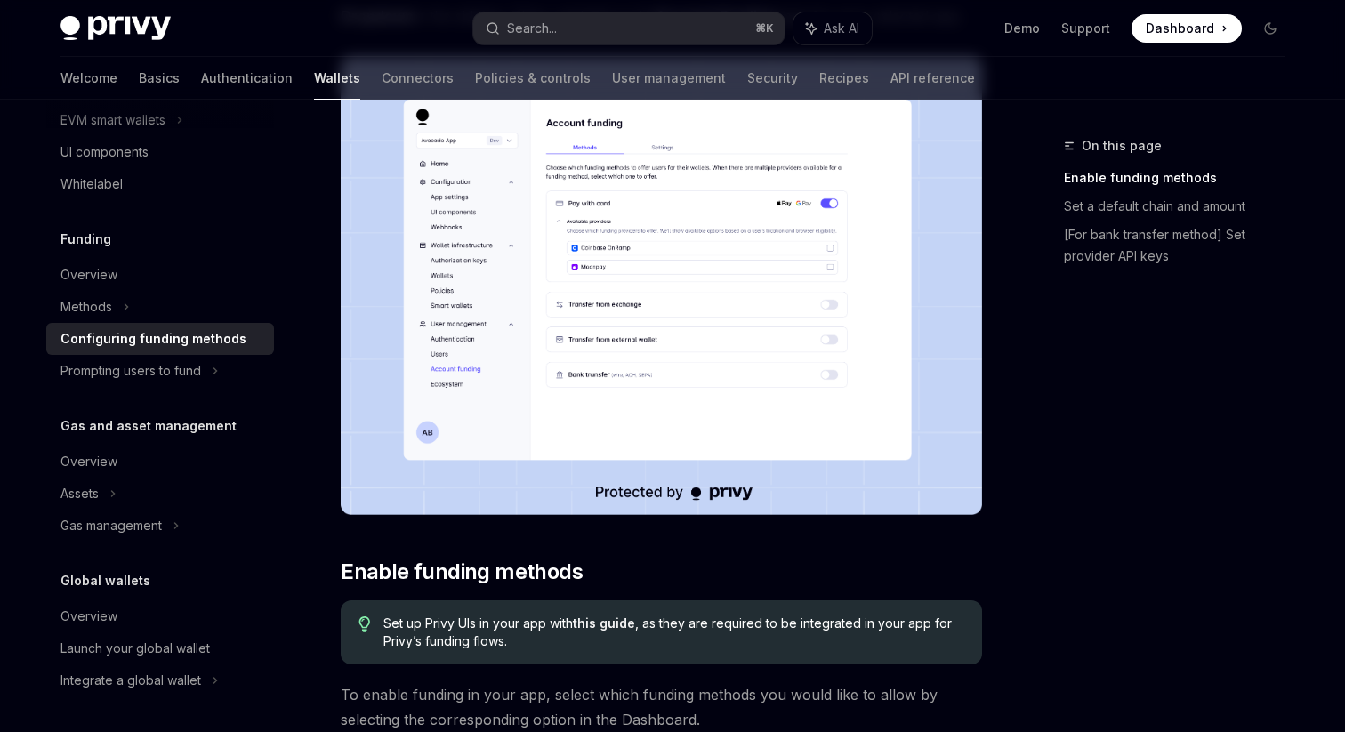
scroll to position [703, 0]
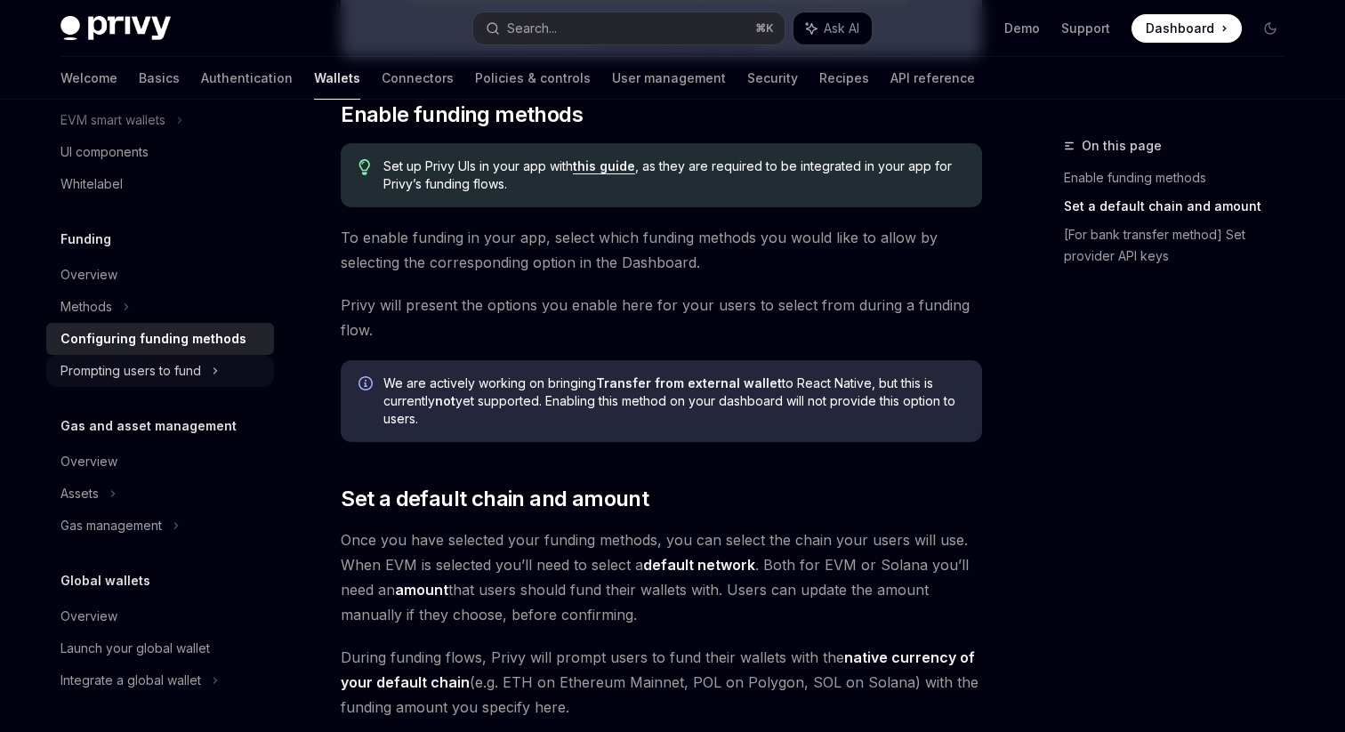
click at [148, 131] on div "Prompting users to fund" at bounding box center [112, 119] width 105 height 21
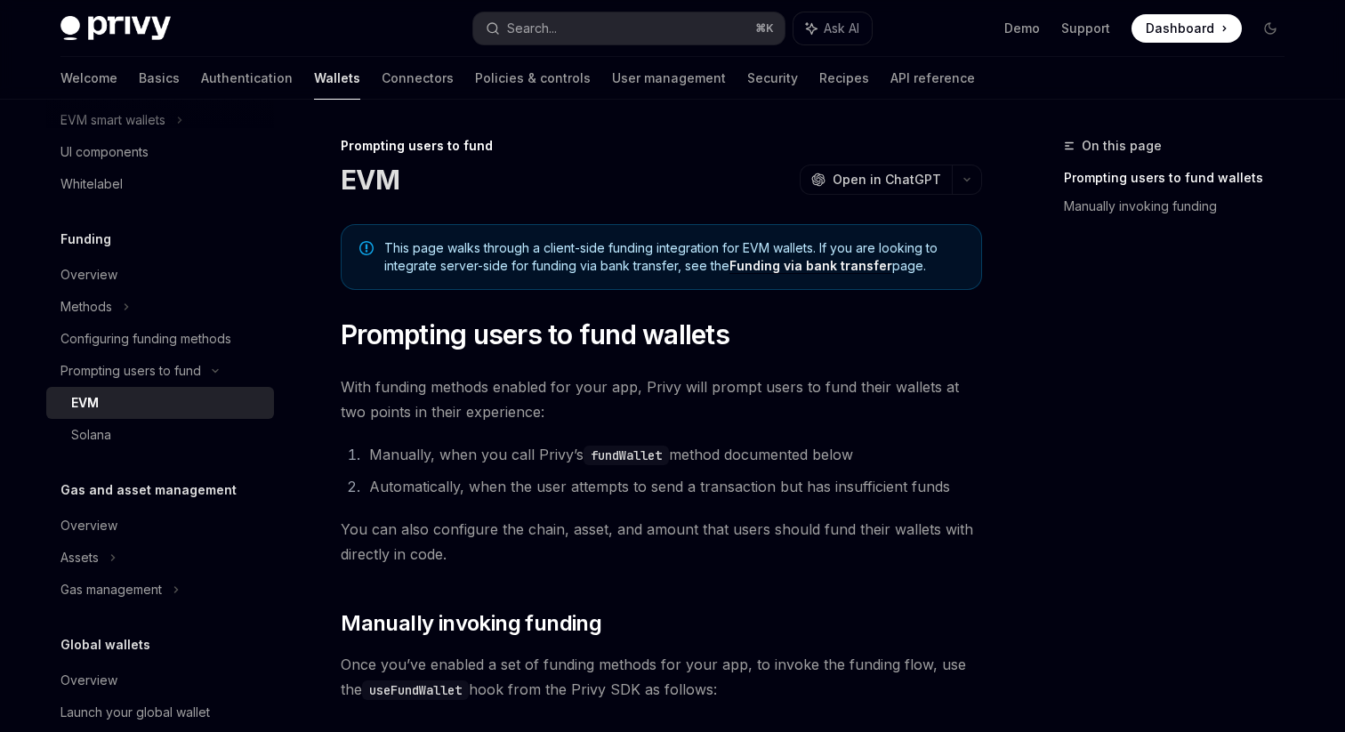
click at [356, 390] on span "With funding methods enabled for your app, Privy will prompt users to fund thei…" at bounding box center [661, 399] width 641 height 50
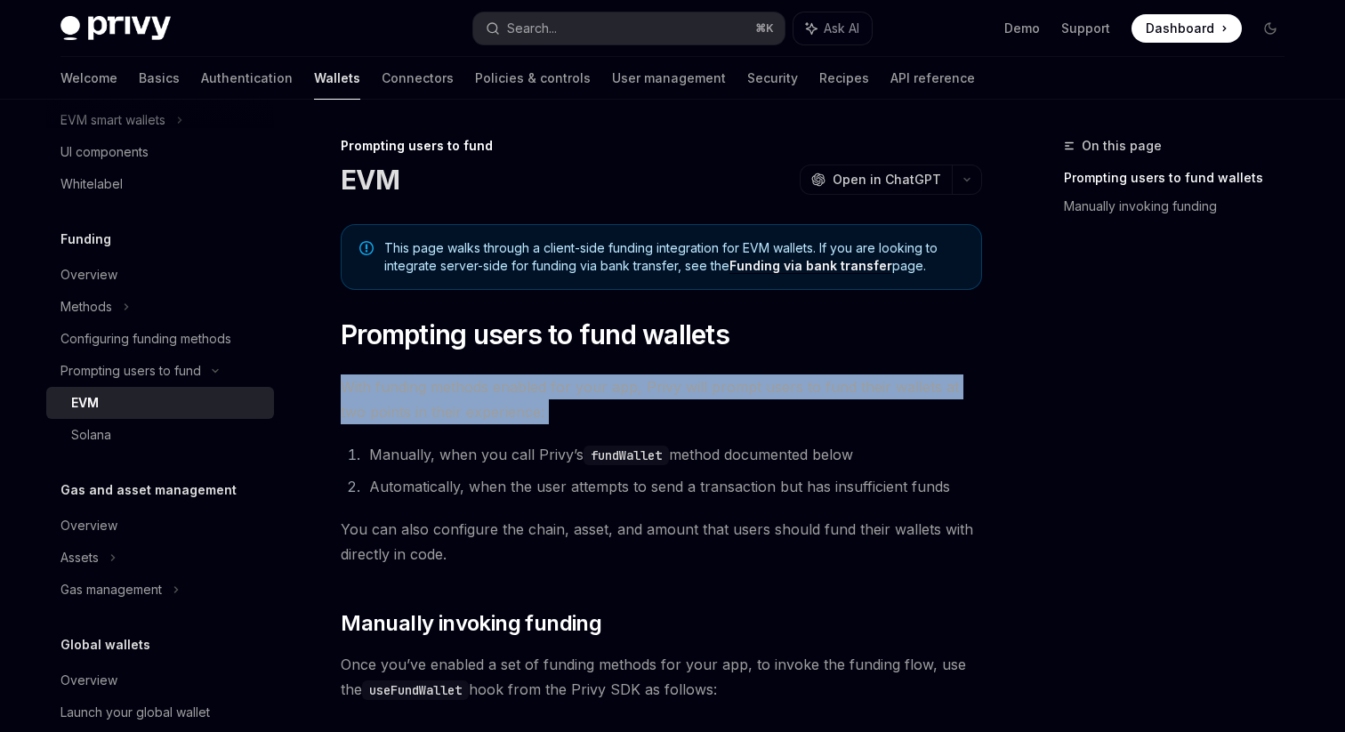
click at [342, 390] on span "With funding methods enabled for your app, Privy will prompt users to fund thei…" at bounding box center [661, 399] width 641 height 50
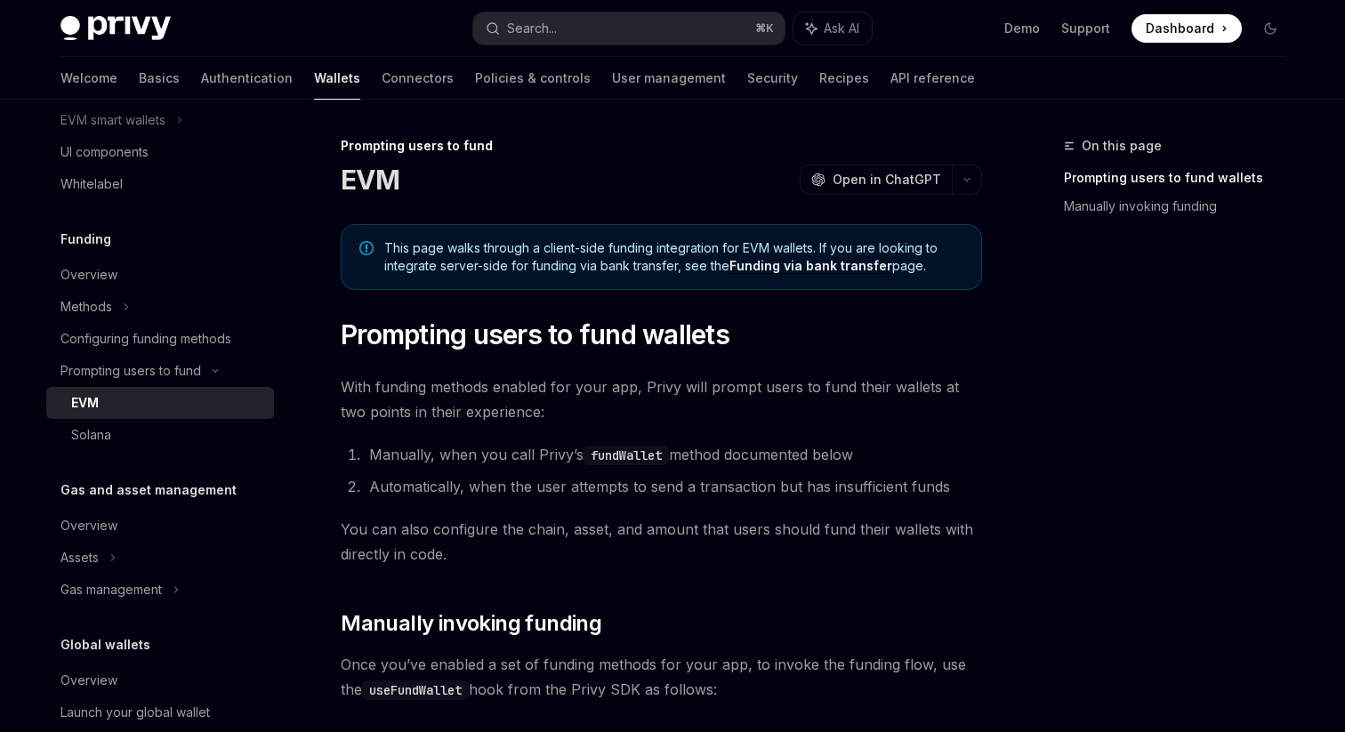
click at [342, 390] on span "With funding methods enabled for your app, Privy will prompt users to fund thei…" at bounding box center [661, 399] width 641 height 50
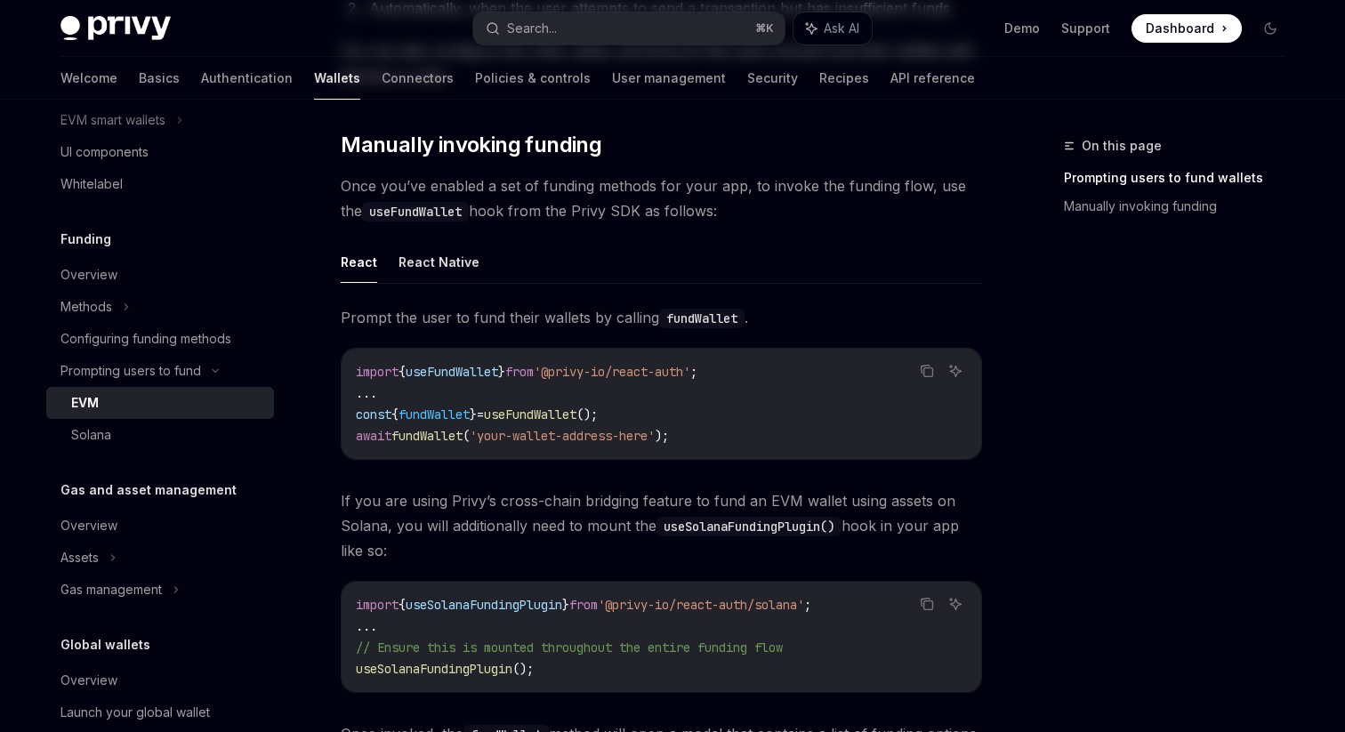
scroll to position [543, 0]
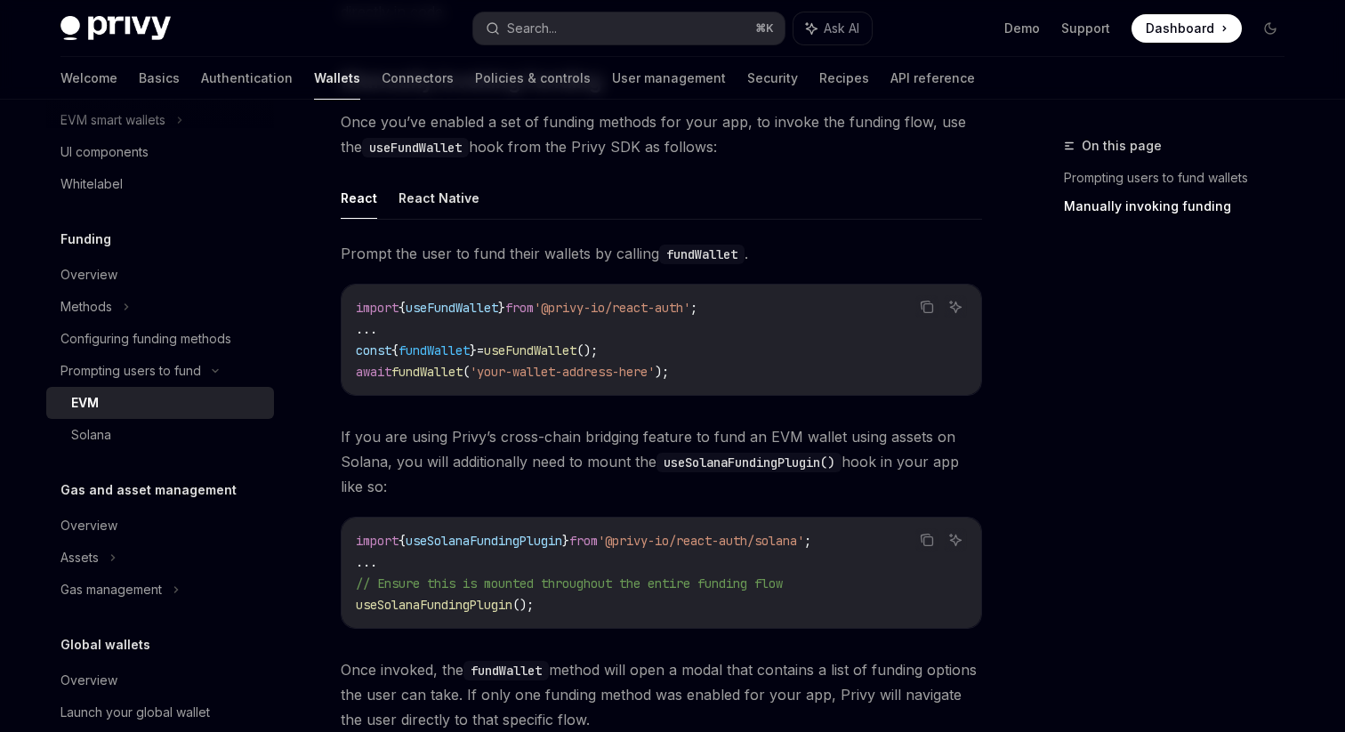
click at [400, 297] on code "import { useFundWallet } from '@privy-io/react-auth' ; ... const { fundWallet }…" at bounding box center [661, 339] width 611 height 85
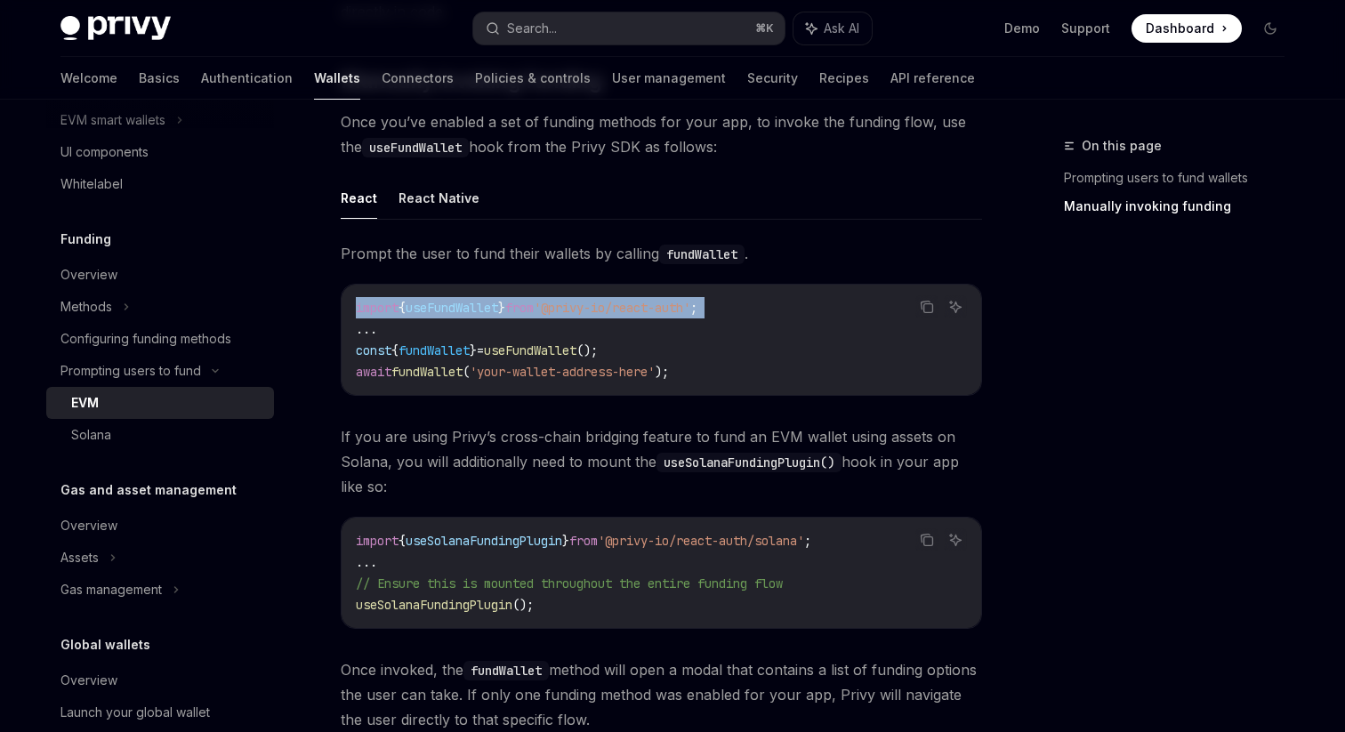
click at [543, 543] on span "useSolanaFundingPlugin" at bounding box center [484, 541] width 157 height 16
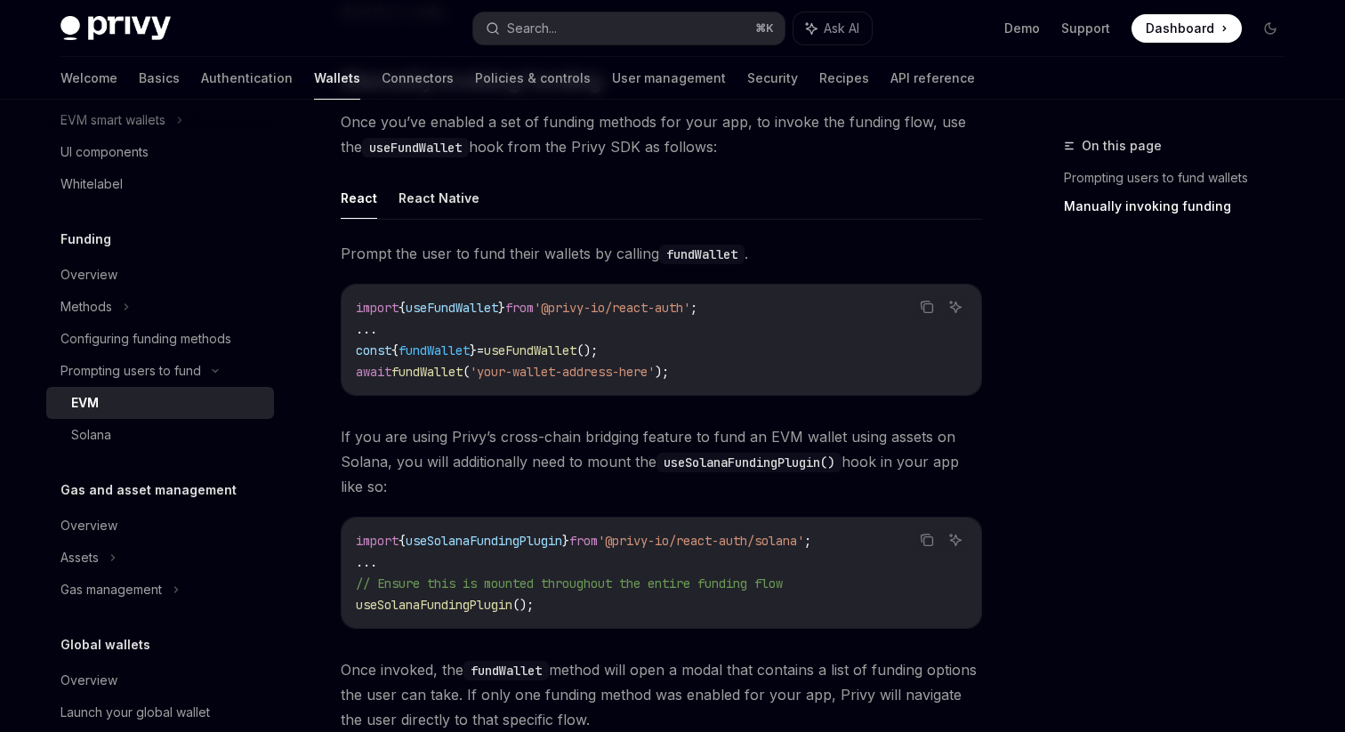
click at [543, 543] on span "useSolanaFundingPlugin" at bounding box center [484, 541] width 157 height 16
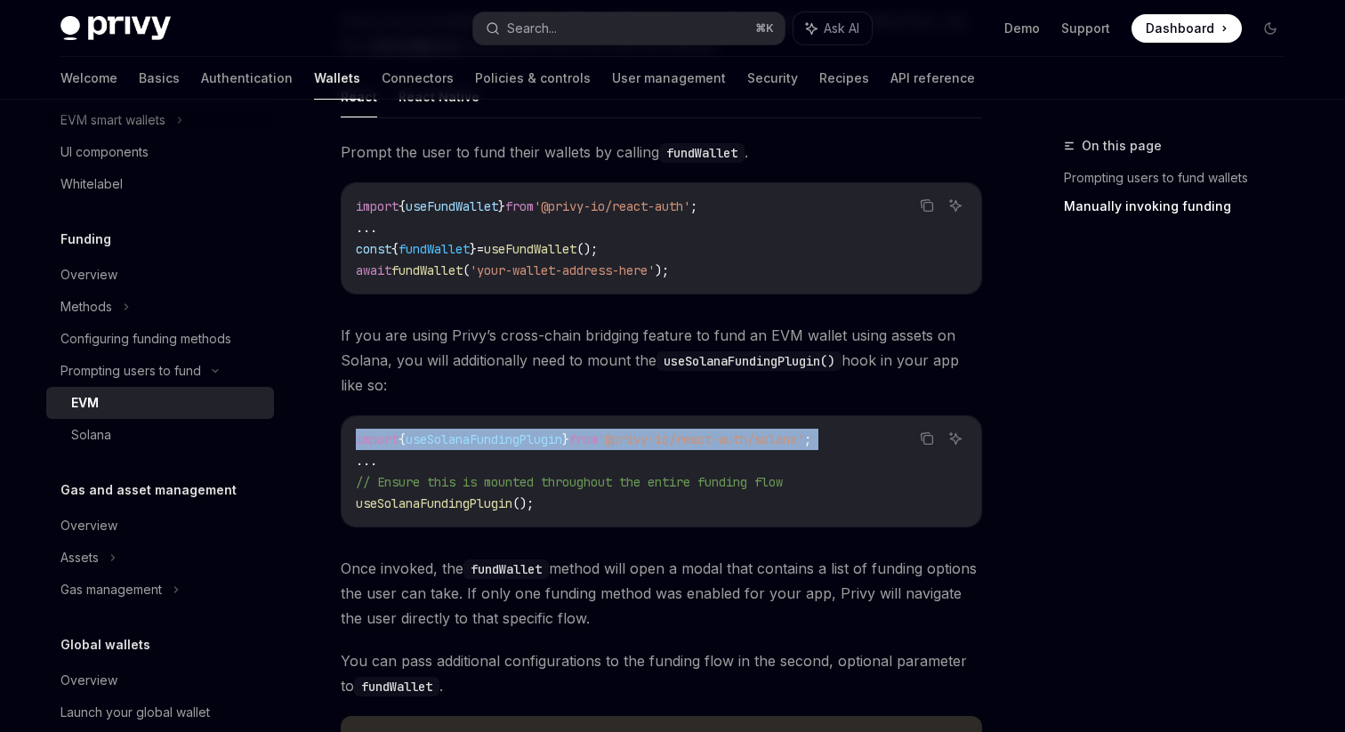
scroll to position [687, 0]
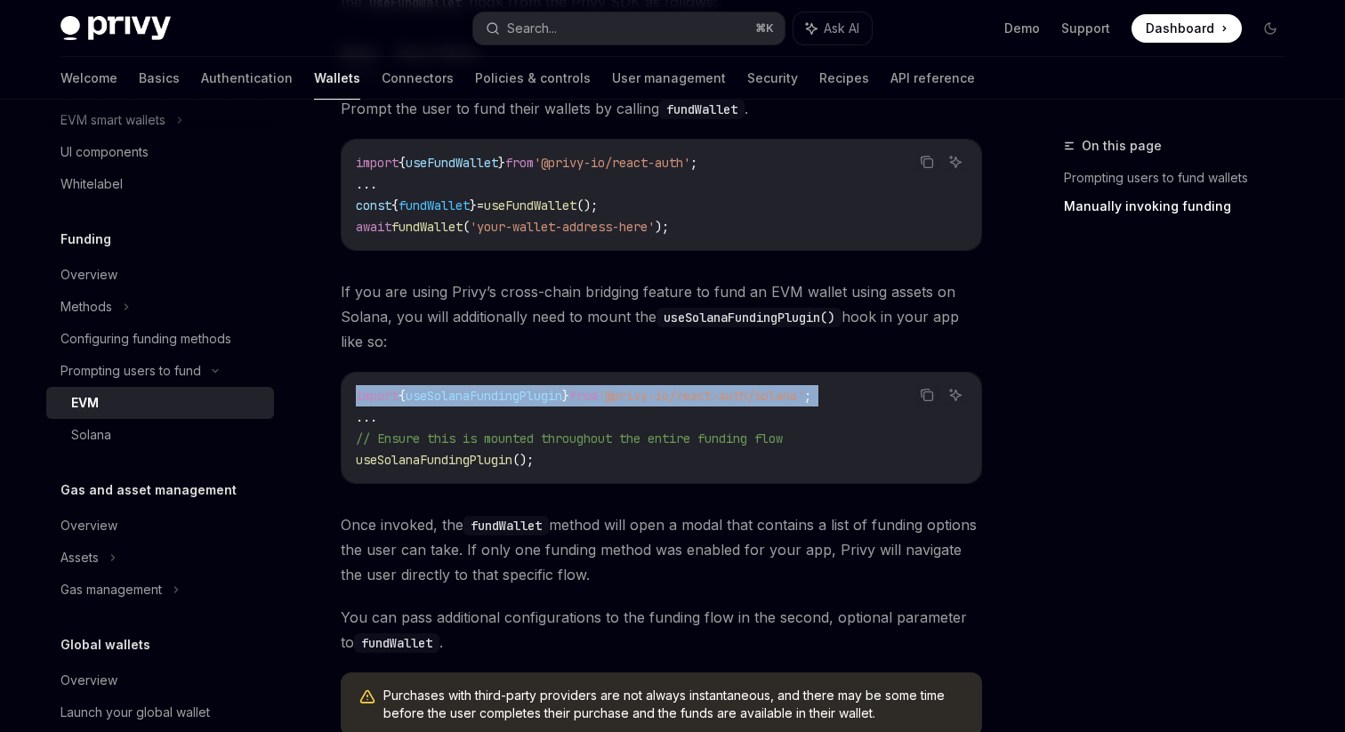
click at [435, 402] on span "useSolanaFundingPlugin" at bounding box center [484, 396] width 157 height 16
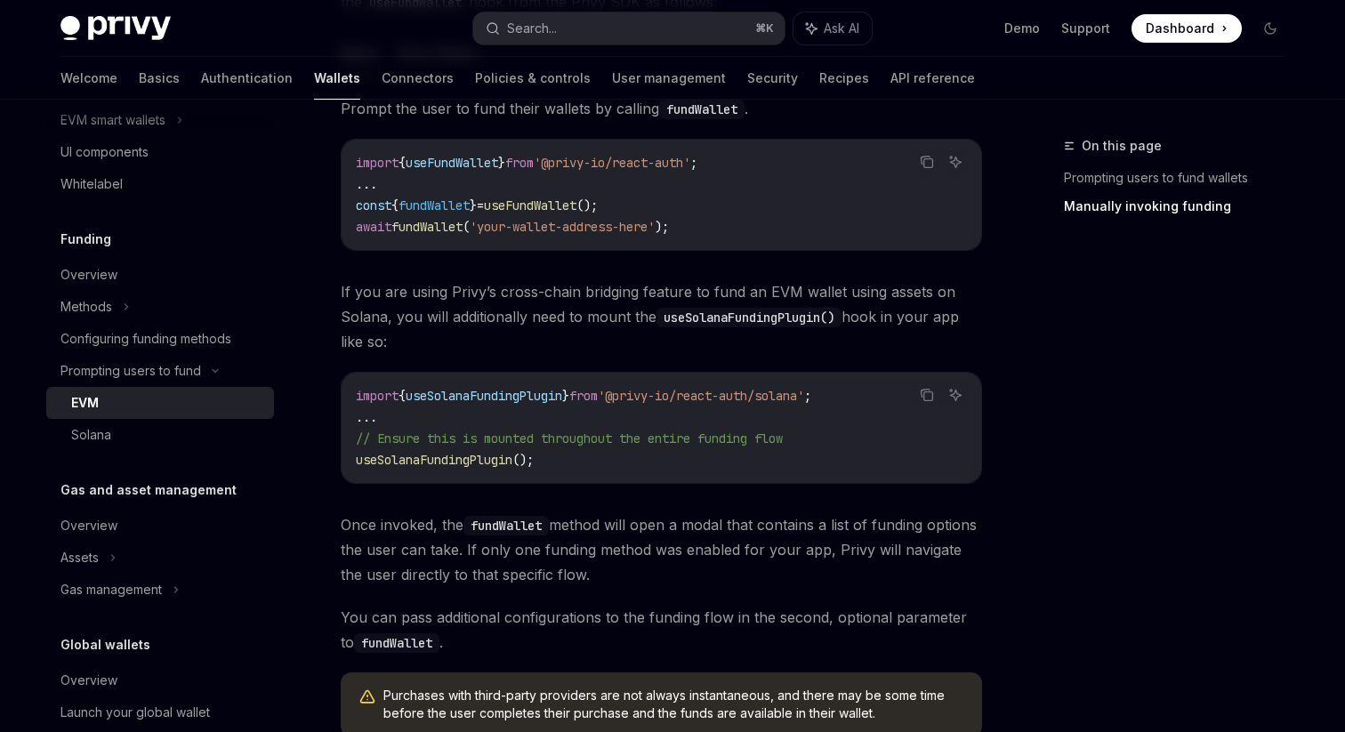
click at [435, 402] on span "useSolanaFundingPlugin" at bounding box center [484, 396] width 157 height 16
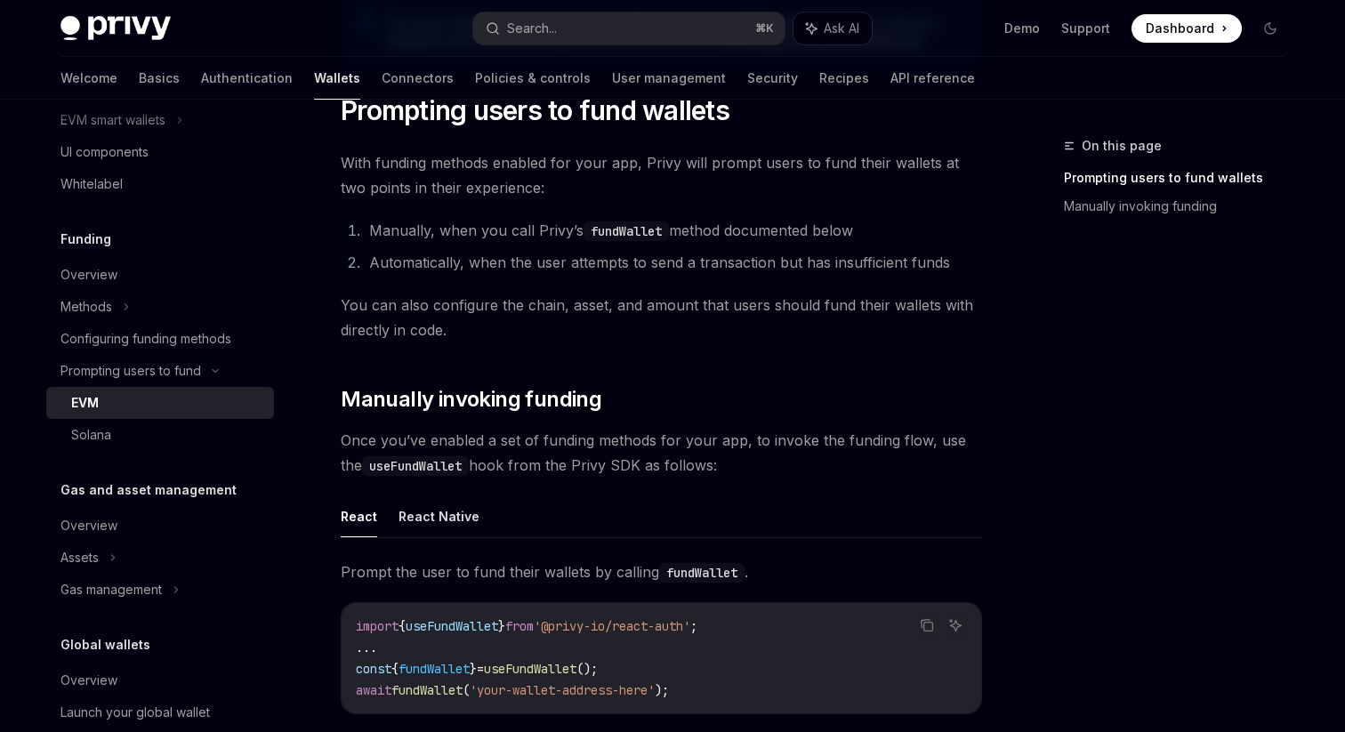
scroll to position [0, 0]
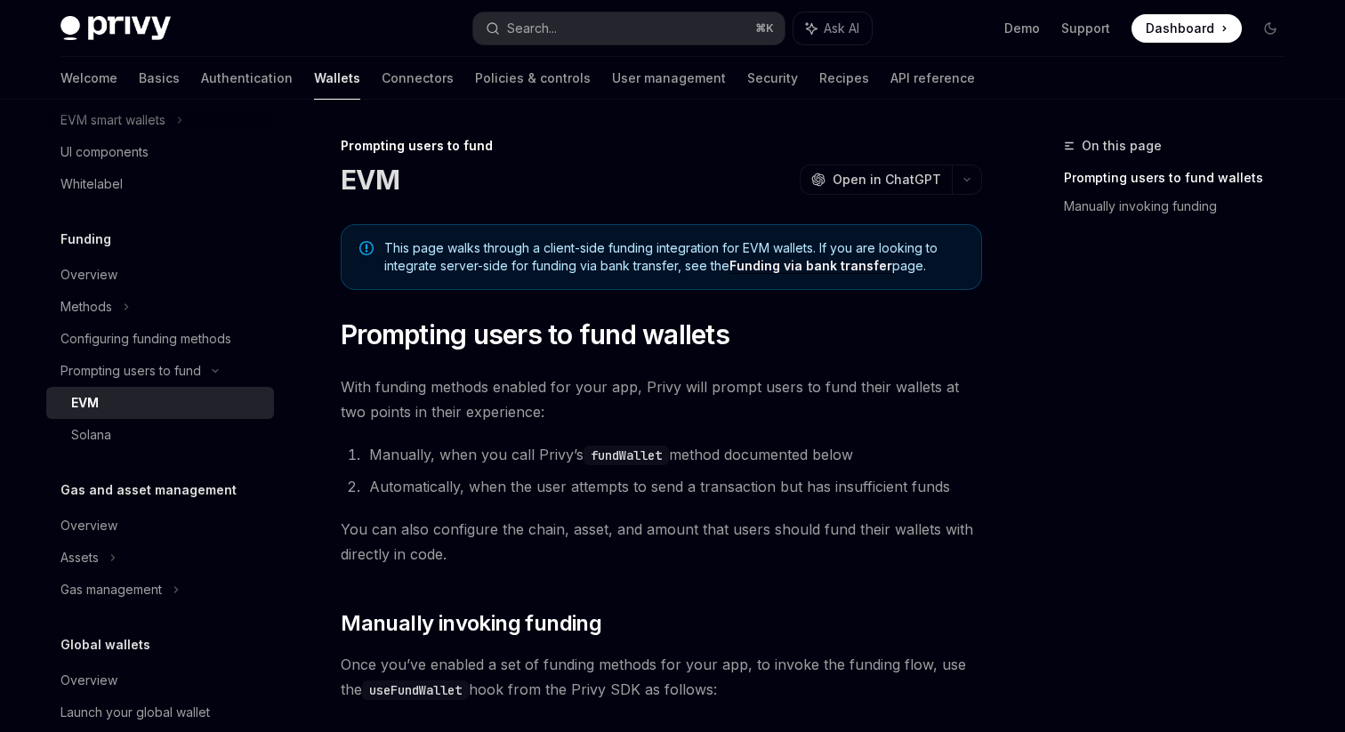
click at [419, 243] on span "This page walks through a client-side funding integration for EVM wallets. If y…" at bounding box center [673, 257] width 579 height 36
click at [420, 257] on span "This page walks through a client-side funding integration for EVM wallets. If y…" at bounding box center [673, 257] width 579 height 36
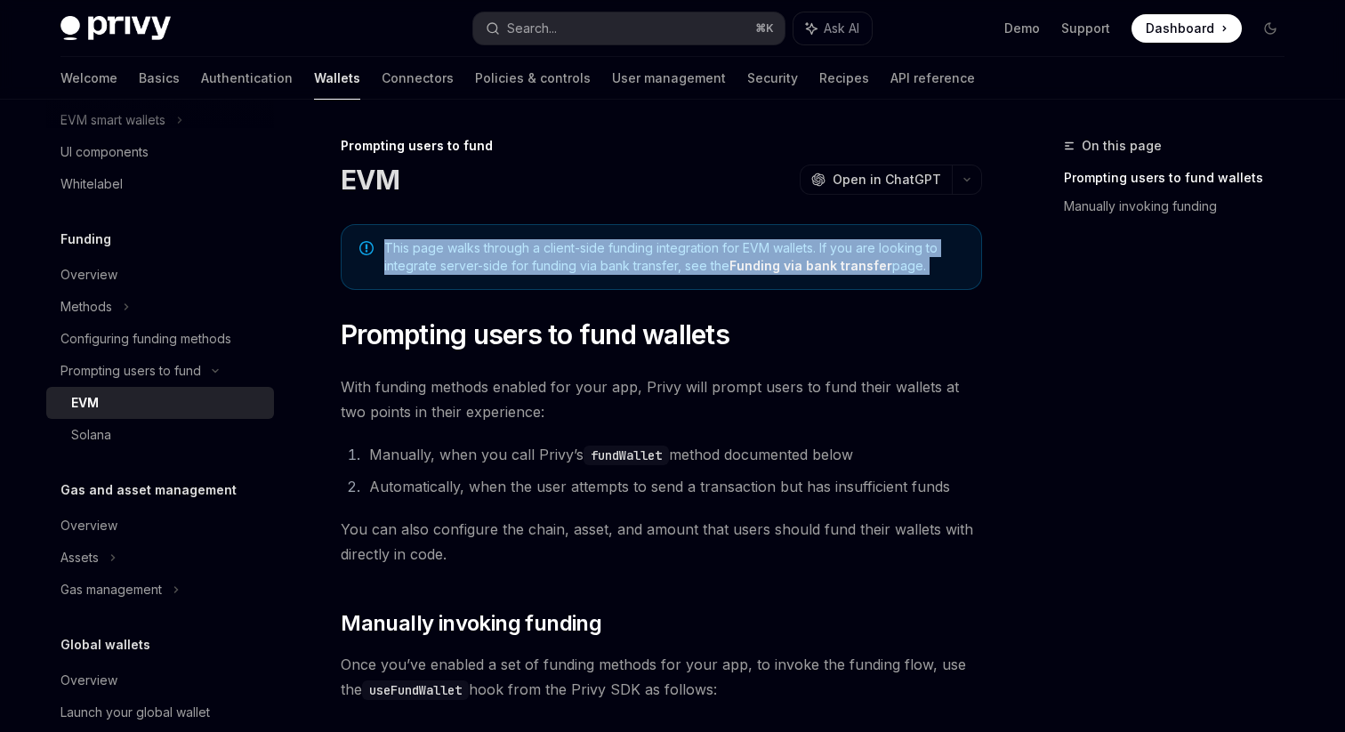
click at [460, 253] on span "This page walks through a client-side funding integration for EVM wallets. If y…" at bounding box center [673, 257] width 579 height 36
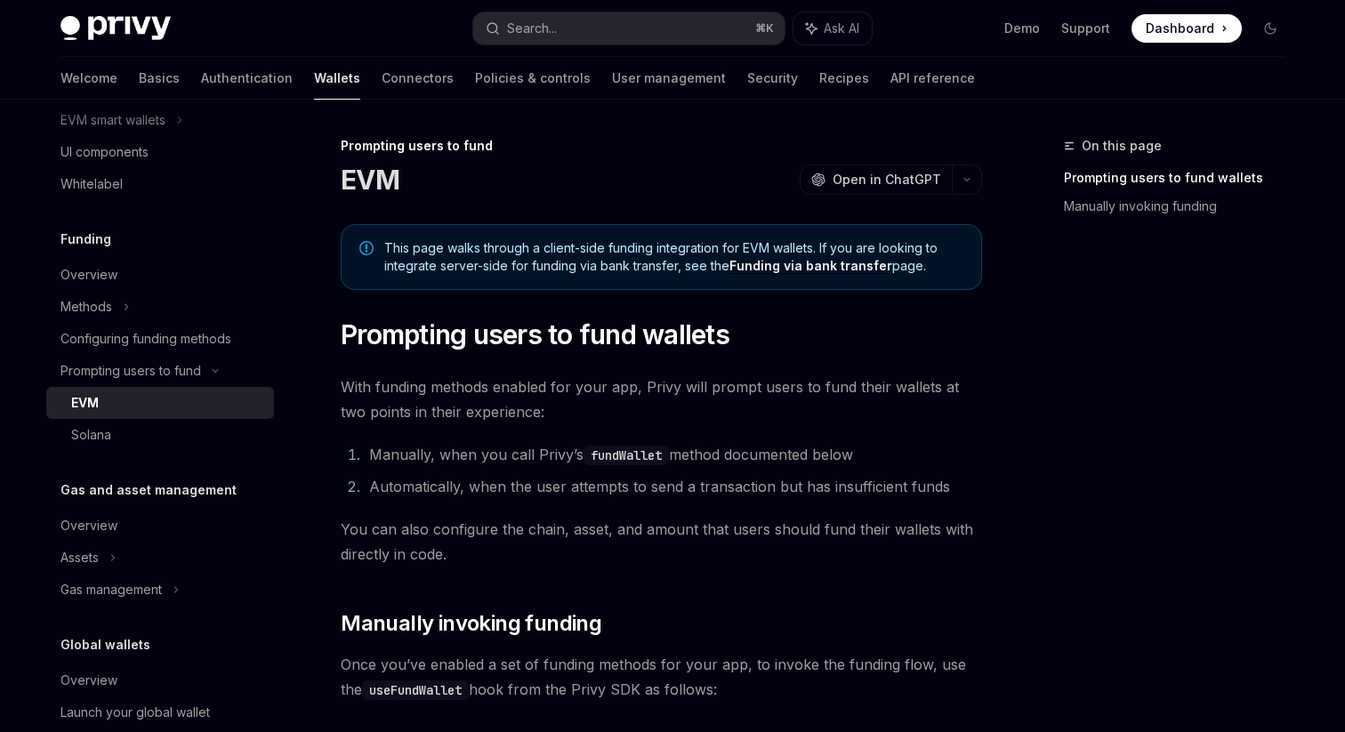
click at [460, 257] on span "This page walks through a client-side funding integration for EVM wallets. If y…" at bounding box center [673, 257] width 579 height 36
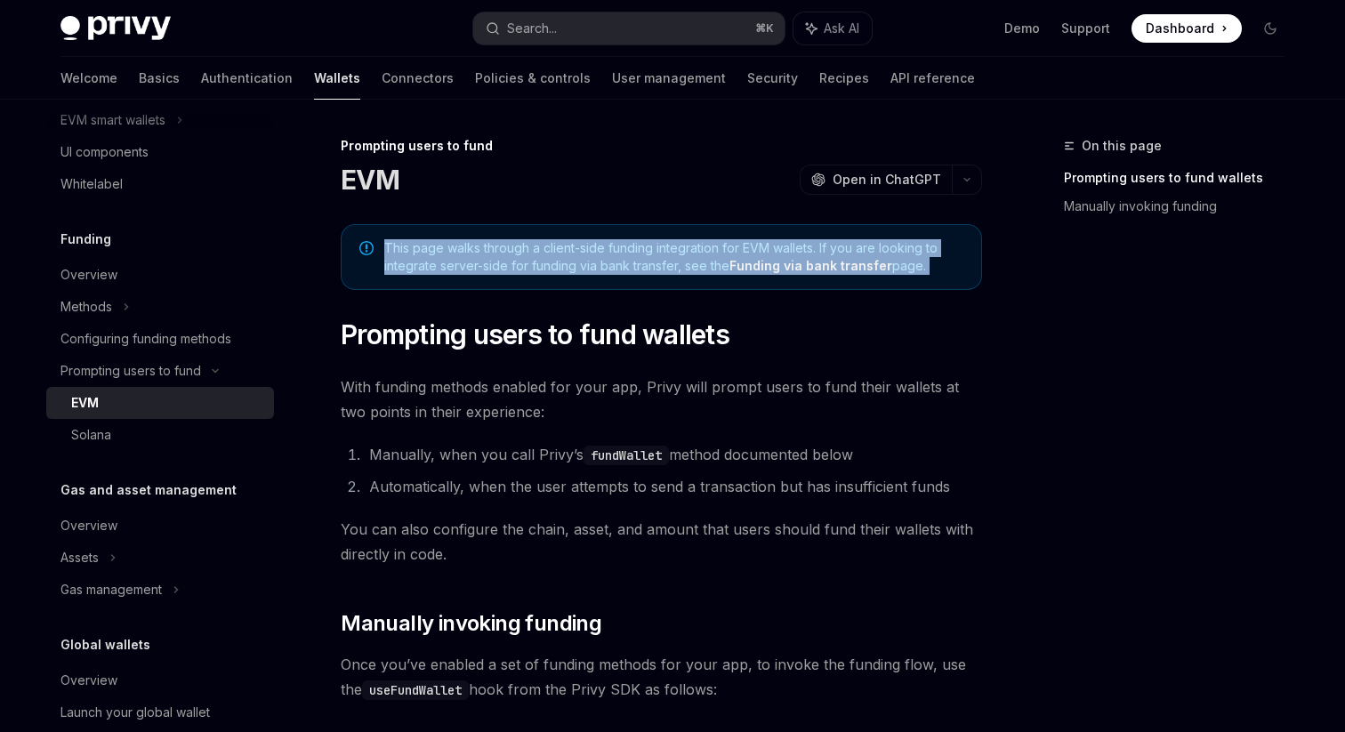
click at [460, 257] on span "This page walks through a client-side funding integration for EVM wallets. If y…" at bounding box center [673, 257] width 579 height 36
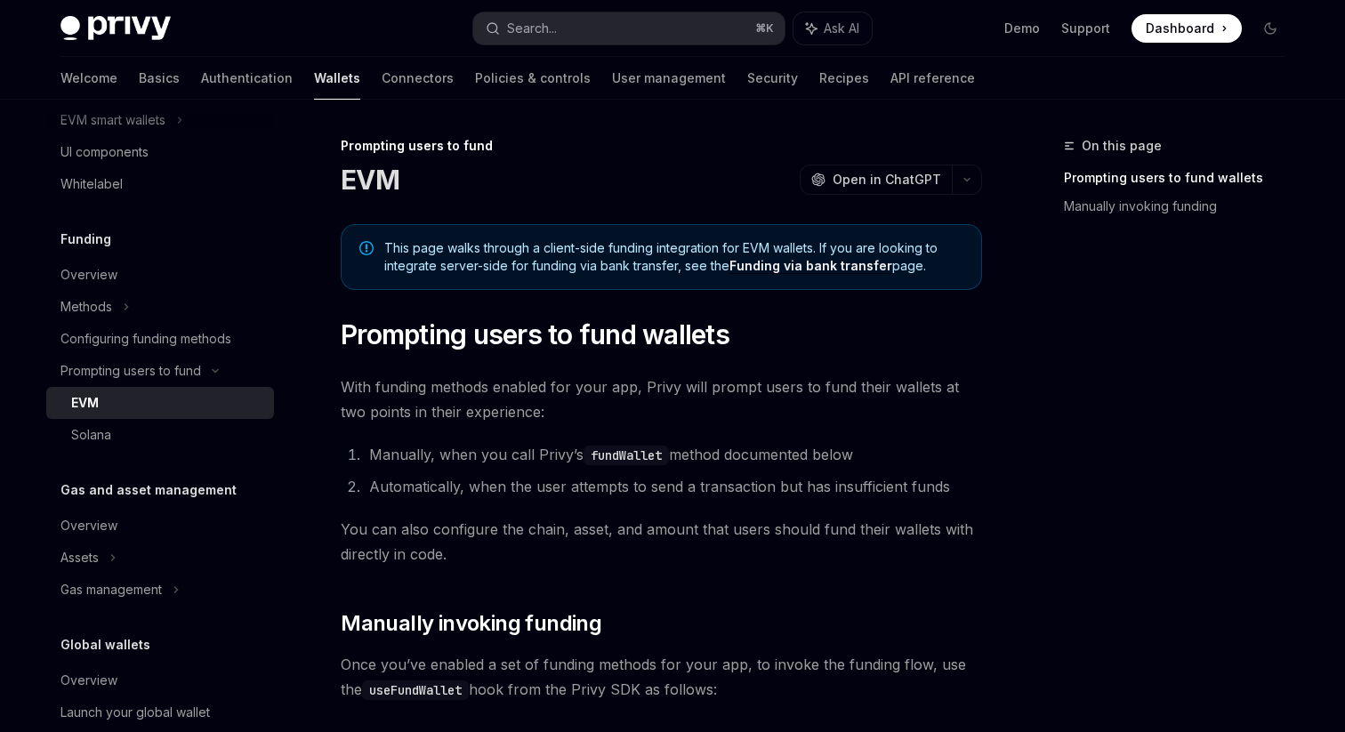
click at [460, 257] on span "This page walks through a client-side funding integration for EVM wallets. If y…" at bounding box center [673, 257] width 579 height 36
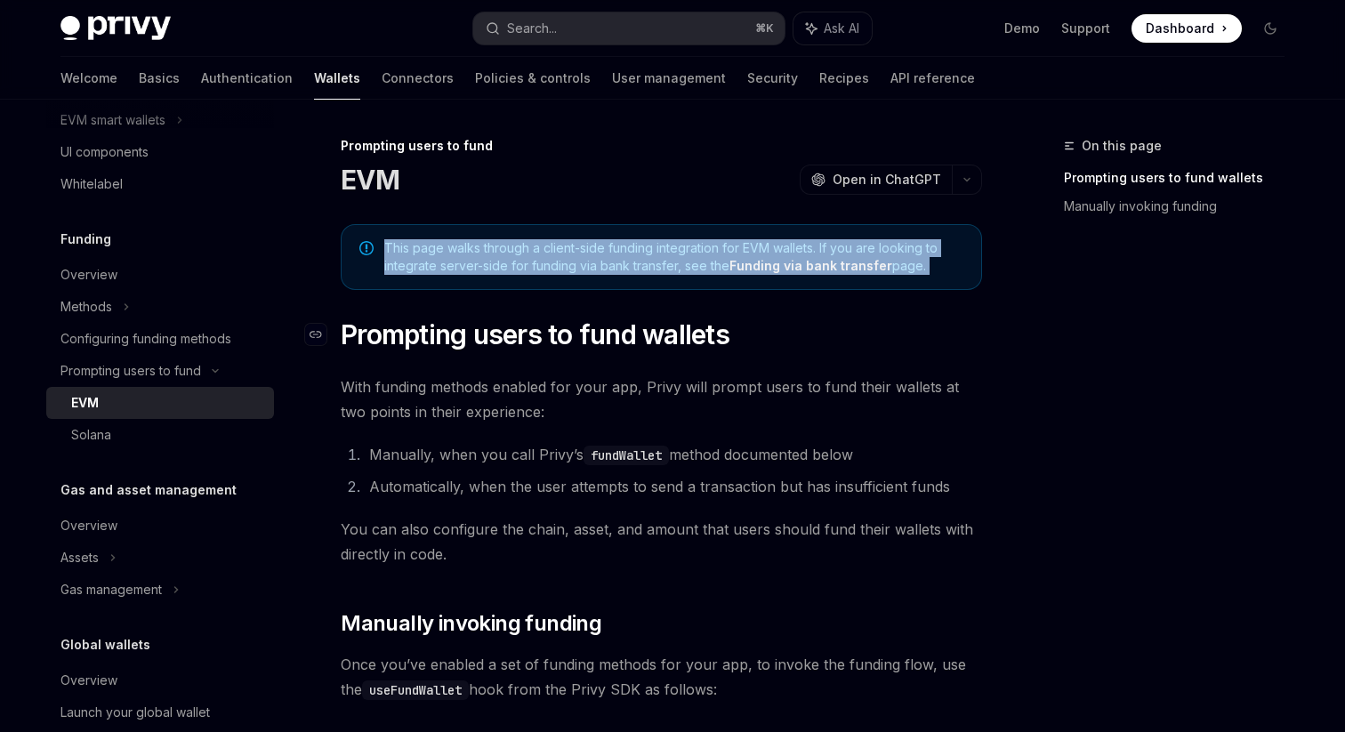
click at [491, 350] on span "Prompting users to fund wallets" at bounding box center [535, 334] width 389 height 32
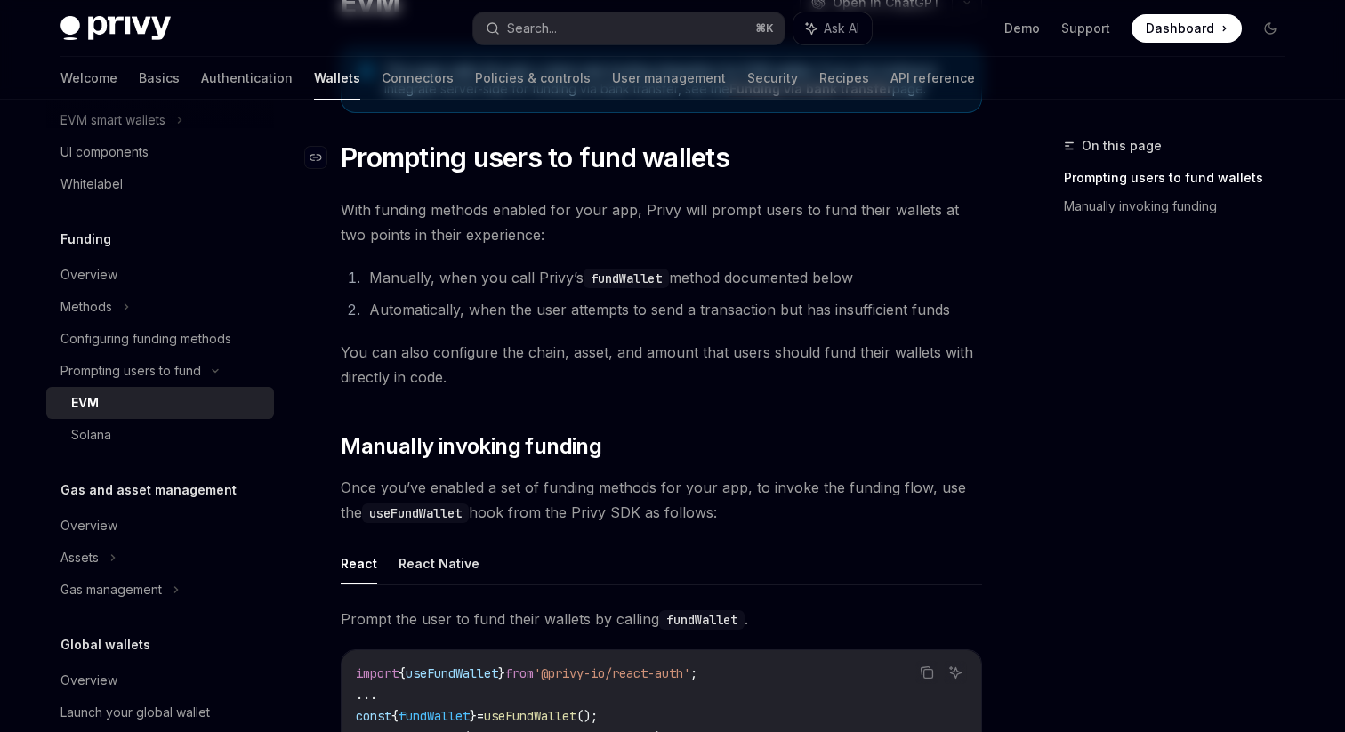
click at [491, 350] on span "You can also configure the chain, asset, and amount that users should fund thei…" at bounding box center [661, 365] width 641 height 50
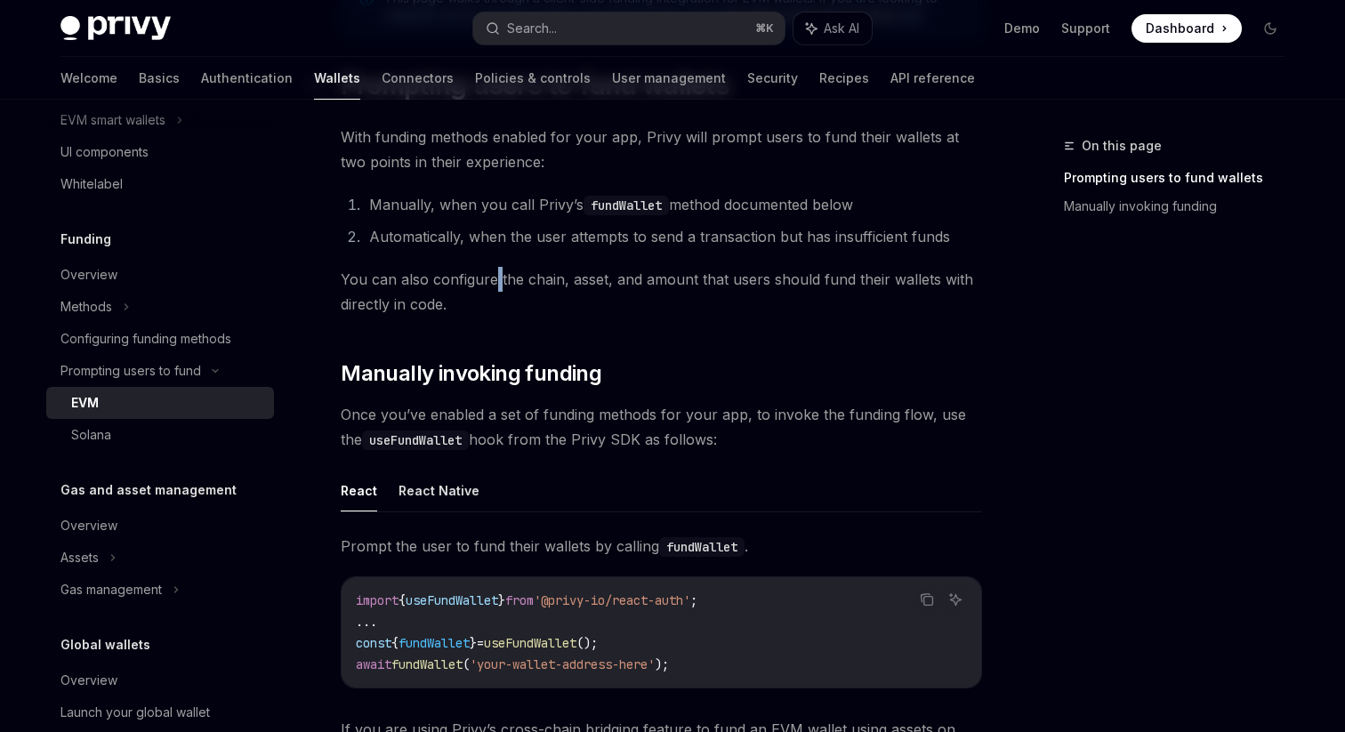
scroll to position [361, 0]
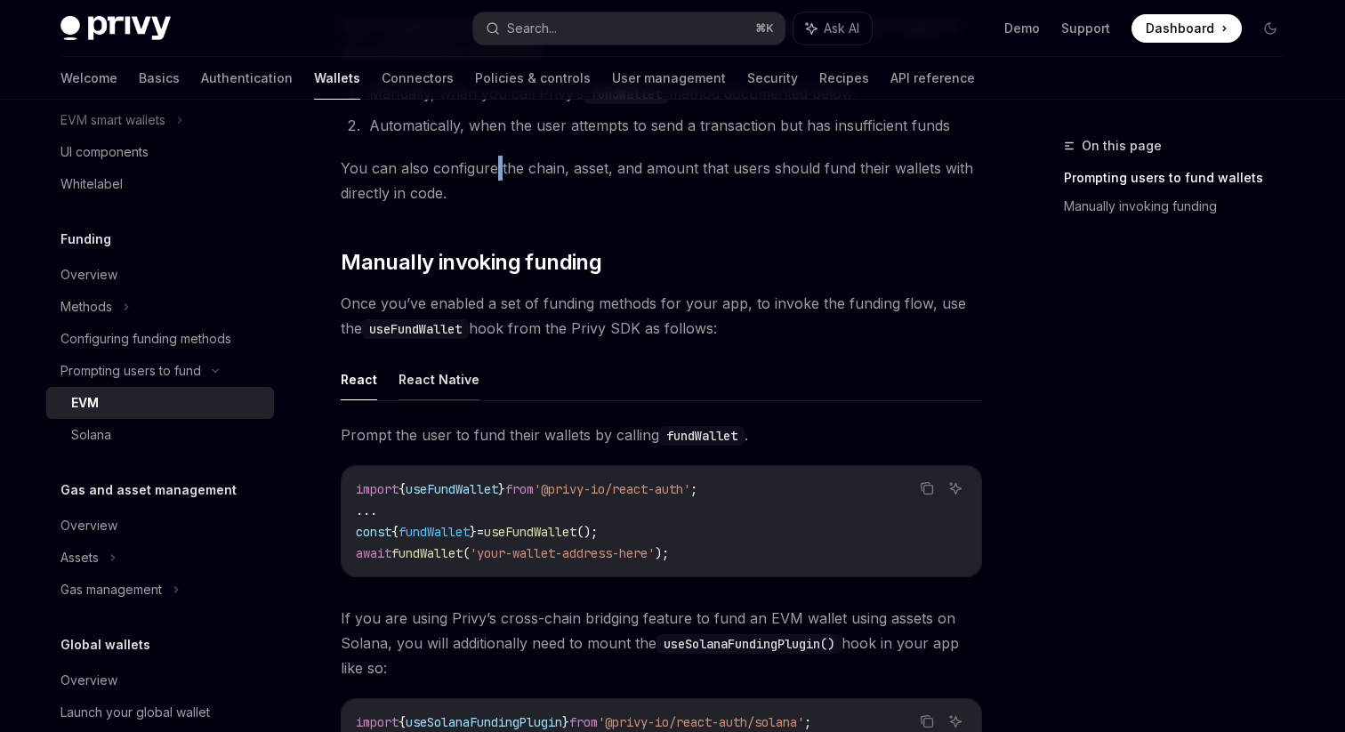
click at [457, 380] on button "React Native" at bounding box center [438, 379] width 81 height 42
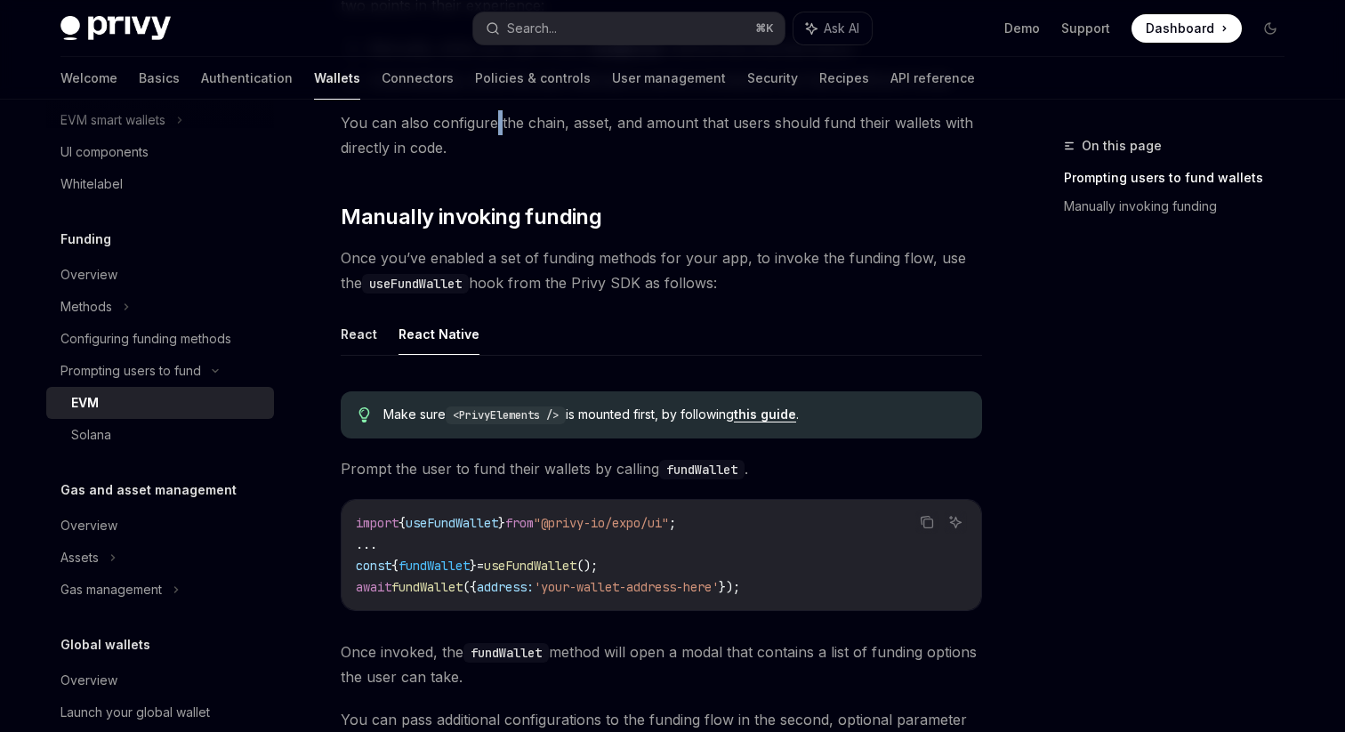
scroll to position [407, 0]
click at [460, 414] on code "<PrivyElements />" at bounding box center [506, 415] width 120 height 18
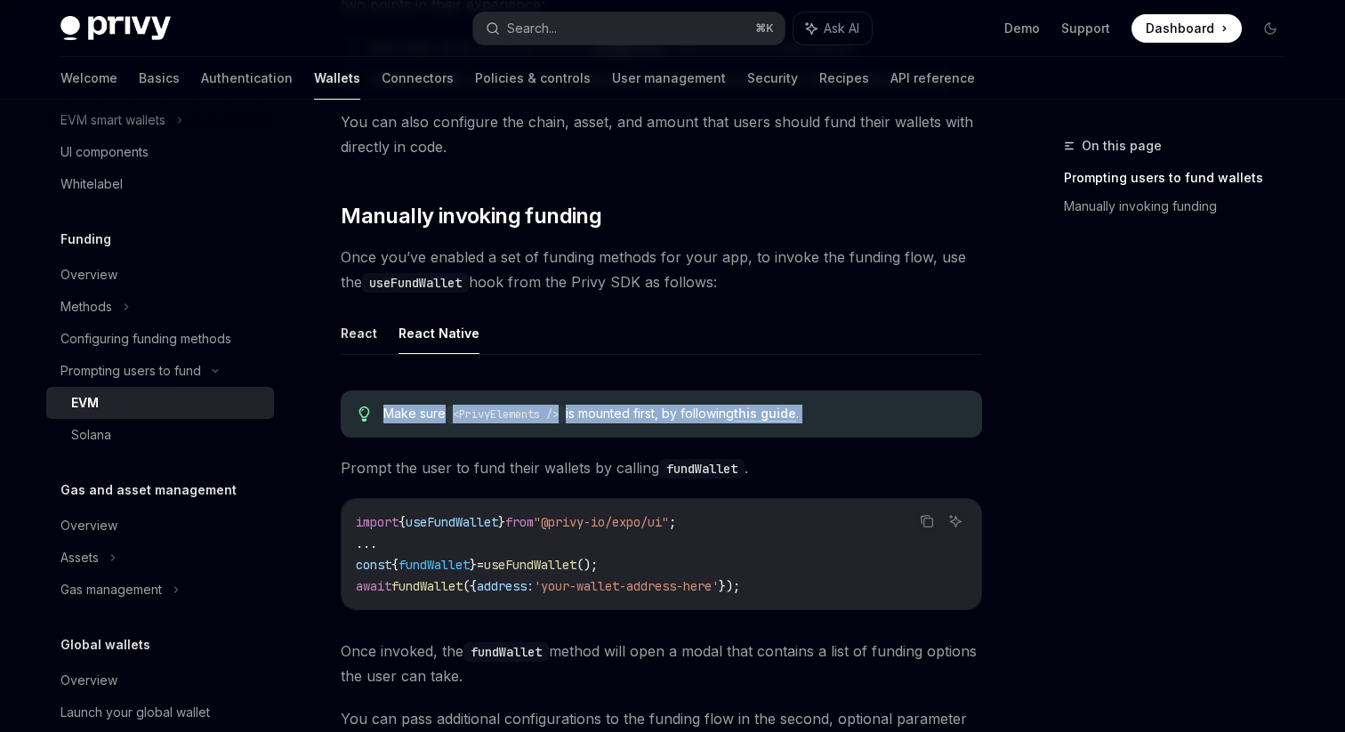
click at [460, 414] on code "<PrivyElements />" at bounding box center [506, 415] width 120 height 18
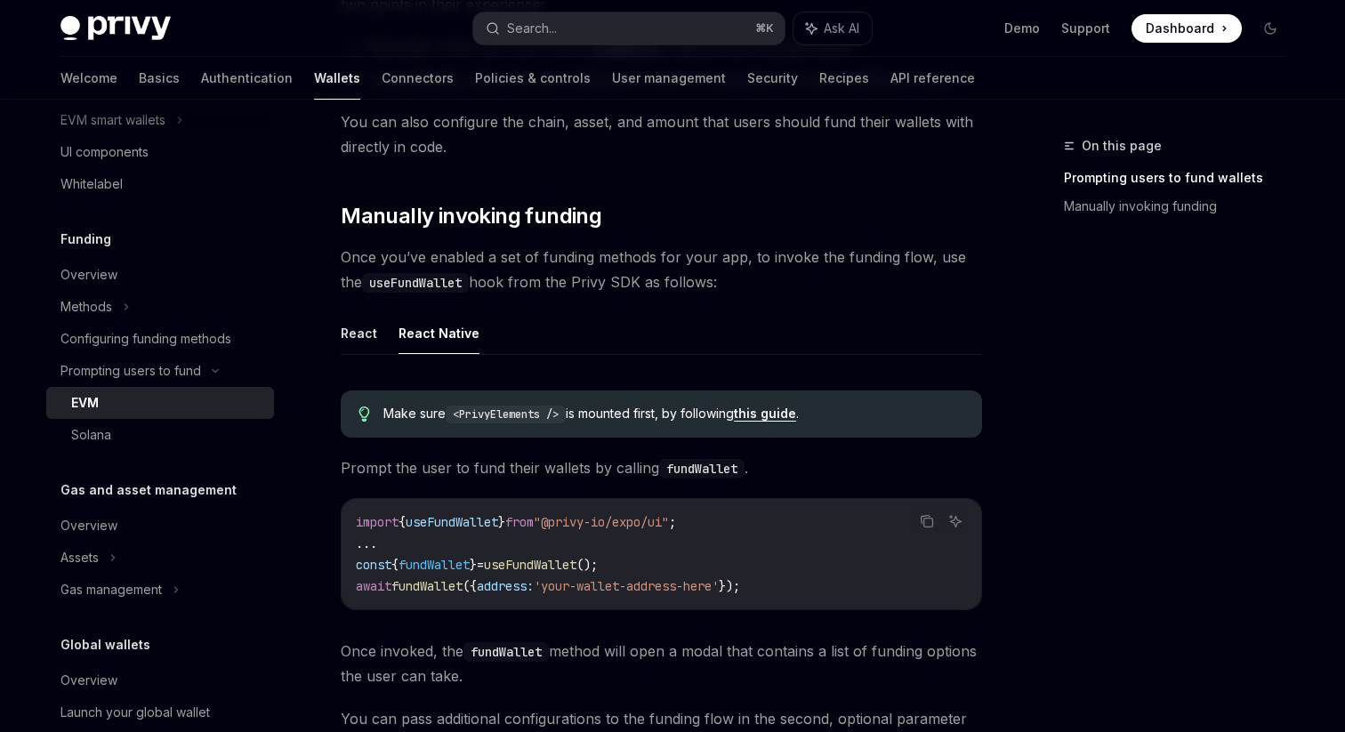
click at [460, 414] on code "<PrivyElements />" at bounding box center [506, 415] width 120 height 18
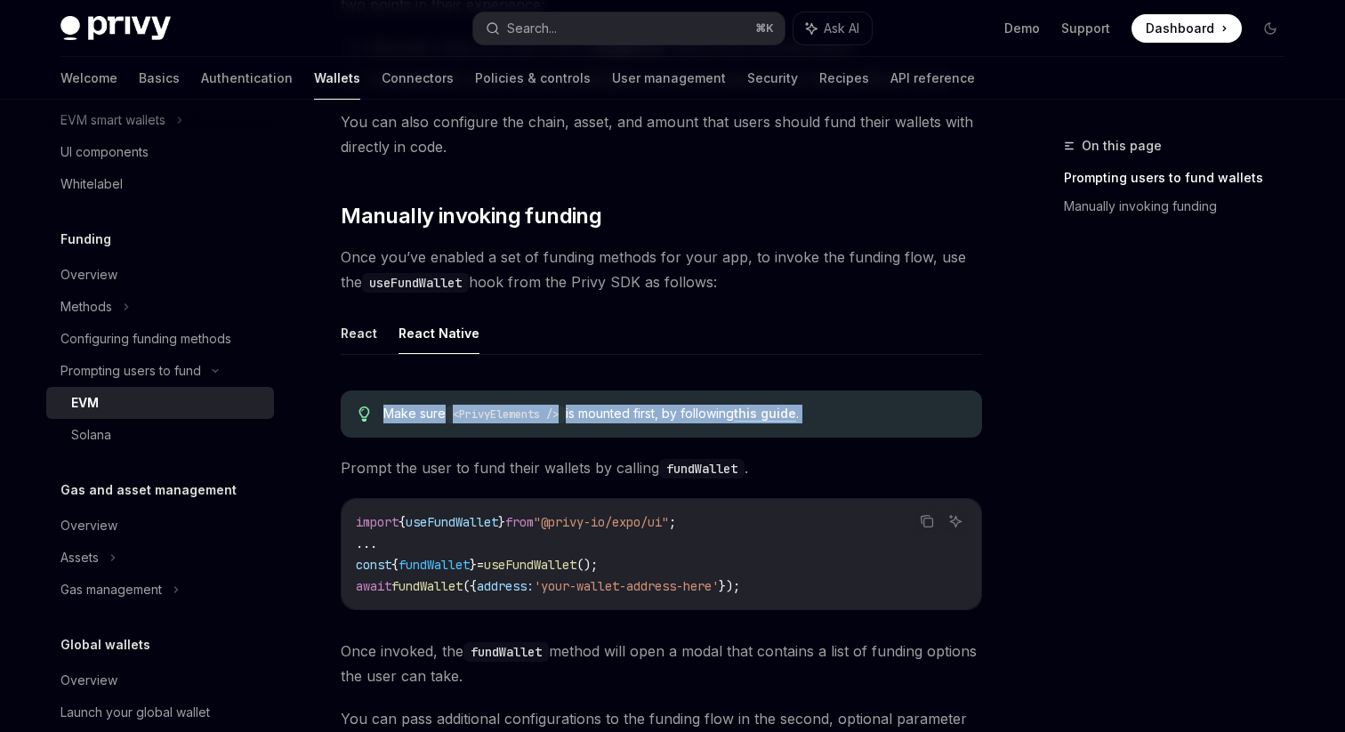
click at [460, 414] on code "<PrivyElements />" at bounding box center [506, 415] width 120 height 18
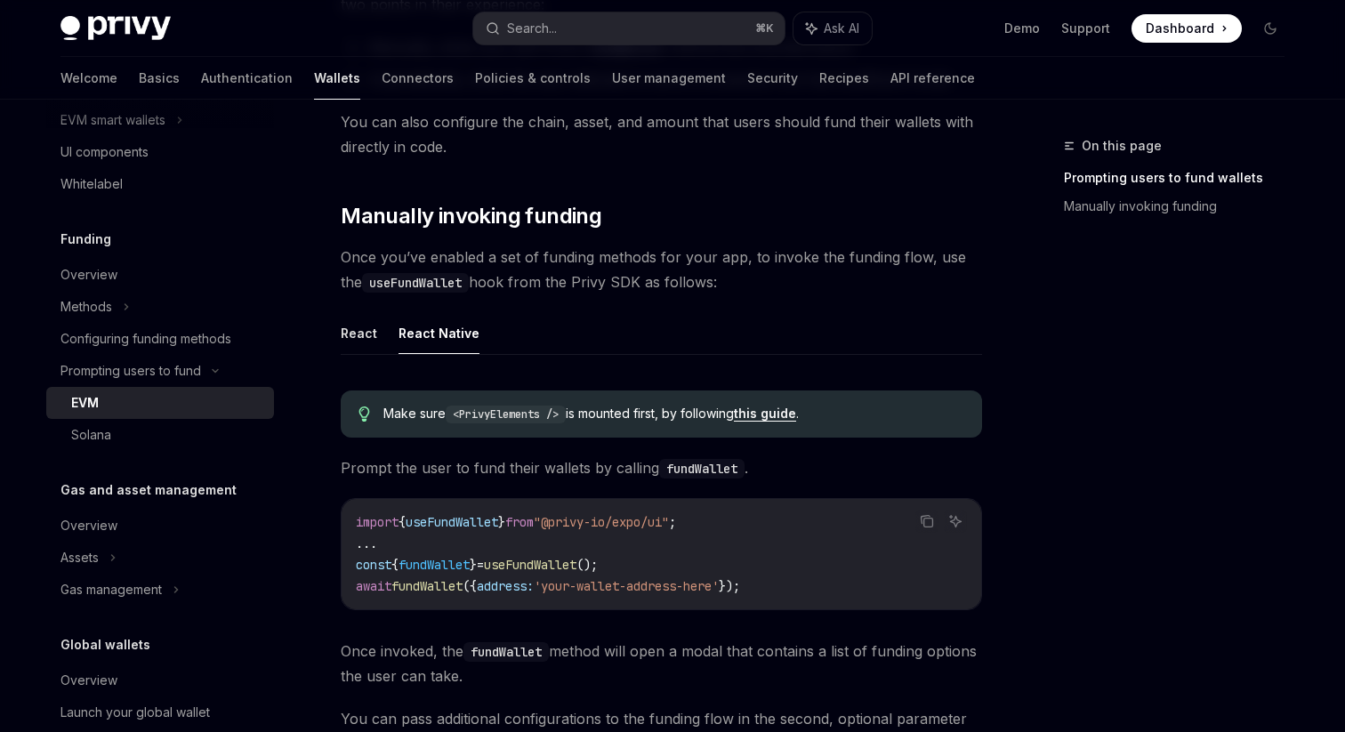
click at [460, 414] on code "<PrivyElements />" at bounding box center [506, 415] width 120 height 18
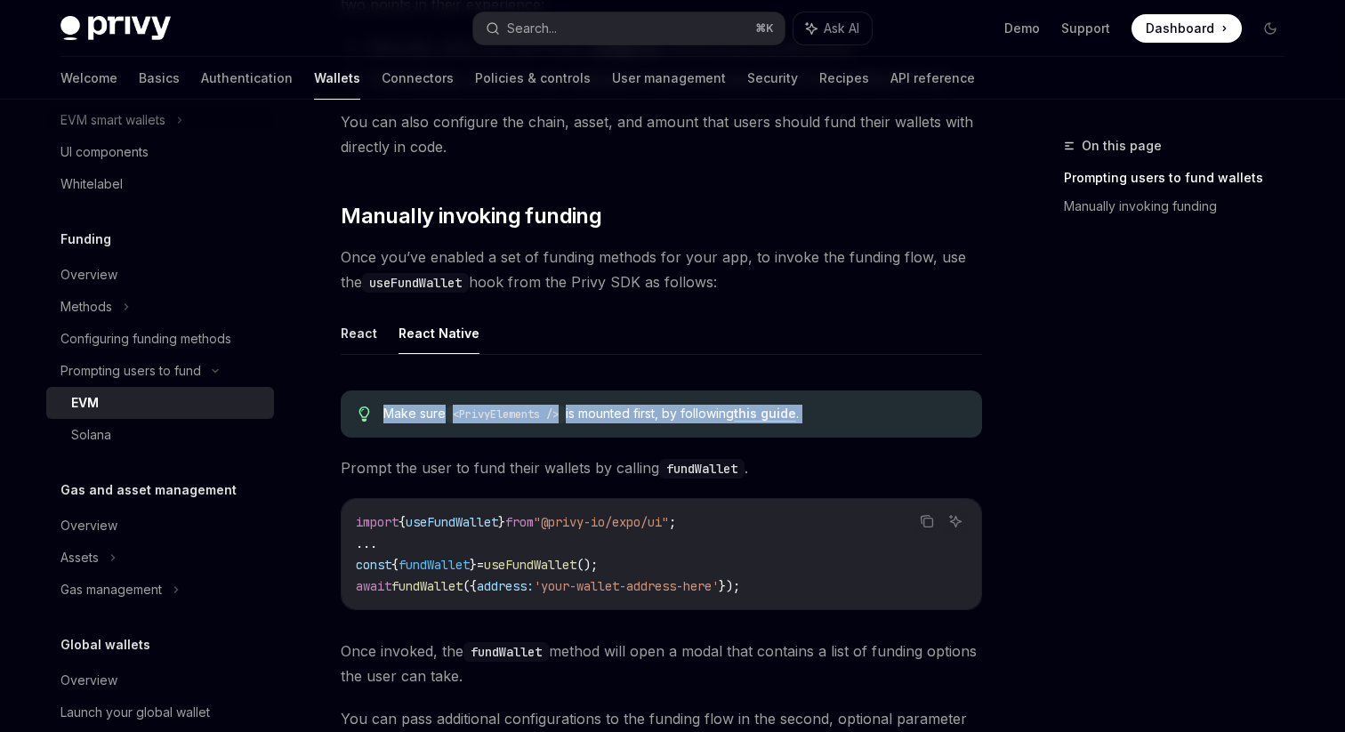
click at [460, 414] on code "<PrivyElements />" at bounding box center [506, 415] width 120 height 18
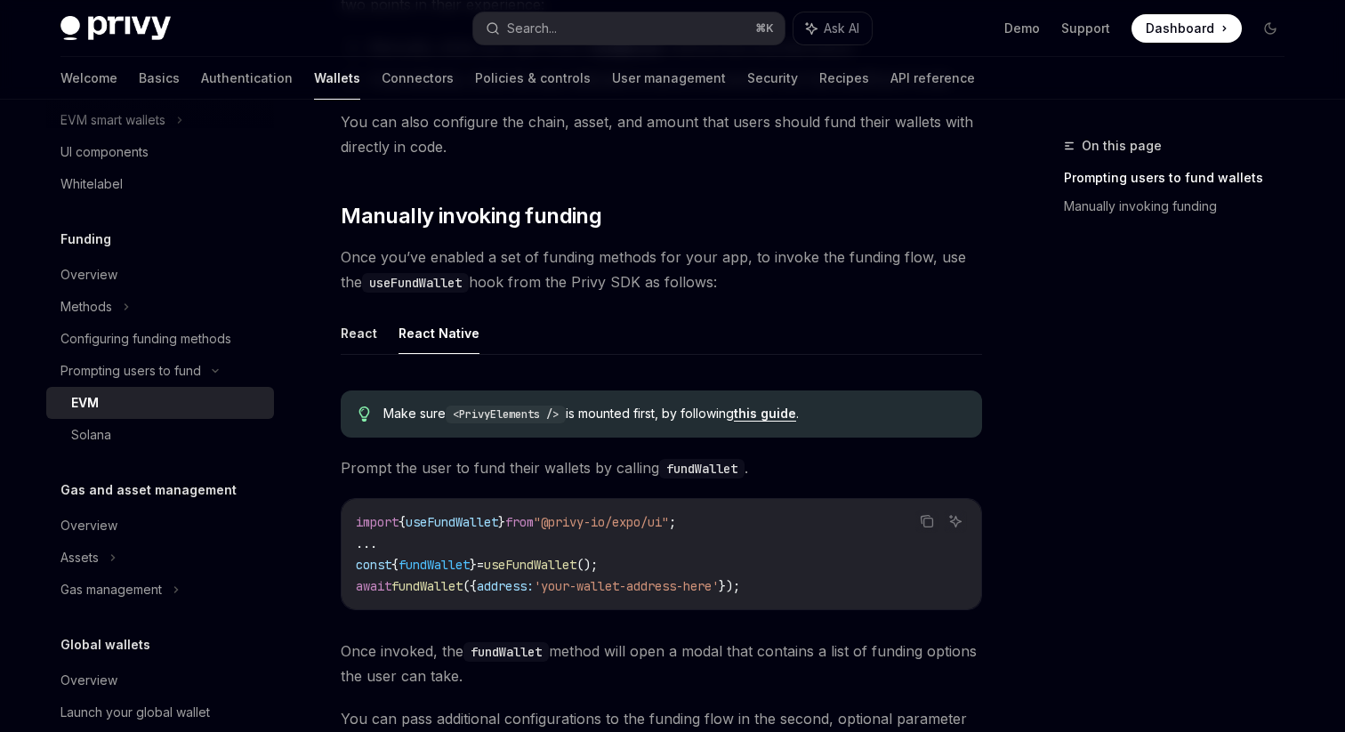
scroll to position [430, 0]
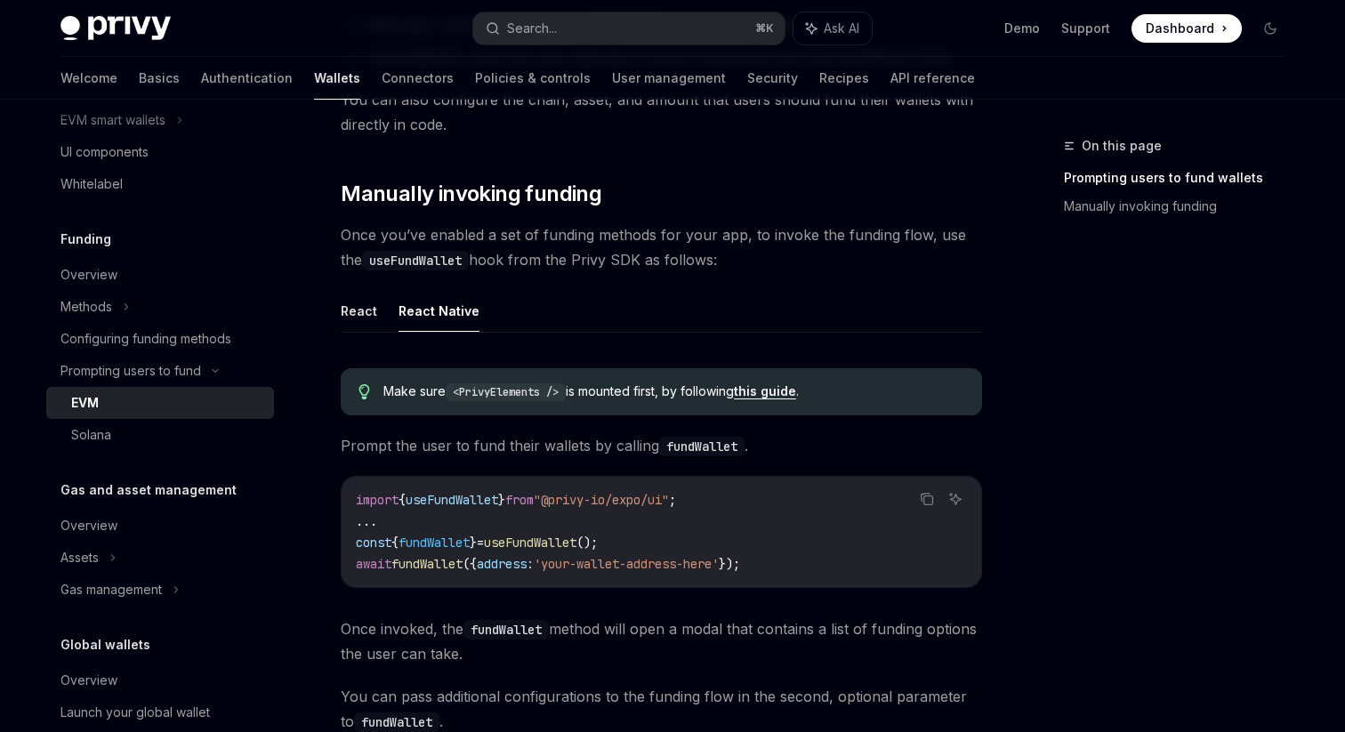
click at [784, 392] on link "this guide" at bounding box center [765, 391] width 62 height 16
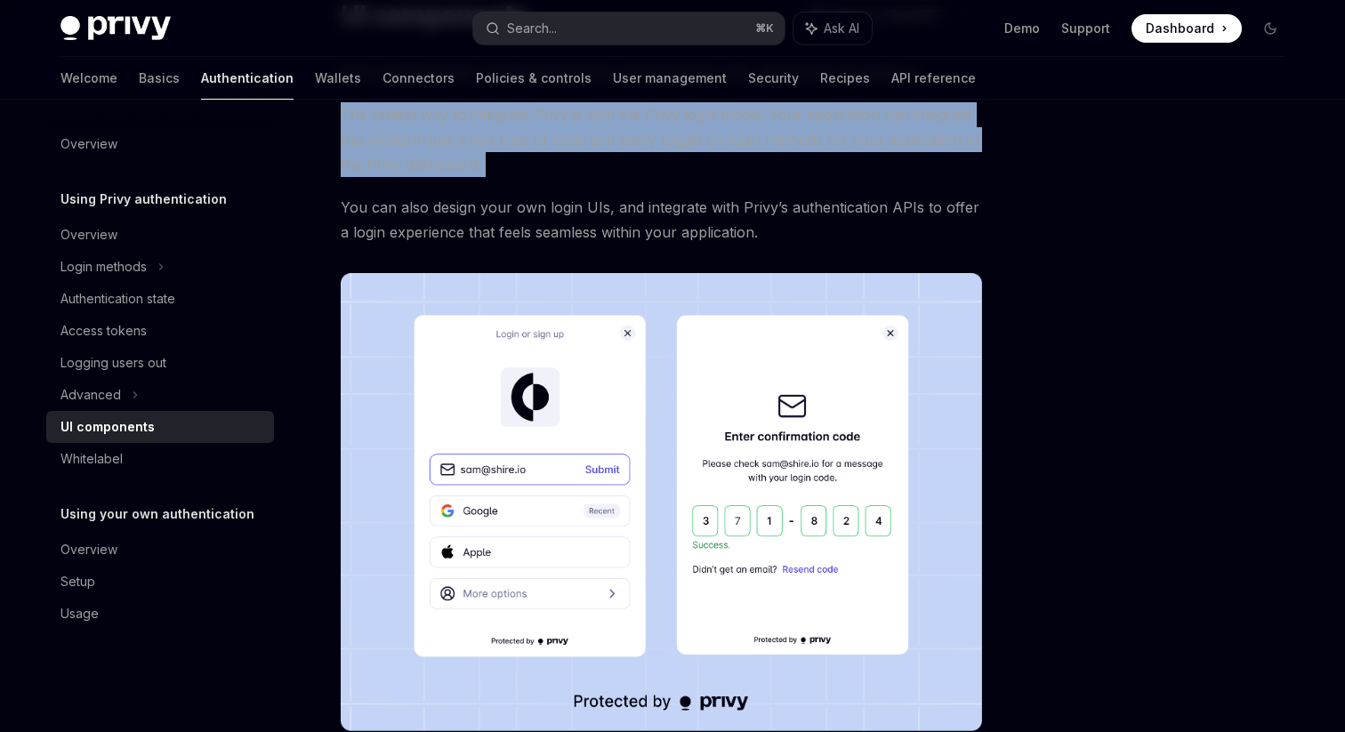
scroll to position [141, 0]
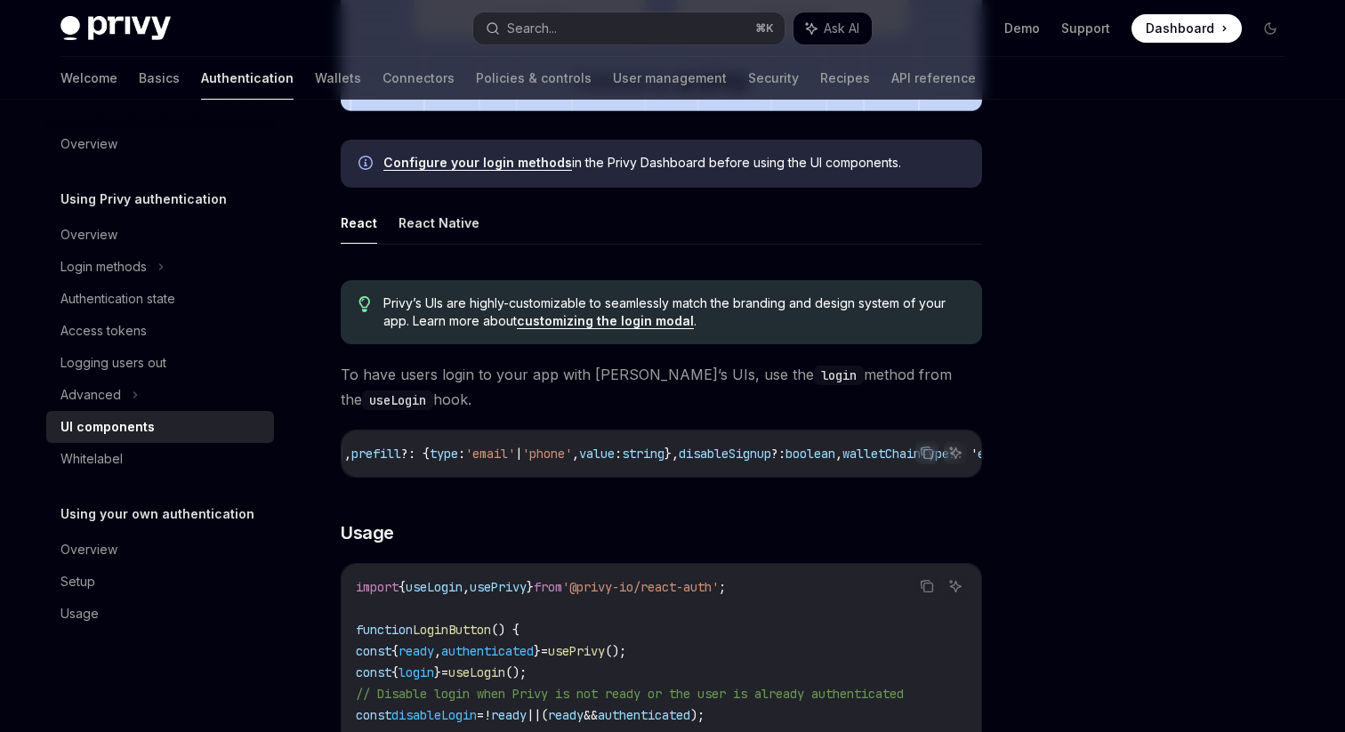
scroll to position [1066, 0]
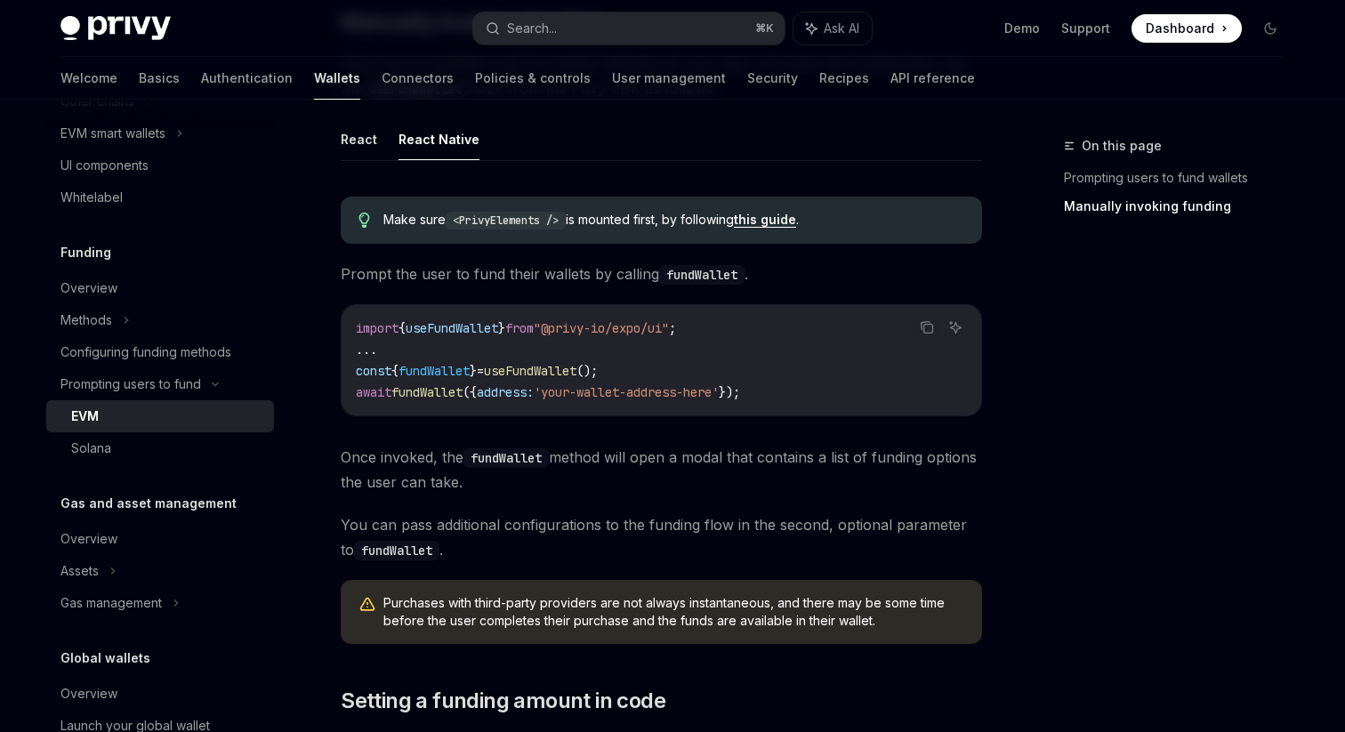
scroll to position [551, 0]
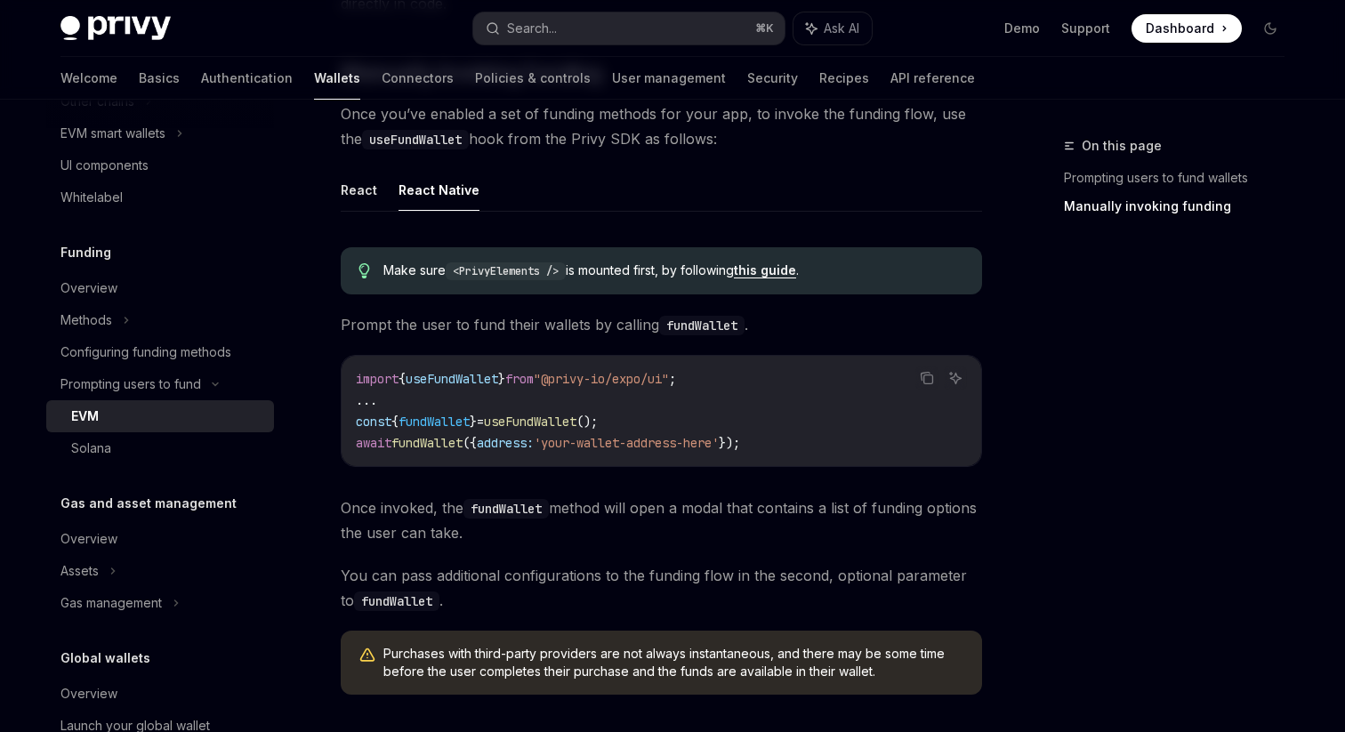
click at [534, 371] on span "from" at bounding box center [519, 379] width 28 height 16
copy code "import { useFundWallet } from "@privy-io/expo/ui" ;"
click at [554, 438] on span "'your-wallet-address-here'" at bounding box center [626, 443] width 185 height 16
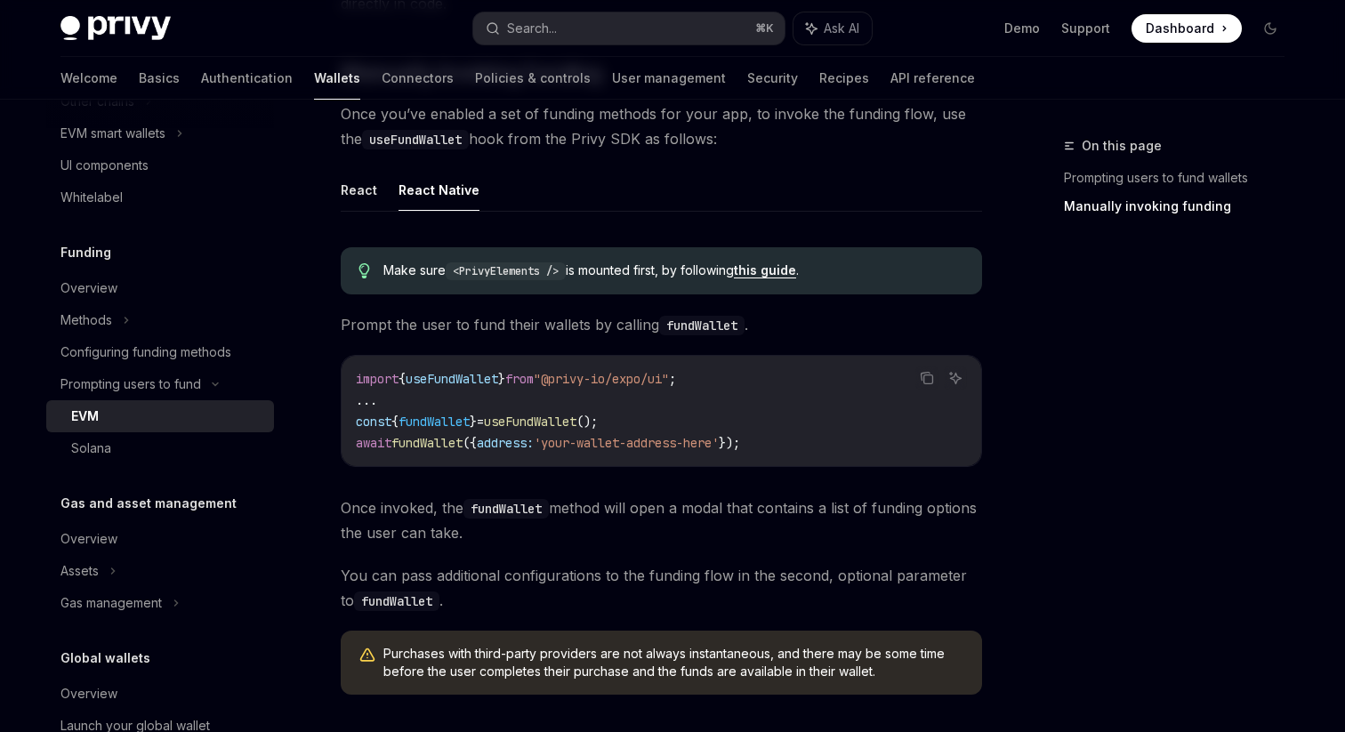
scroll to position [608, 0]
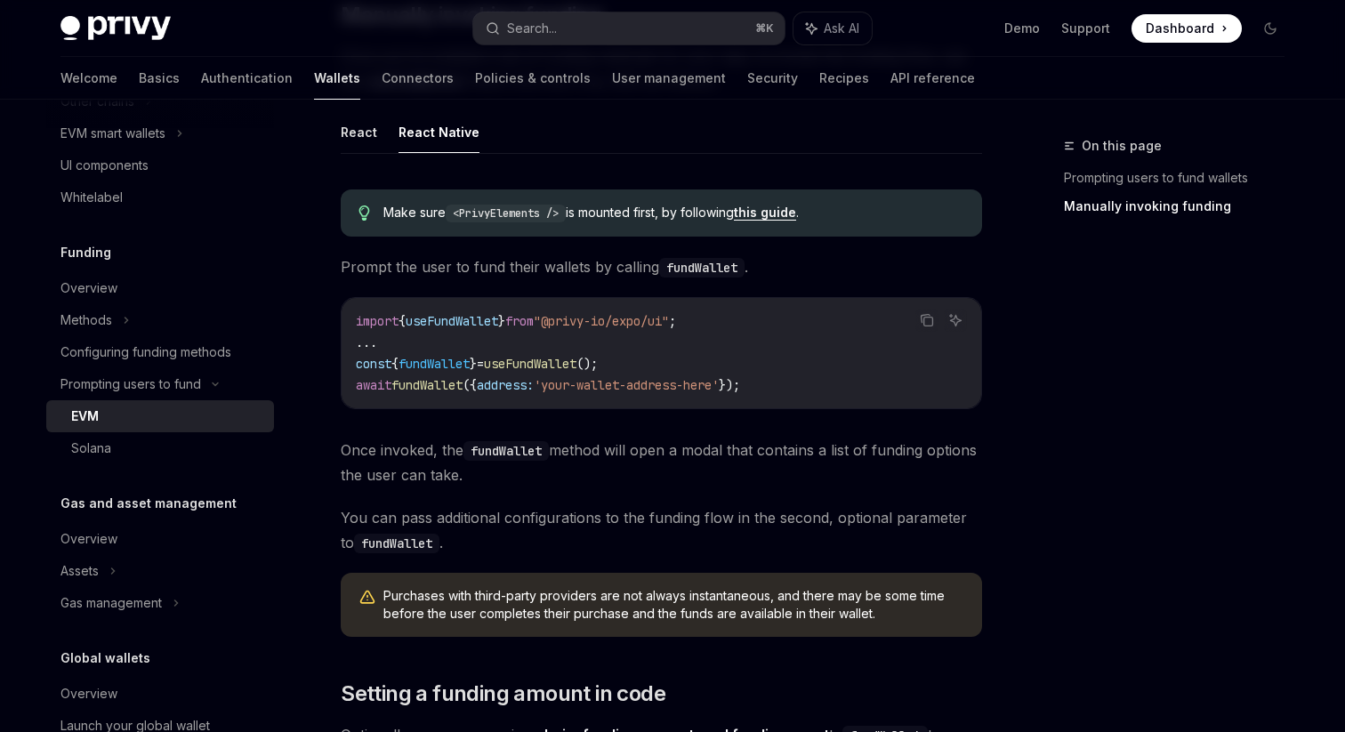
click at [506, 395] on div "import { useFundWallet } from "@privy-io/expo/ui" ; ... const { fundWallet } = …" at bounding box center [661, 353] width 639 height 110
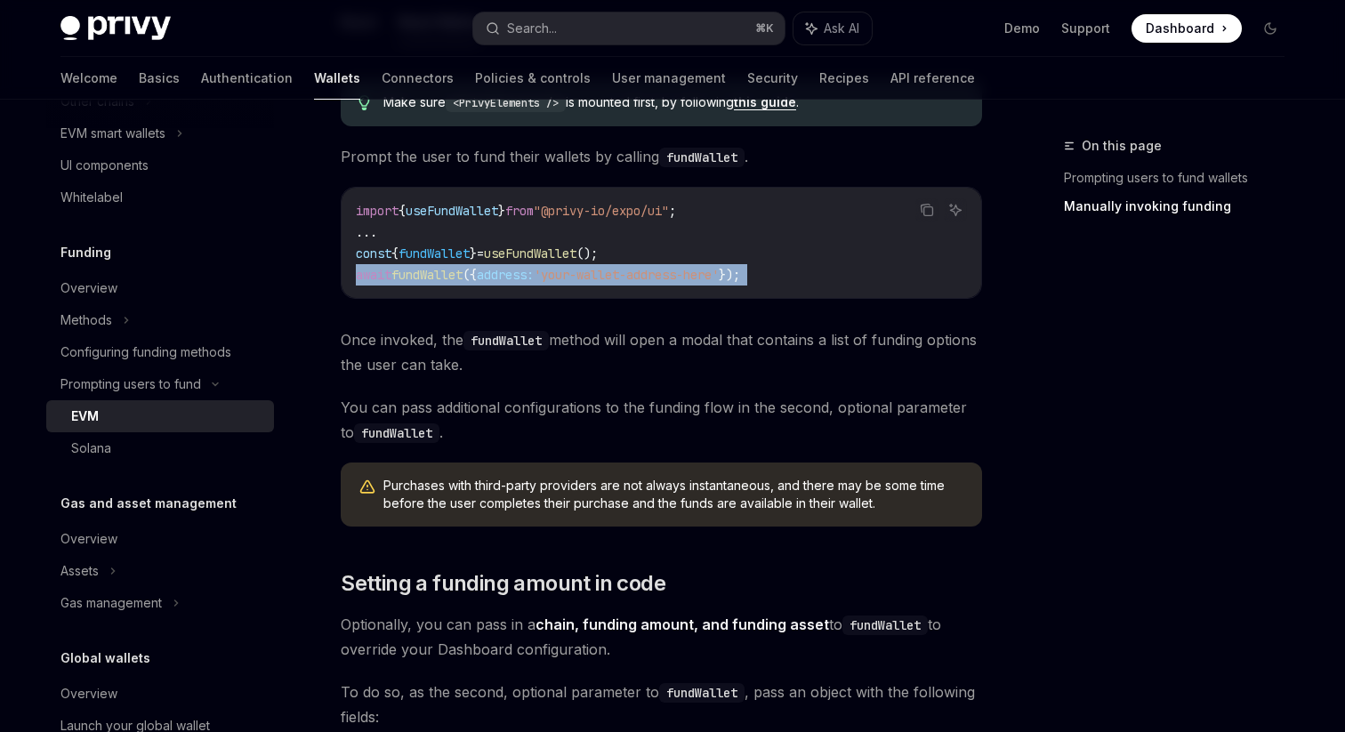
copy code "await fundWallet ({ address: 'your-wallet-address-here' });"
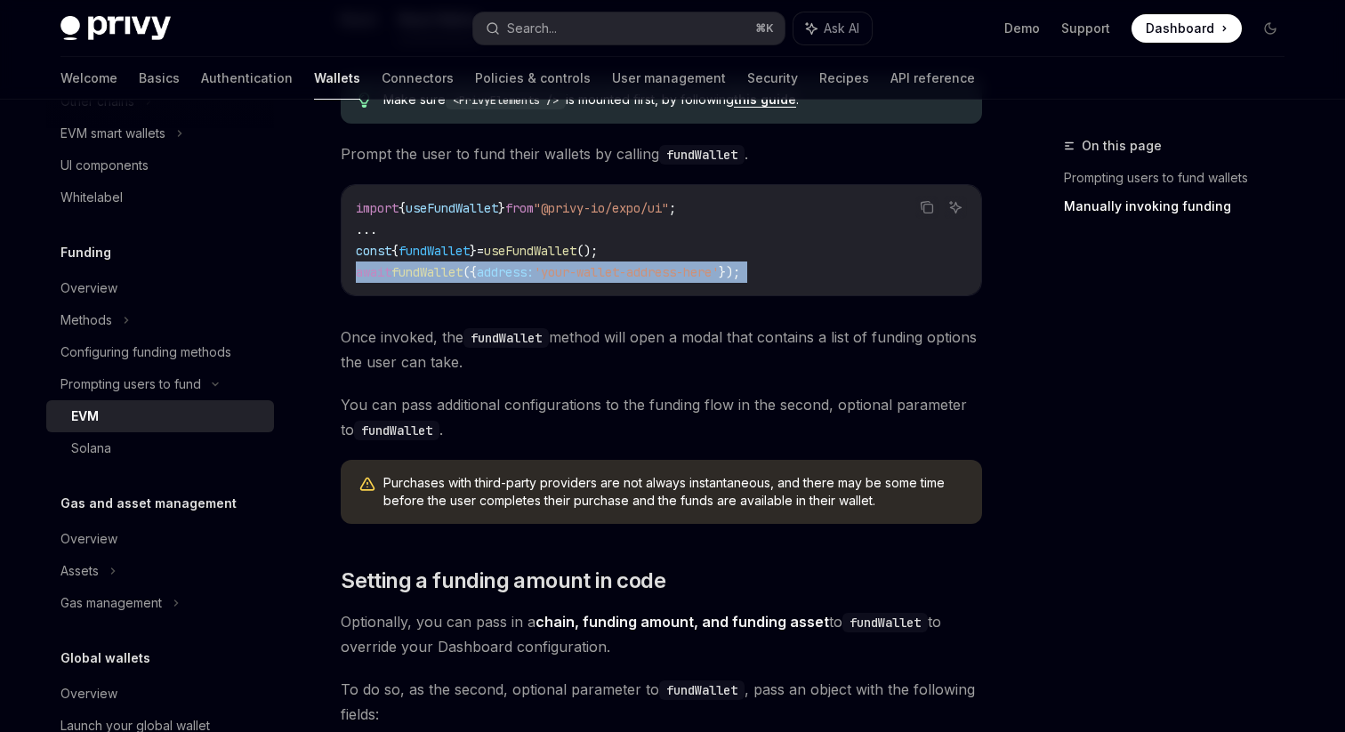
scroll to position [722, 0]
click at [503, 395] on span "You can pass additional configurations to the funding flow in the second, optio…" at bounding box center [661, 416] width 641 height 50
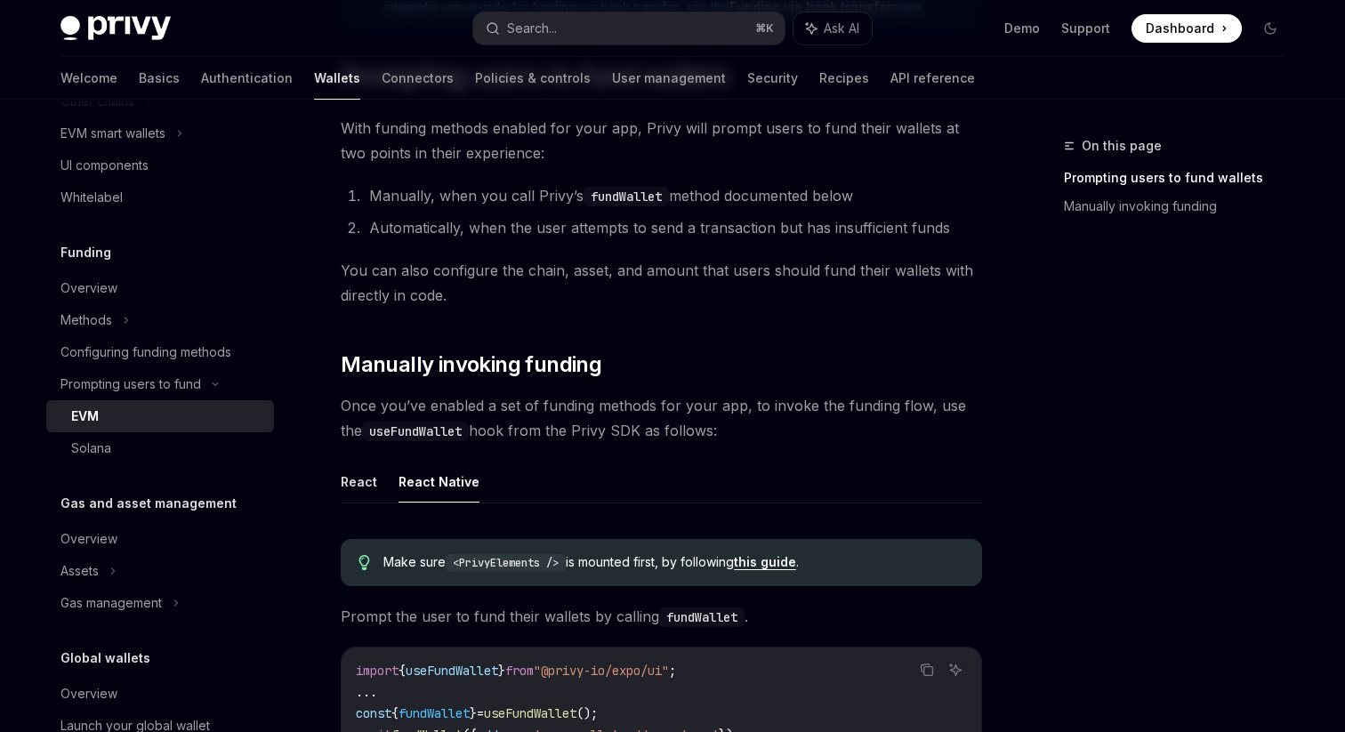
scroll to position [322, 0]
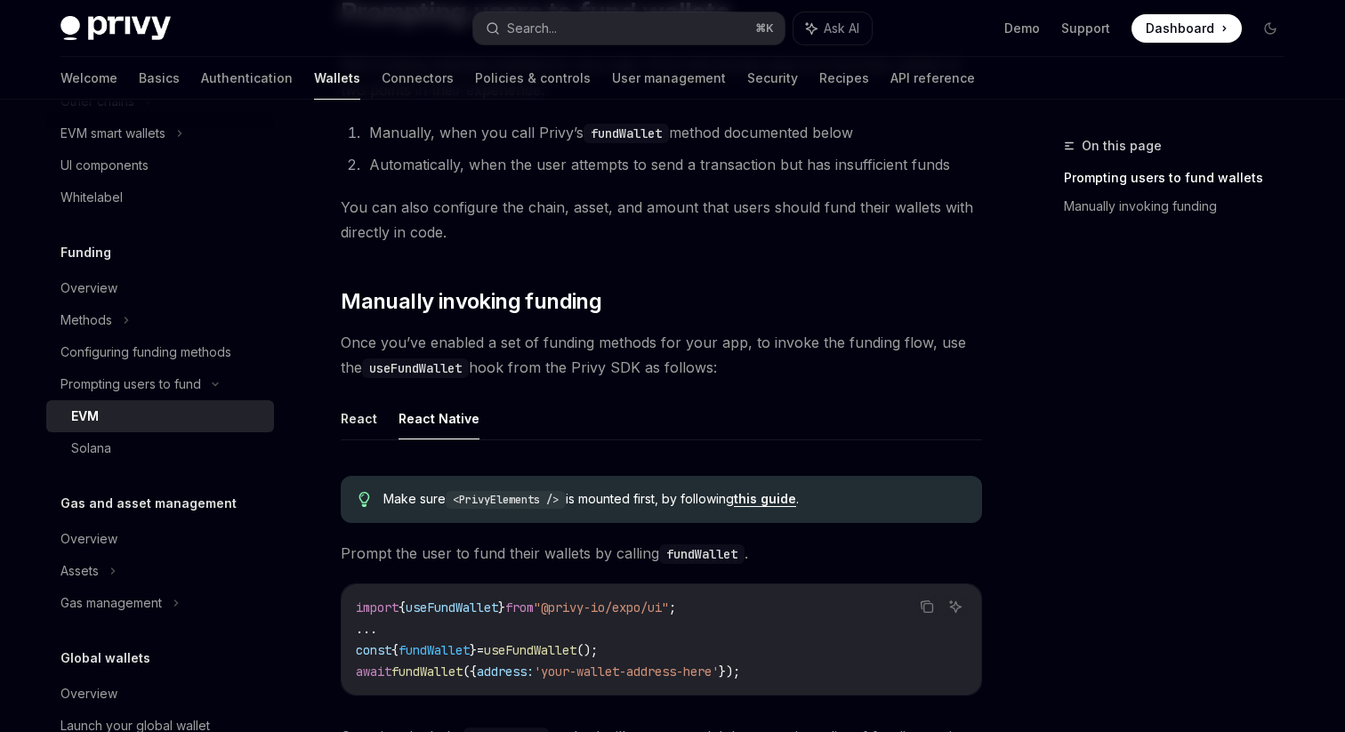
click at [783, 506] on link "this guide" at bounding box center [765, 499] width 62 height 16
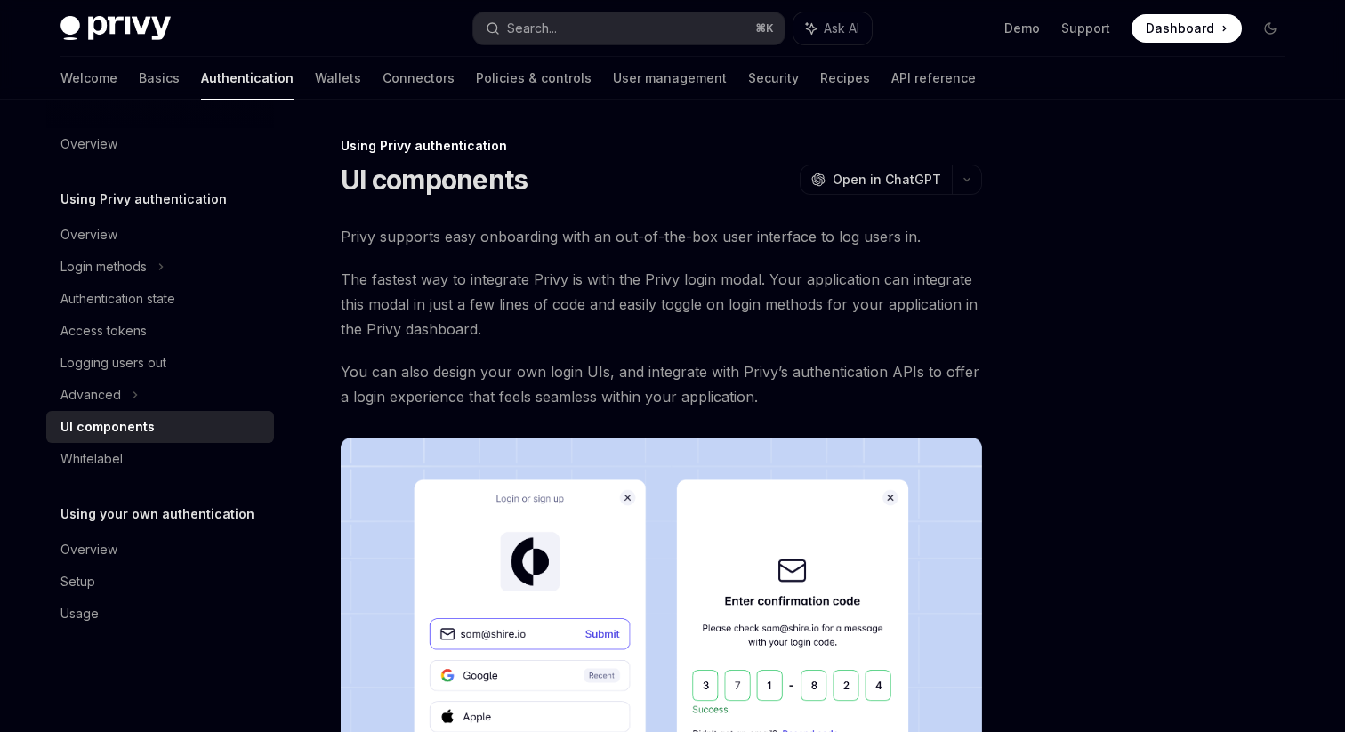
click at [590, 226] on span "Privy supports easy onboarding with an out-of-the-box user interface to log use…" at bounding box center [661, 236] width 641 height 25
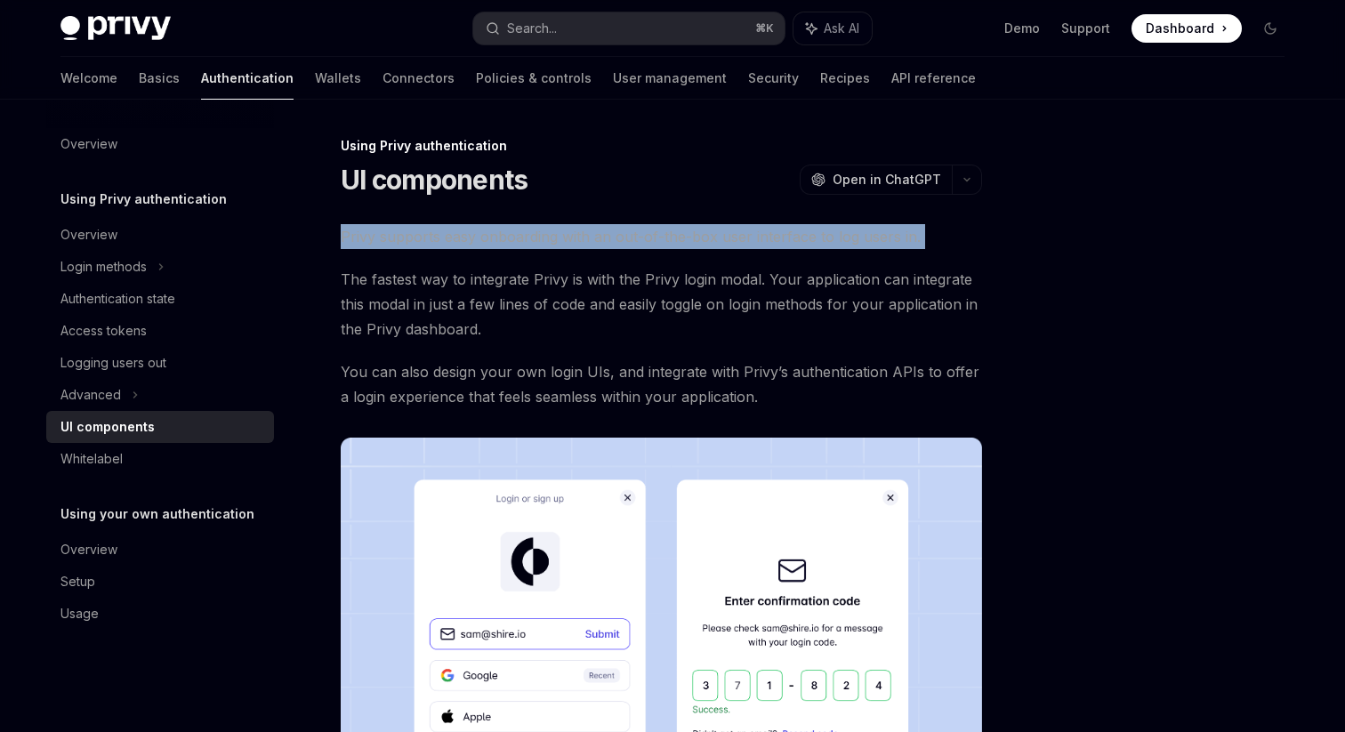
click at [583, 244] on span "Privy supports easy onboarding with an out-of-the-box user interface to log use…" at bounding box center [661, 236] width 641 height 25
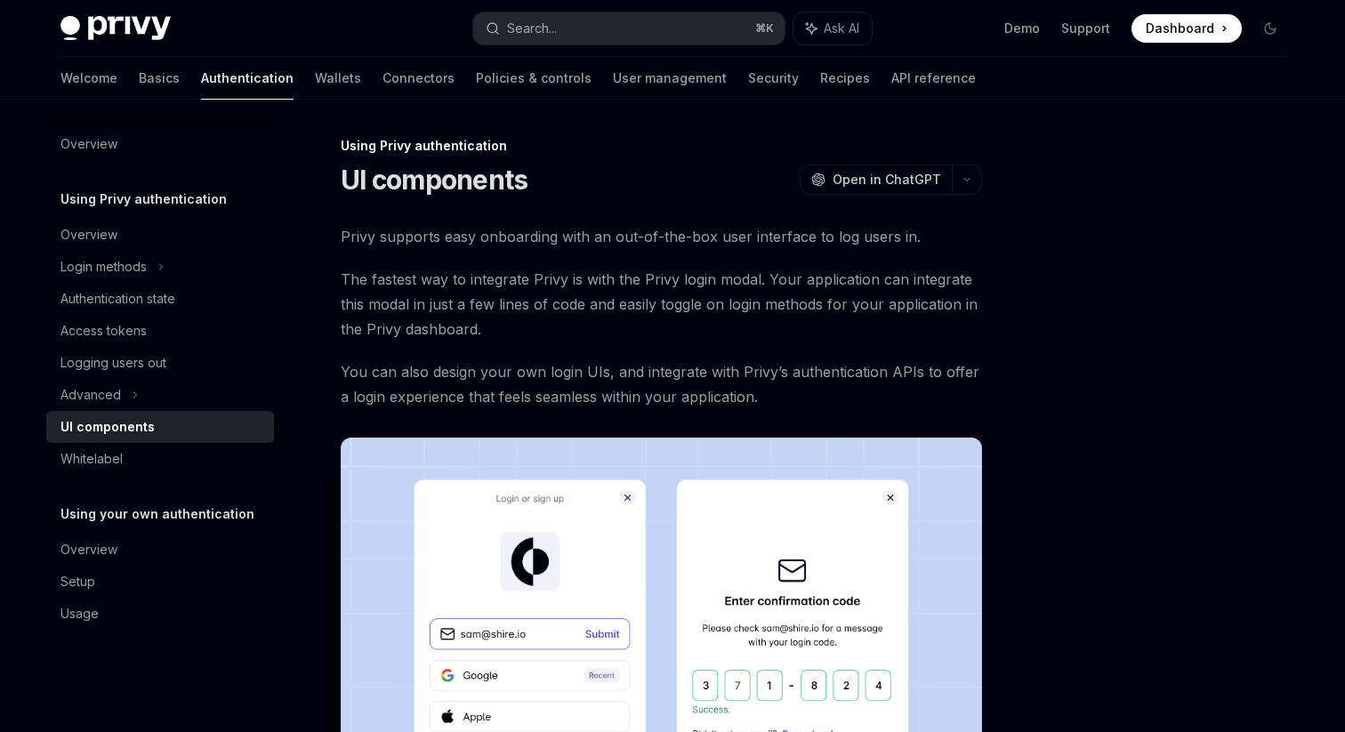
click at [583, 244] on span "Privy supports easy onboarding with an out-of-the-box user interface to log use…" at bounding box center [661, 236] width 641 height 25
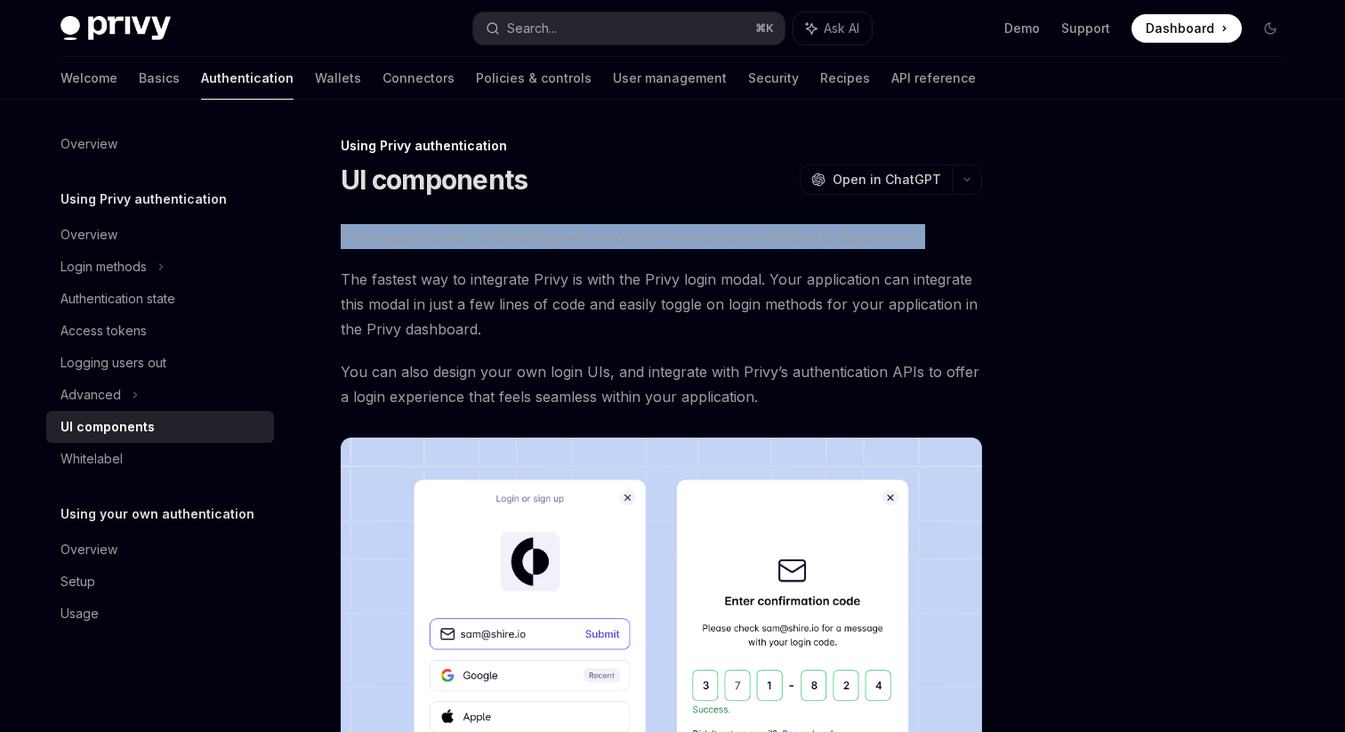
click at [575, 248] on span "Privy supports easy onboarding with an out-of-the-box user interface to log use…" at bounding box center [661, 236] width 641 height 25
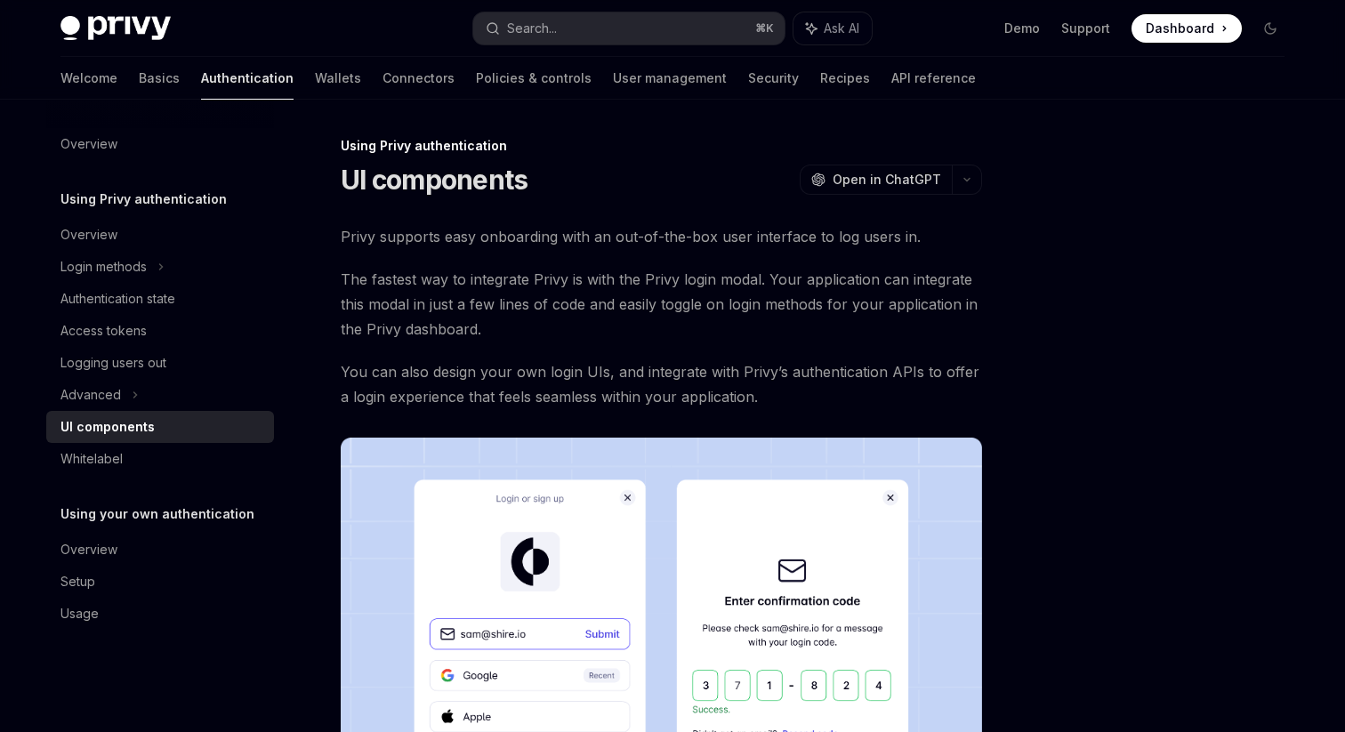
click at [575, 248] on span "Privy supports easy onboarding with an out-of-the-box user interface to log use…" at bounding box center [661, 236] width 641 height 25
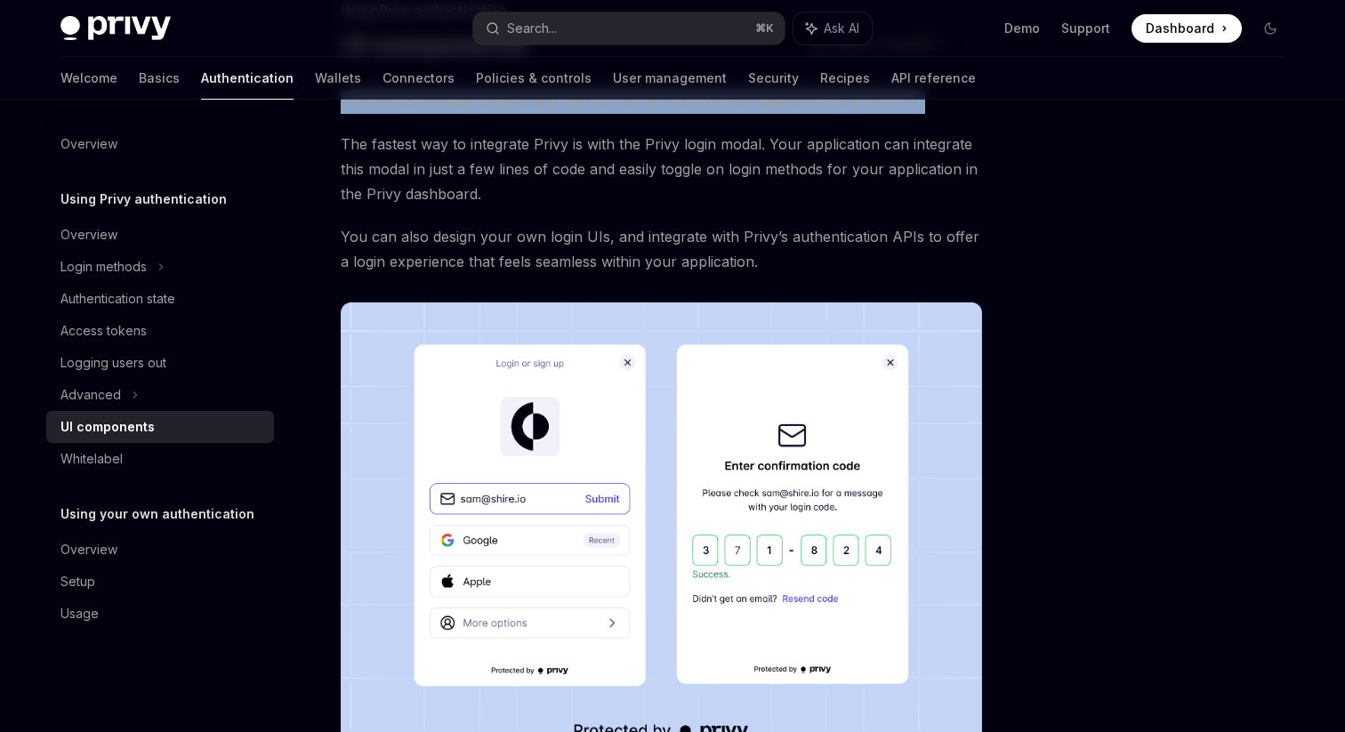
scroll to position [437, 0]
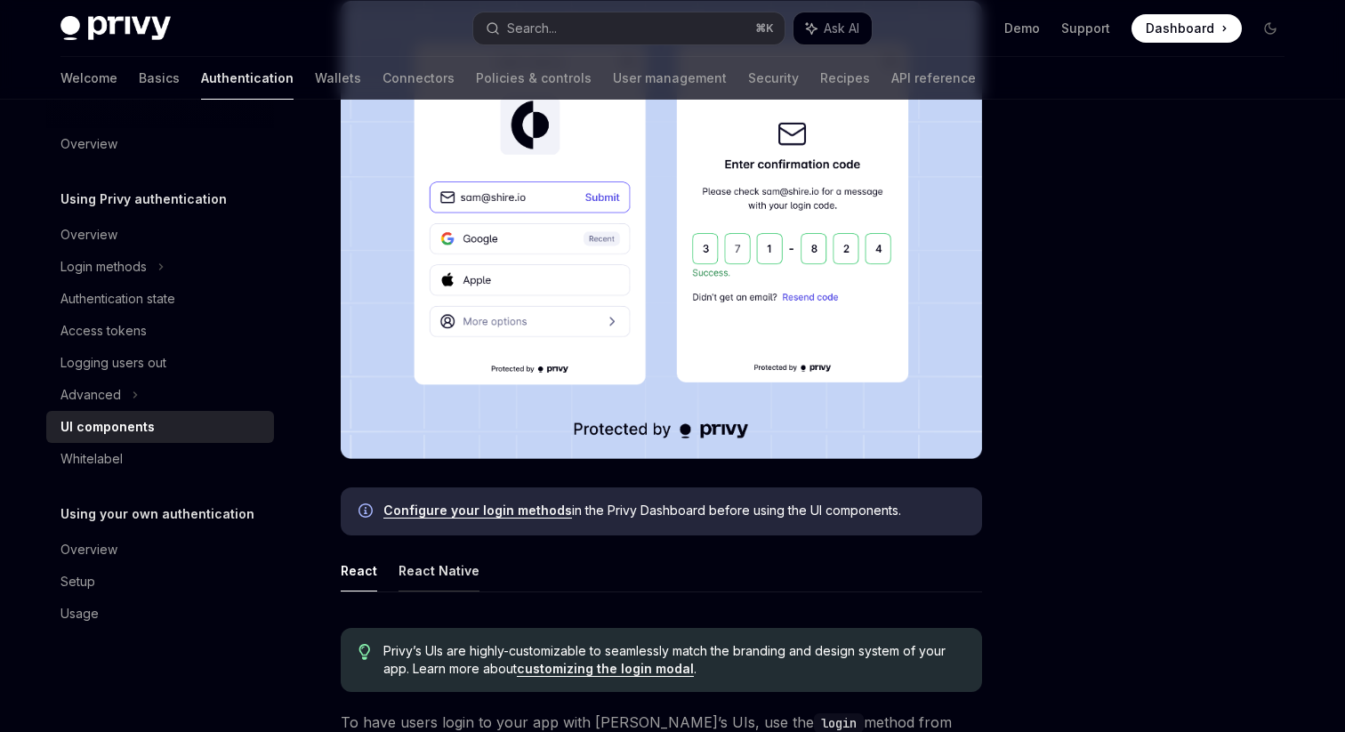
click at [437, 567] on button "React Native" at bounding box center [438, 571] width 81 height 42
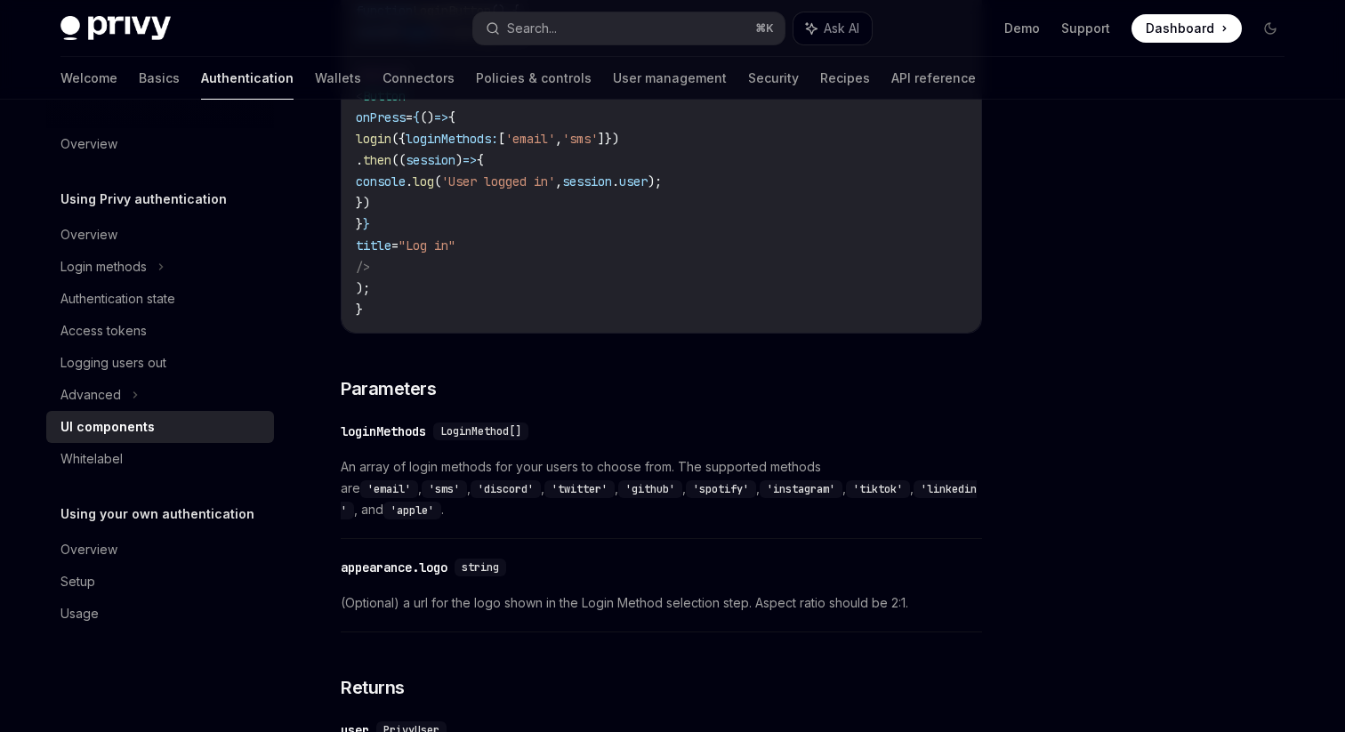
scroll to position [722, 0]
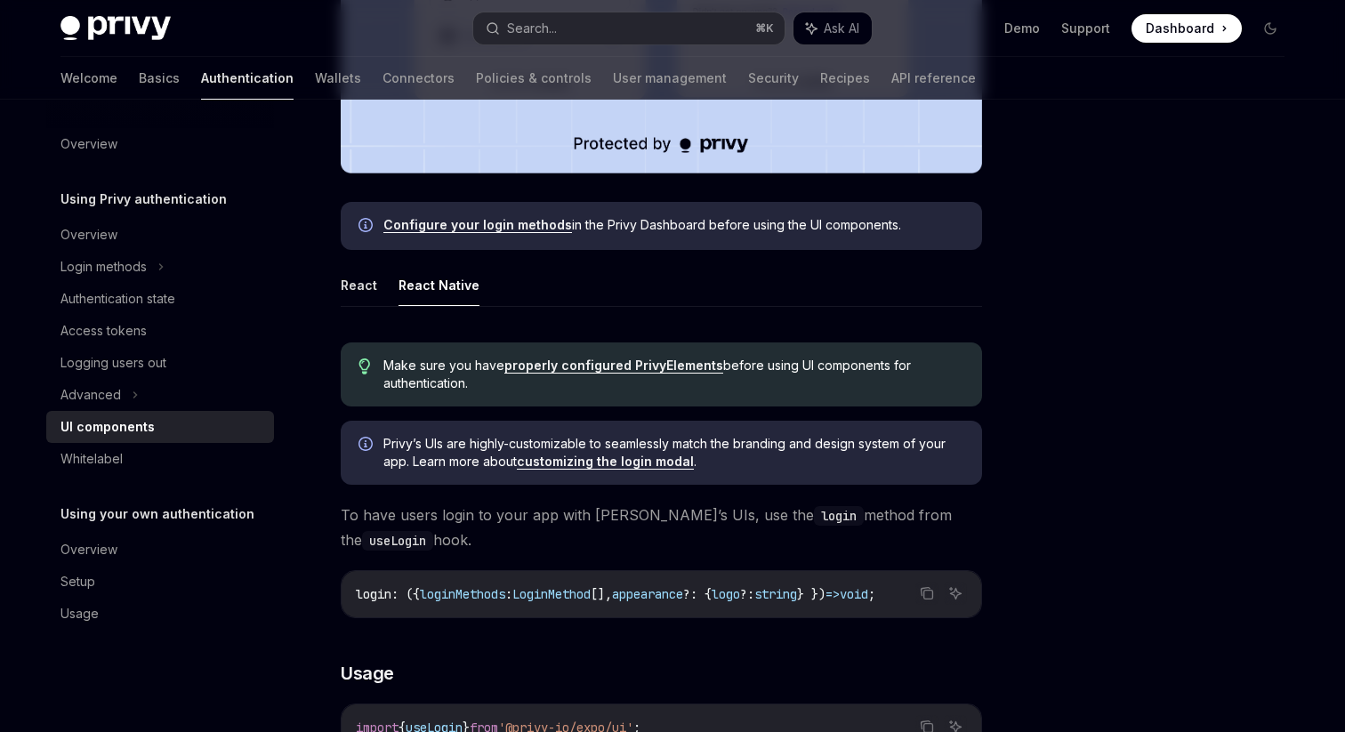
click at [590, 367] on link "properly configured PrivyElements" at bounding box center [613, 366] width 219 height 16
type textarea "*"
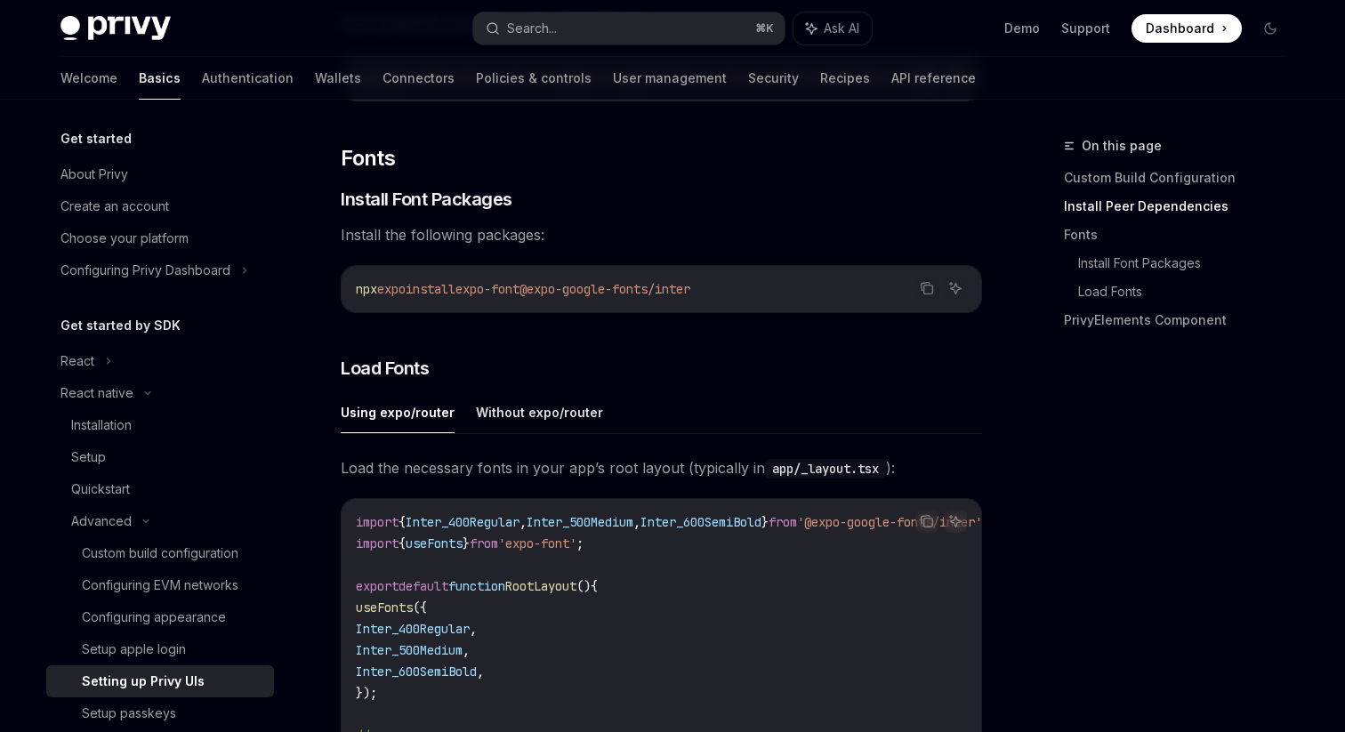
scroll to position [533, 0]
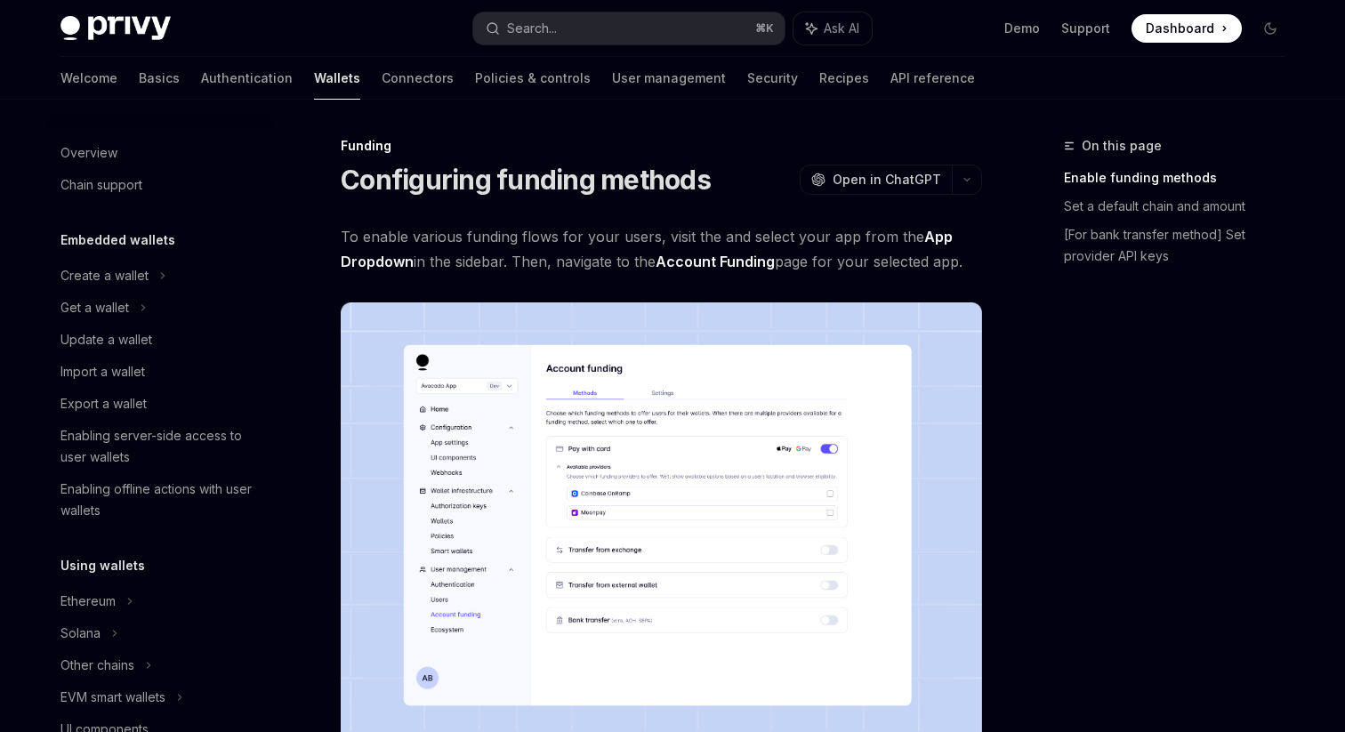
scroll to position [500, 0]
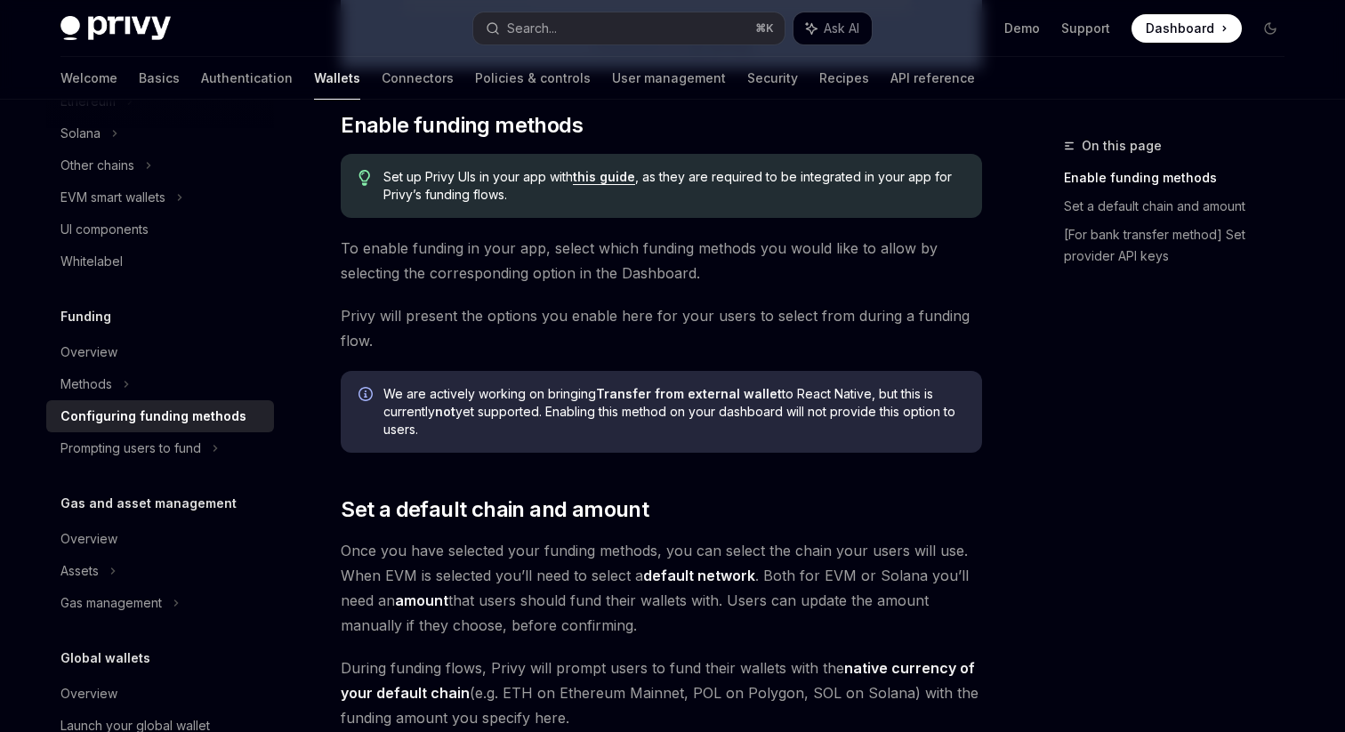
scroll to position [848, 0]
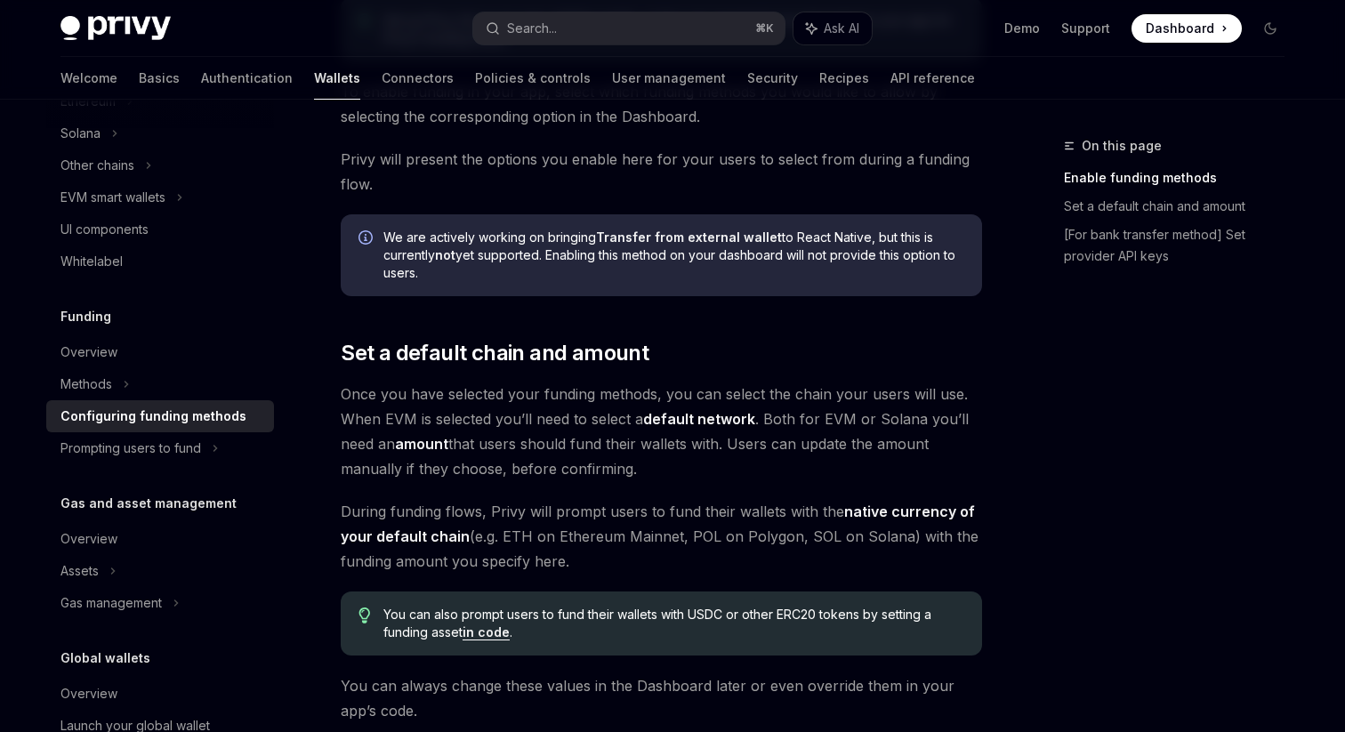
click at [329, 404] on div "Funding Configuring funding methods OpenAI Open in ChatGPT OpenAI Open in ChatG…" at bounding box center [495, 448] width 982 height 2322
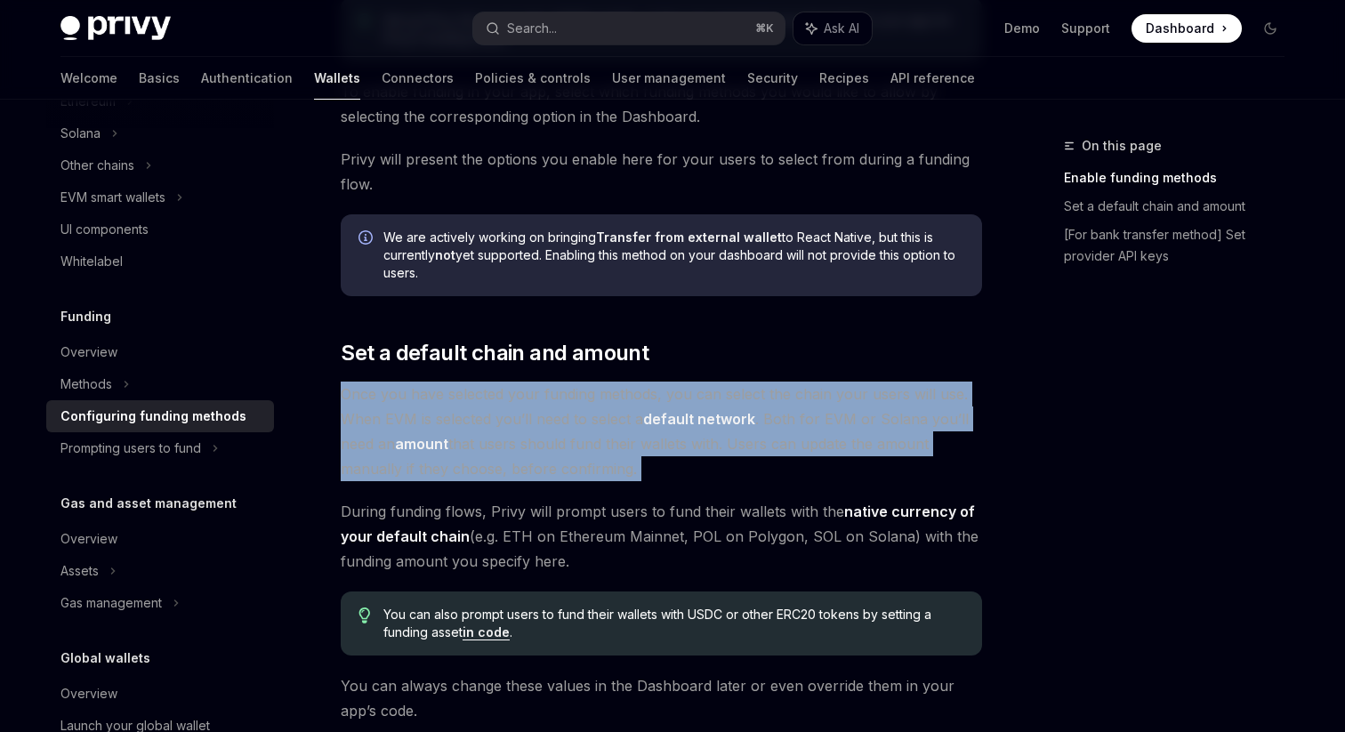
click at [329, 404] on div "Funding Configuring funding methods OpenAI Open in ChatGPT OpenAI Open in ChatG…" at bounding box center [495, 448] width 982 height 2322
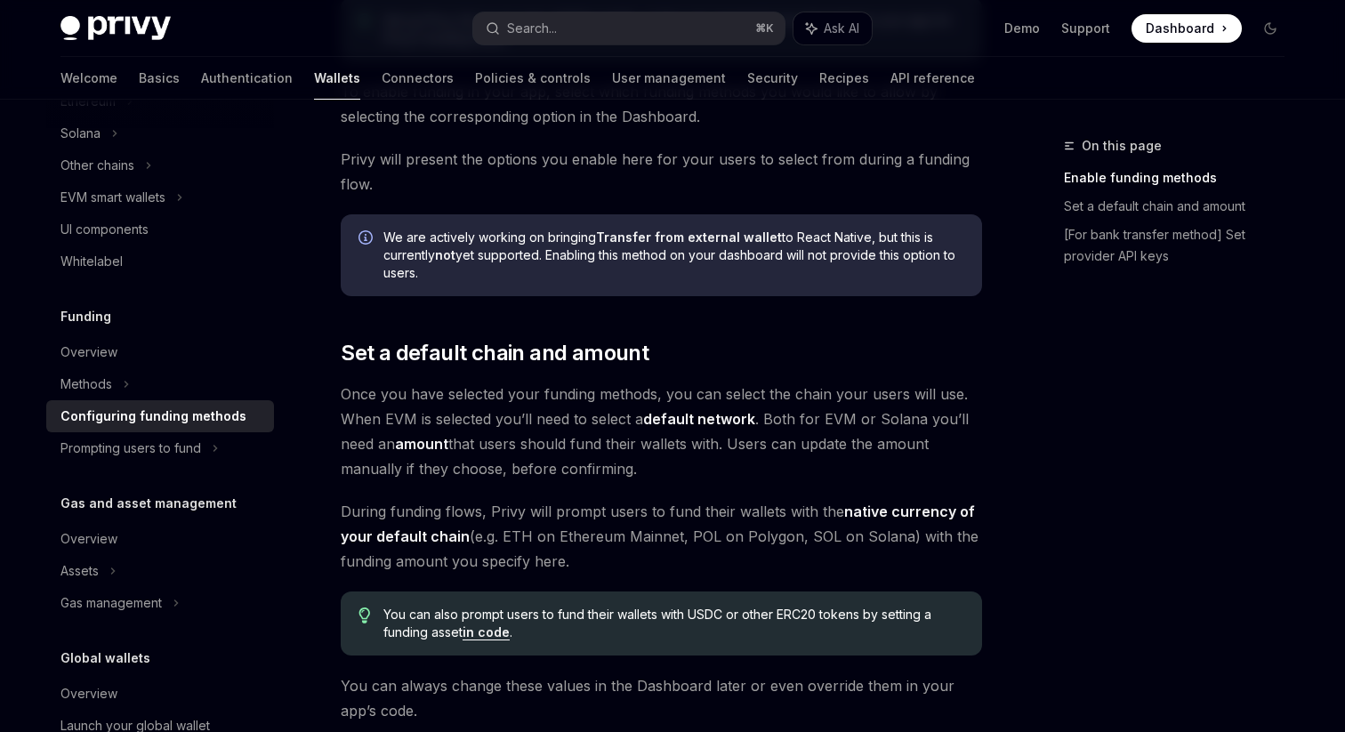
click at [329, 404] on div "Funding Configuring funding methods OpenAI Open in ChatGPT OpenAI Open in ChatG…" at bounding box center [495, 448] width 982 height 2322
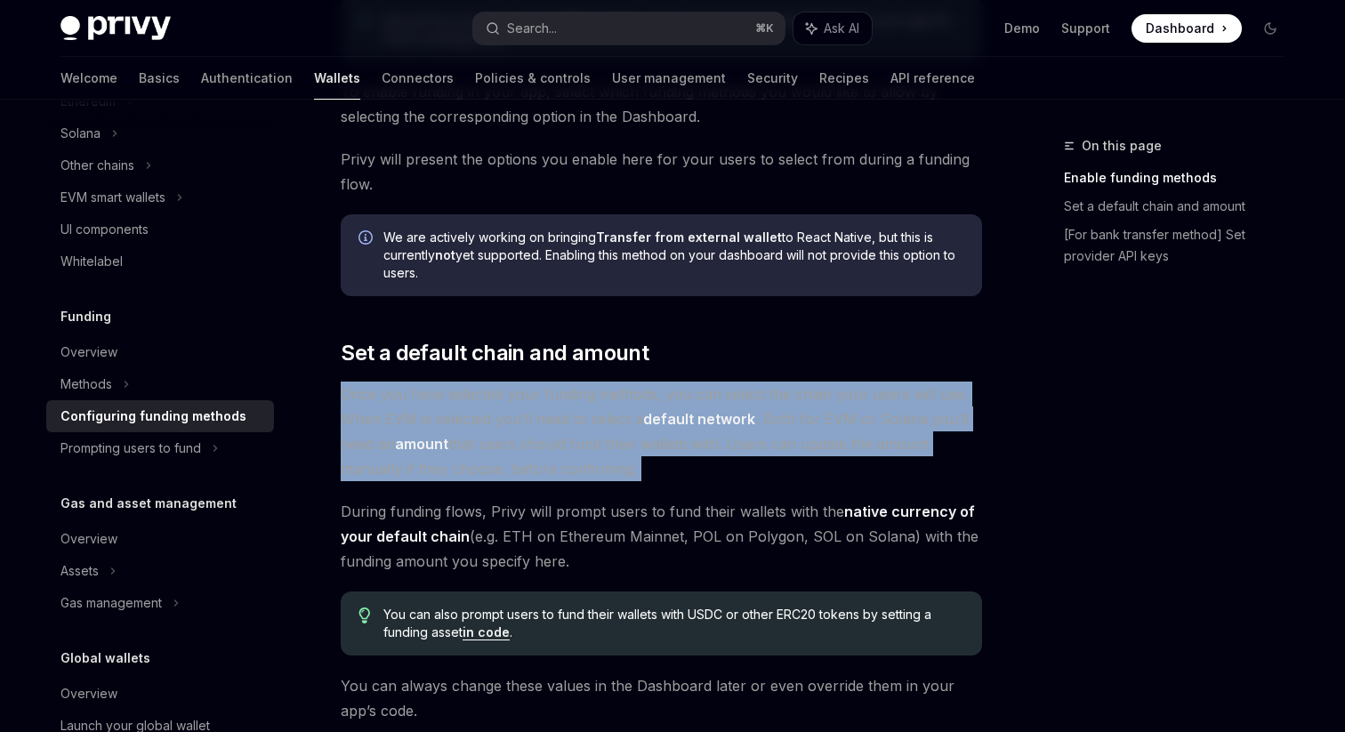
scroll to position [1100, 0]
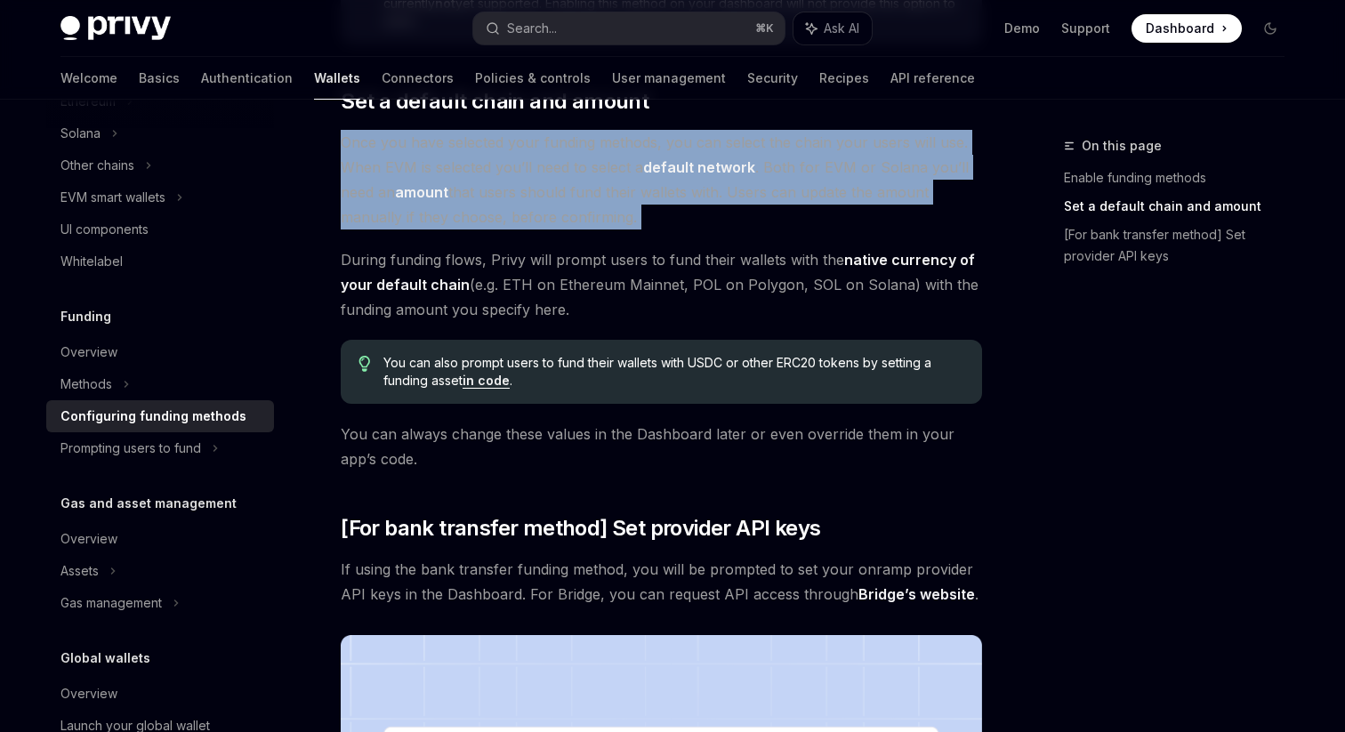
click at [324, 427] on div "Funding Configuring funding methods OpenAI Open in ChatGPT OpenAI Open in ChatG…" at bounding box center [495, 196] width 982 height 2322
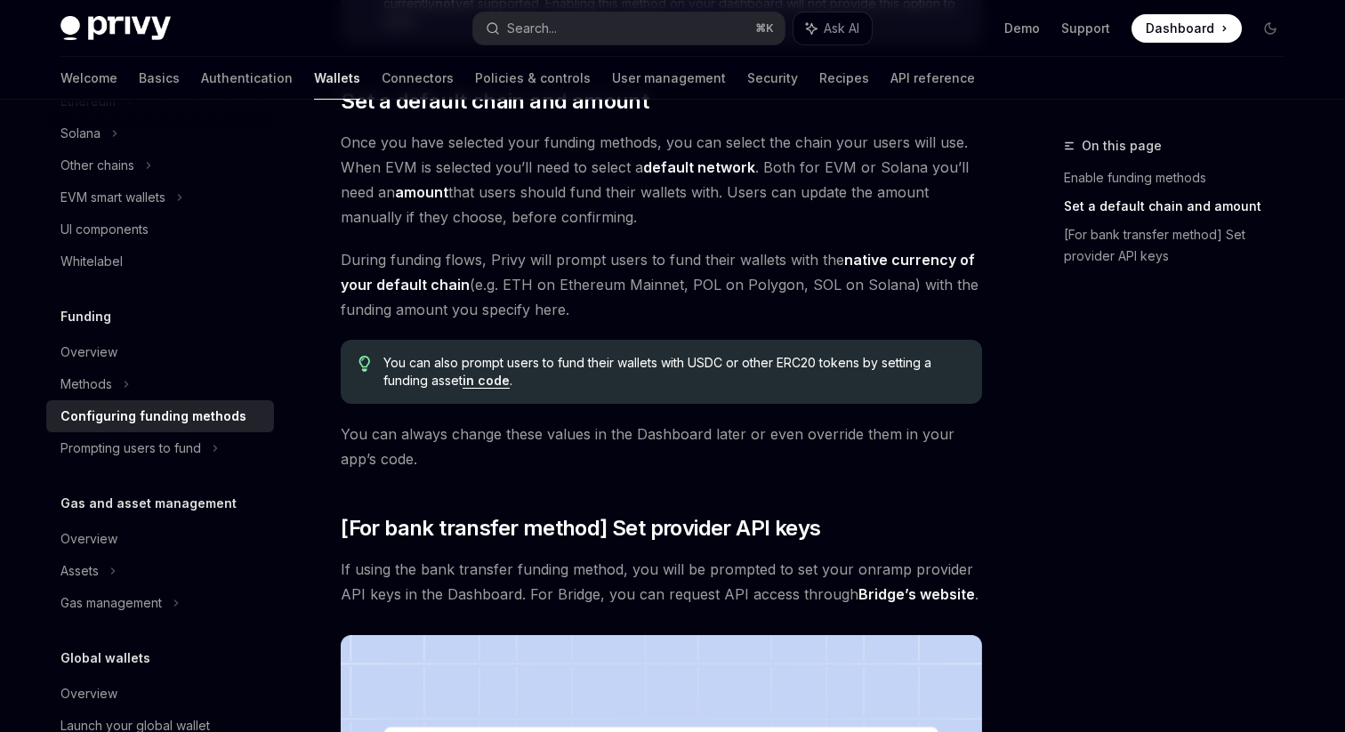
click at [324, 427] on div "Funding Configuring funding methods OpenAI Open in ChatGPT OpenAI Open in ChatG…" at bounding box center [495, 196] width 982 height 2322
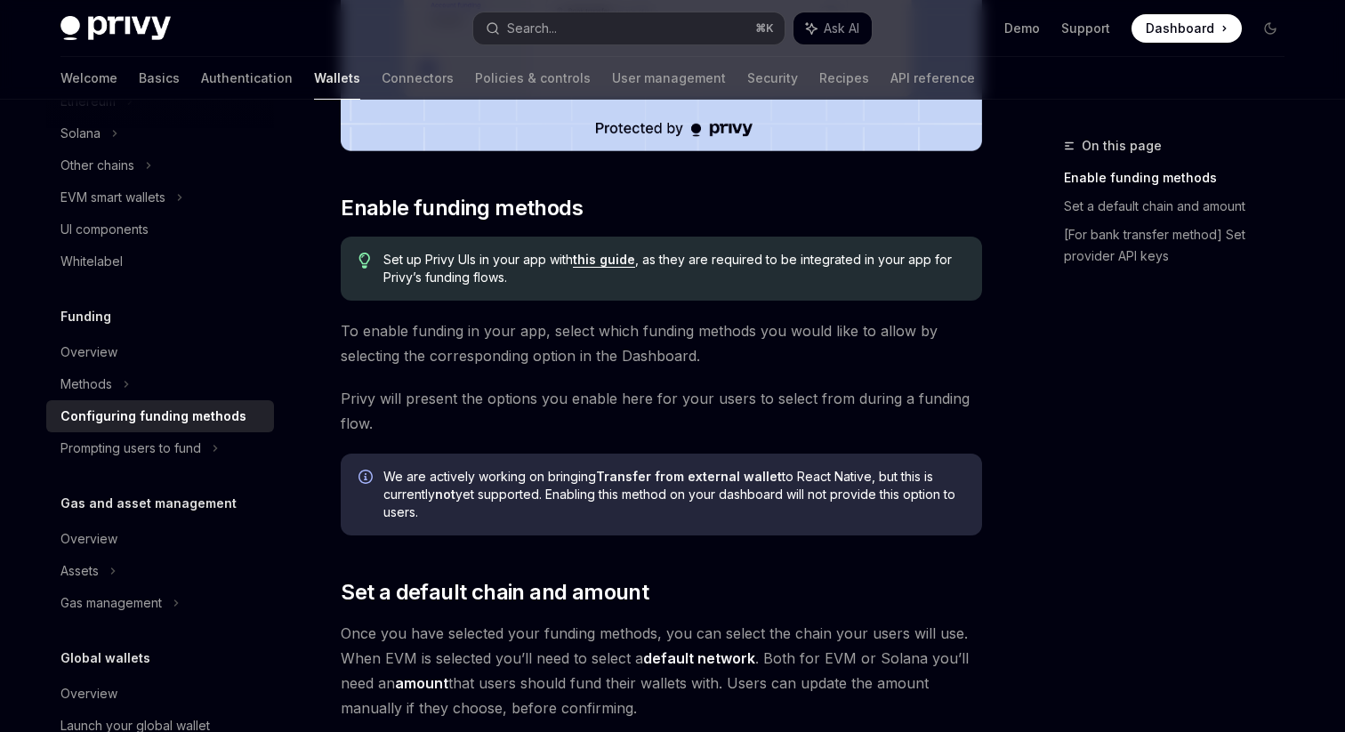
scroll to position [502, 0]
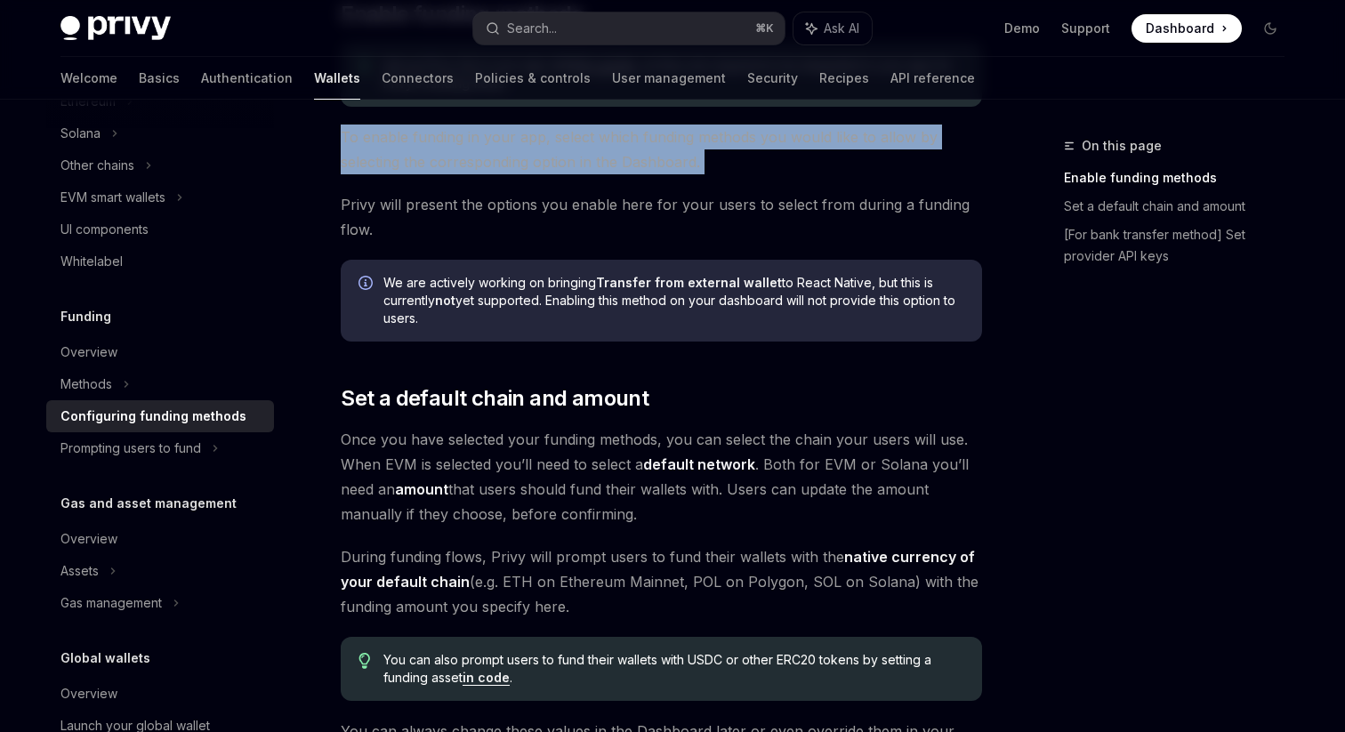
scroll to position [812, 0]
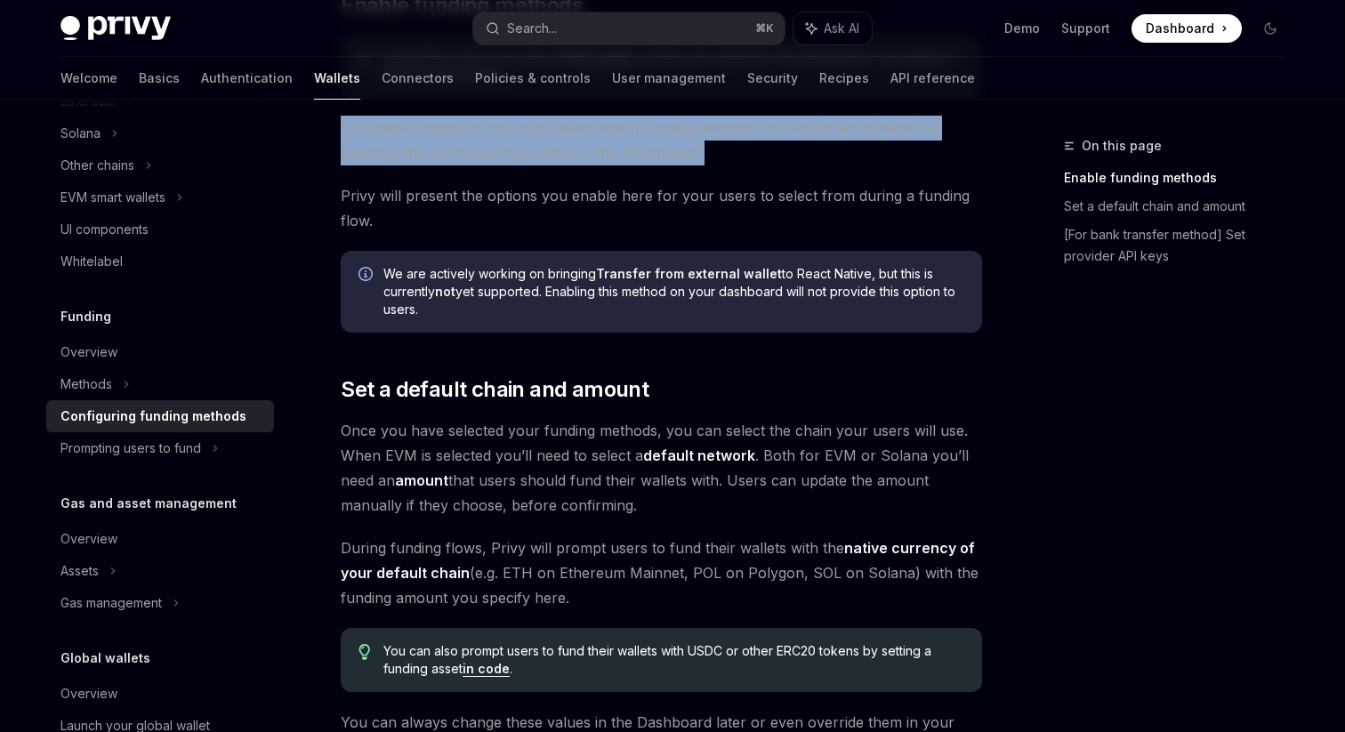
click at [324, 427] on div "Funding Configuring funding methods OpenAI Open in ChatGPT OpenAI Open in ChatG…" at bounding box center [495, 484] width 982 height 2322
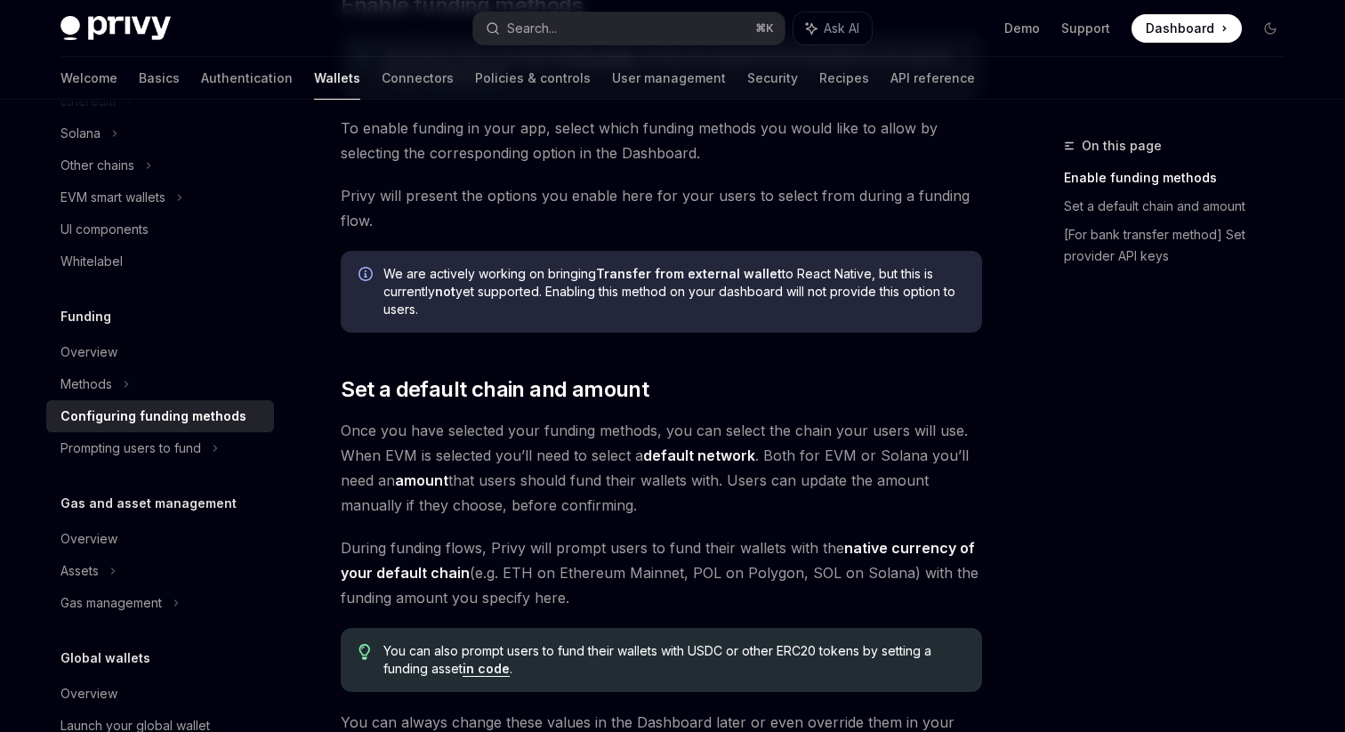
click at [324, 427] on div "Funding Configuring funding methods OpenAI Open in ChatGPT OpenAI Open in ChatG…" at bounding box center [495, 484] width 982 height 2322
